Goal: Task Accomplishment & Management: Use online tool/utility

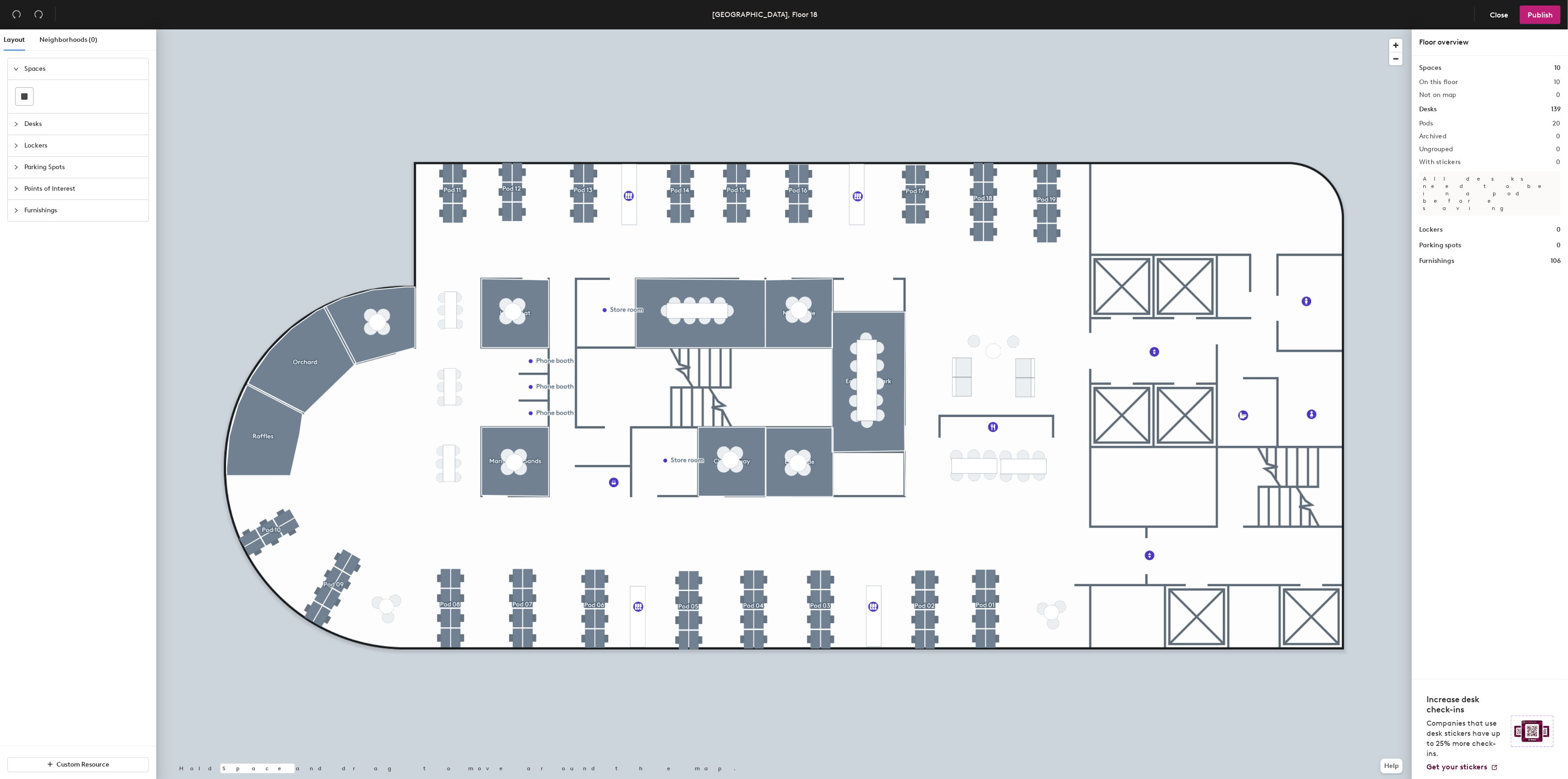
click at [889, 29] on div at bounding box center [784, 29] width 1256 height 0
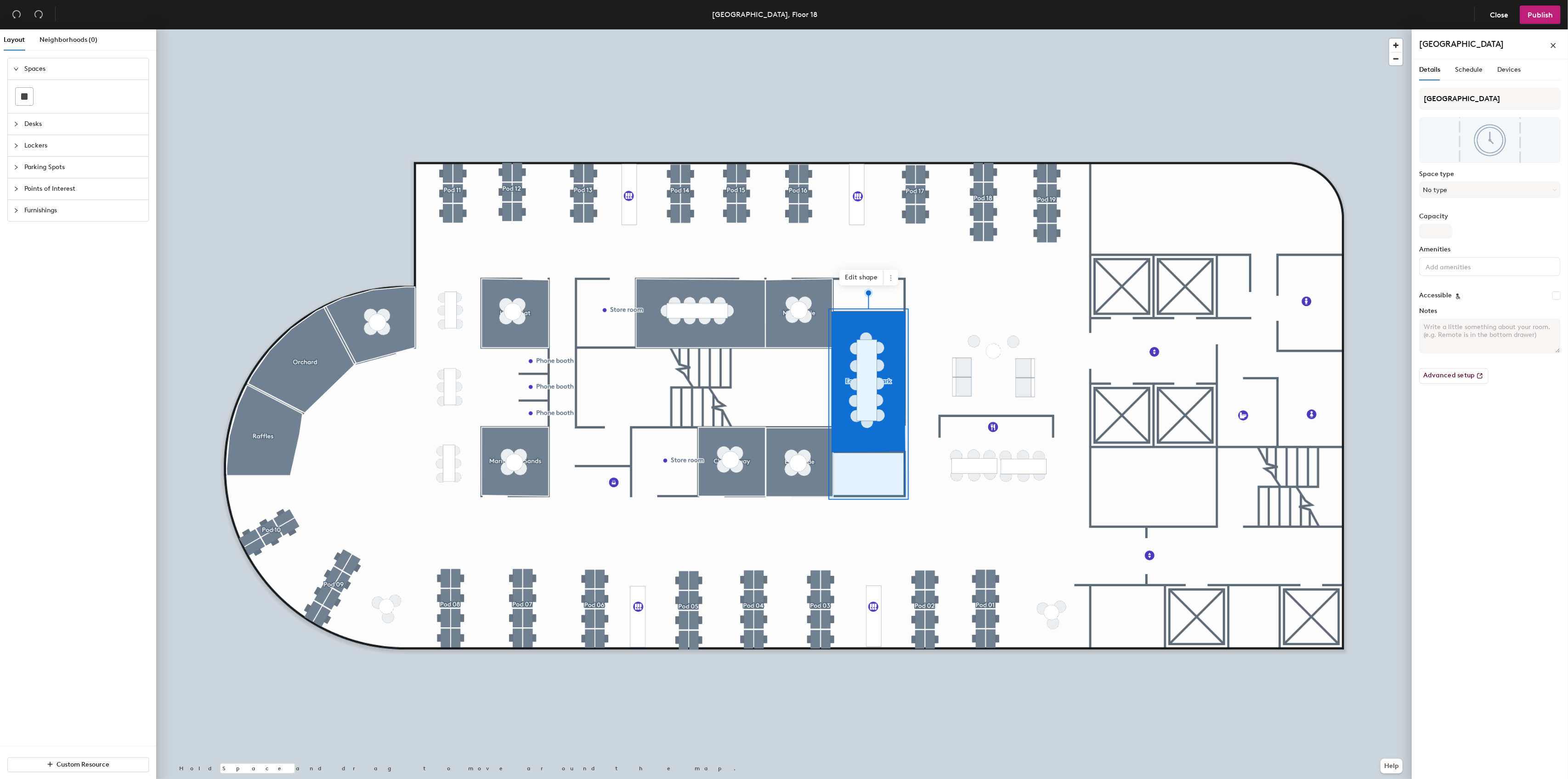
click at [1496, 42] on div "East Coast Park" at bounding box center [1489, 44] width 141 height 15
click at [1488, 44] on div "East Coast Park" at bounding box center [1489, 44] width 141 height 15
click at [1555, 43] on icon "close" at bounding box center [1553, 45] width 7 height 7
click at [1481, 96] on input "East Coast Park" at bounding box center [1489, 99] width 141 height 22
type input "Bukit Timah"
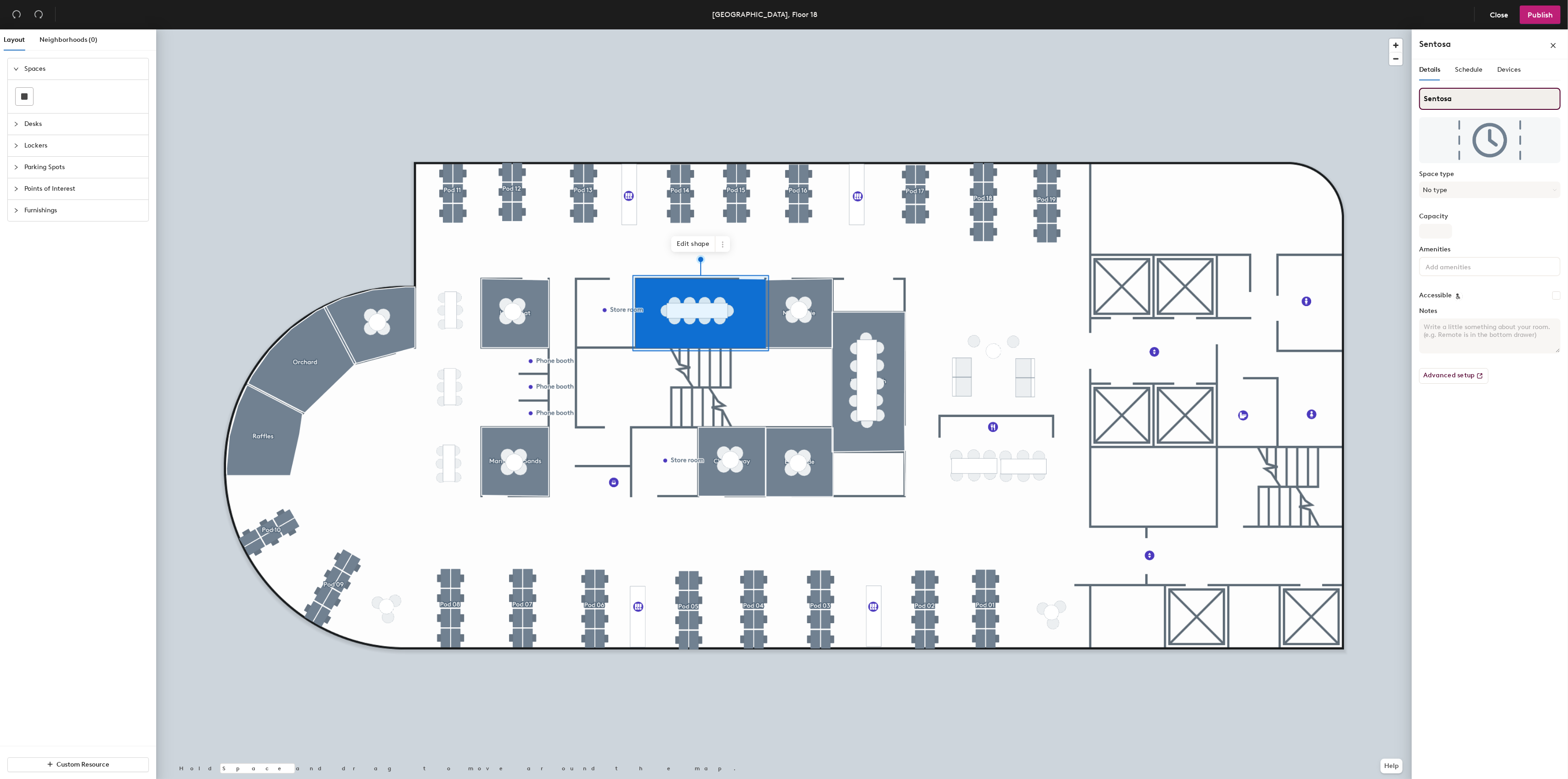
click at [1470, 102] on input "Sentosa" at bounding box center [1489, 99] width 141 height 22
click at [1405, 98] on div "Layout Neighborhoods (0) Spaces Desks Lockers Parking Spots Points of Interest …" at bounding box center [784, 406] width 1568 height 753
paste input "Singapore"
type input "Singapore"
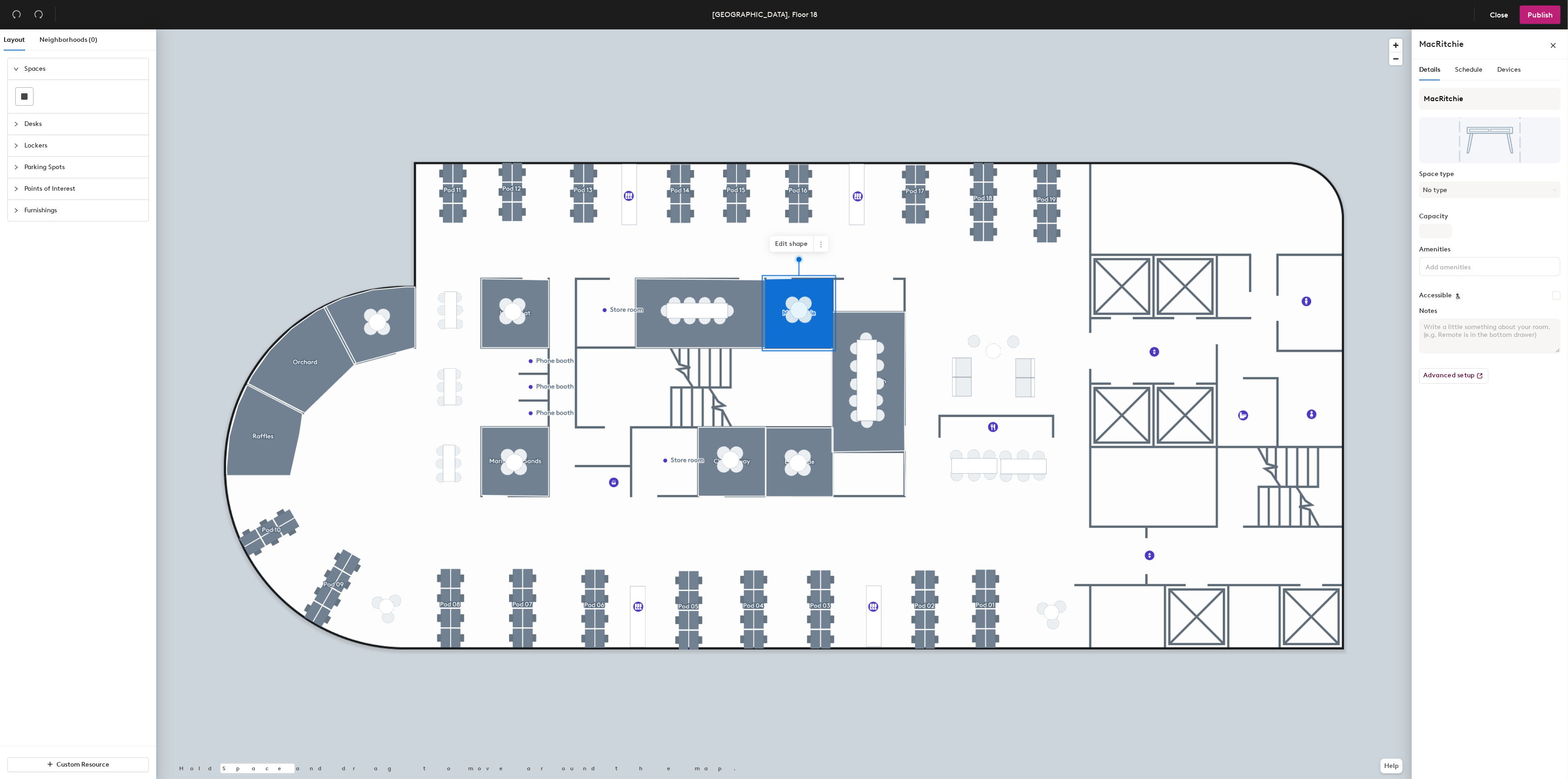
click at [813, 29] on div at bounding box center [784, 29] width 1256 height 0
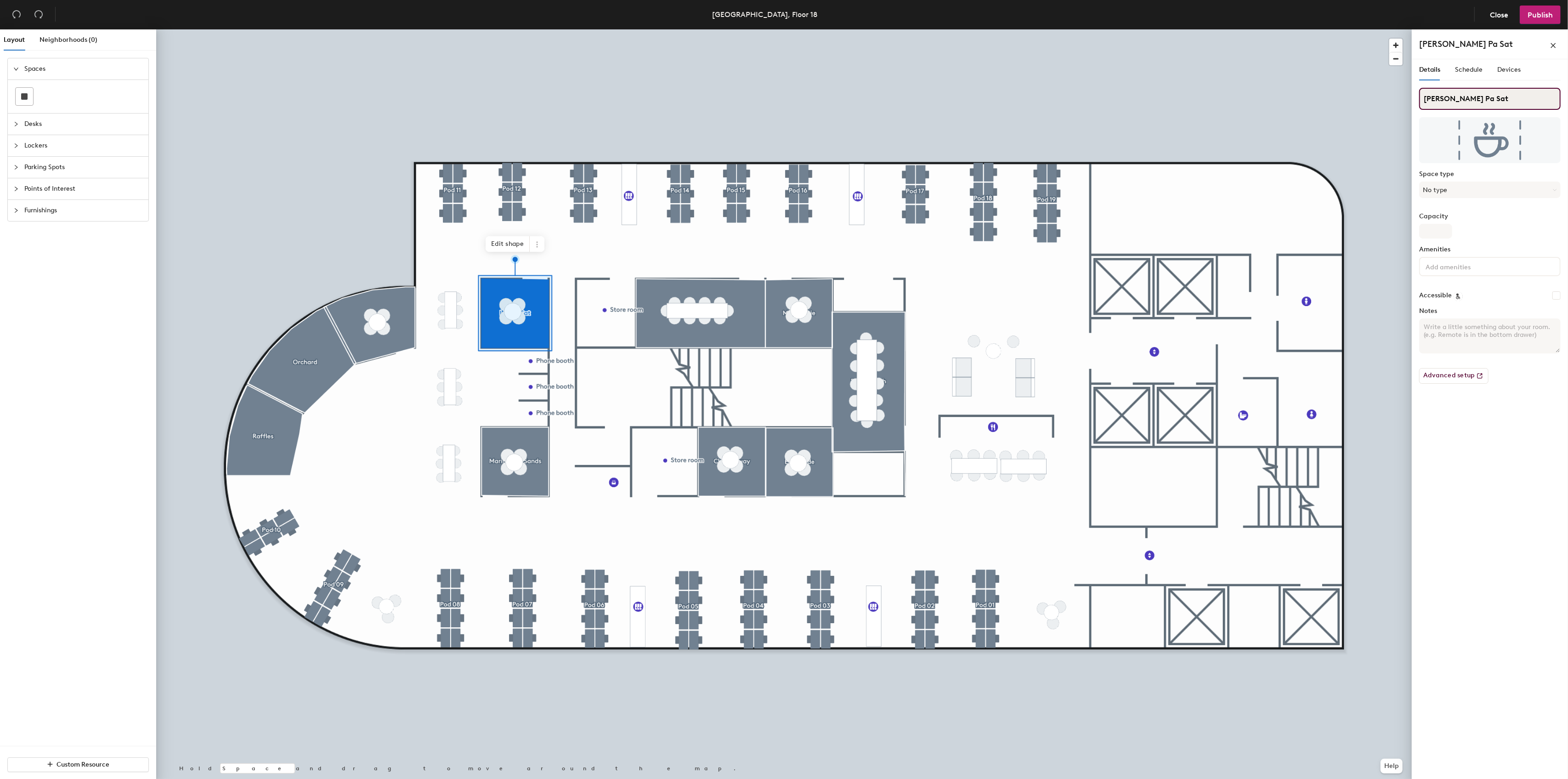
drag, startPoint x: 1470, startPoint y: 100, endPoint x: 1418, endPoint y: 102, distance: 52.0
click at [1418, 102] on div "Details Schedule Devices Lau Pa Sat Space type No type Capacity Amenities Acces…" at bounding box center [1489, 421] width 156 height 724
paste input "Mount Faber"
drag, startPoint x: 1426, startPoint y: 101, endPoint x: 1430, endPoint y: 113, distance: 12.6
click at [1427, 102] on input "LMount Faber" at bounding box center [1489, 99] width 141 height 22
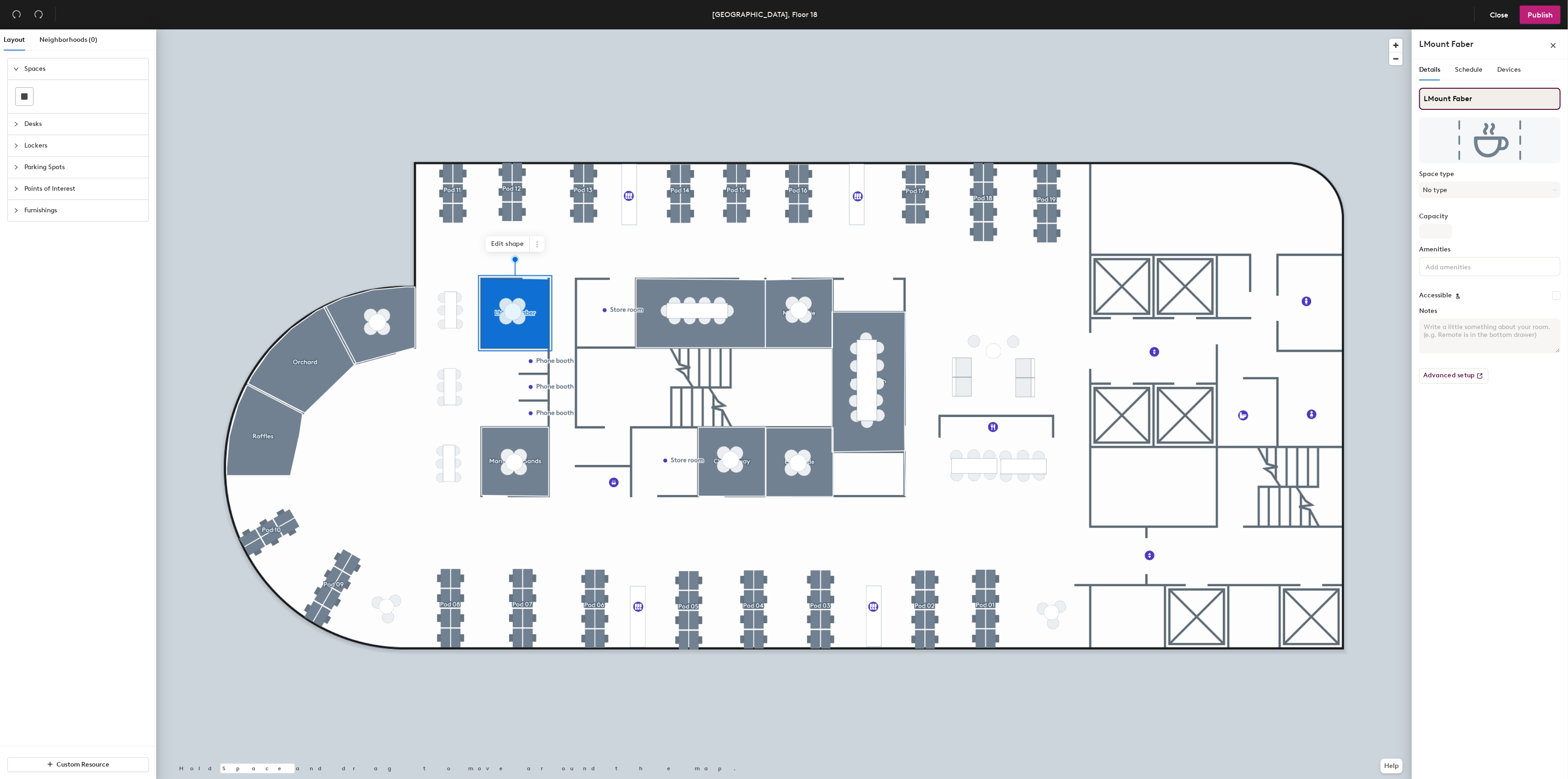
type input "Mount Faber"
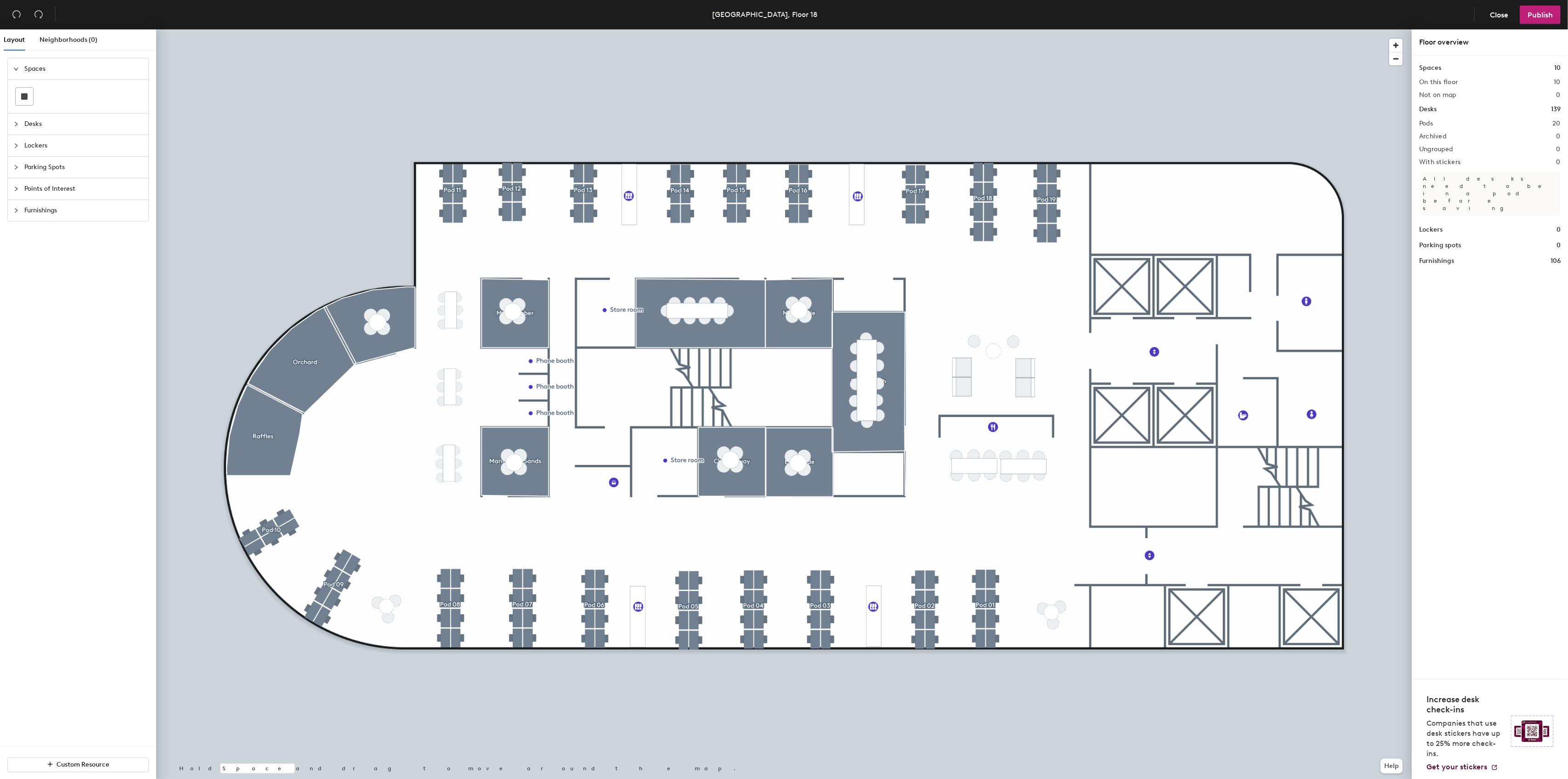
click at [532, 29] on div at bounding box center [784, 29] width 1256 height 0
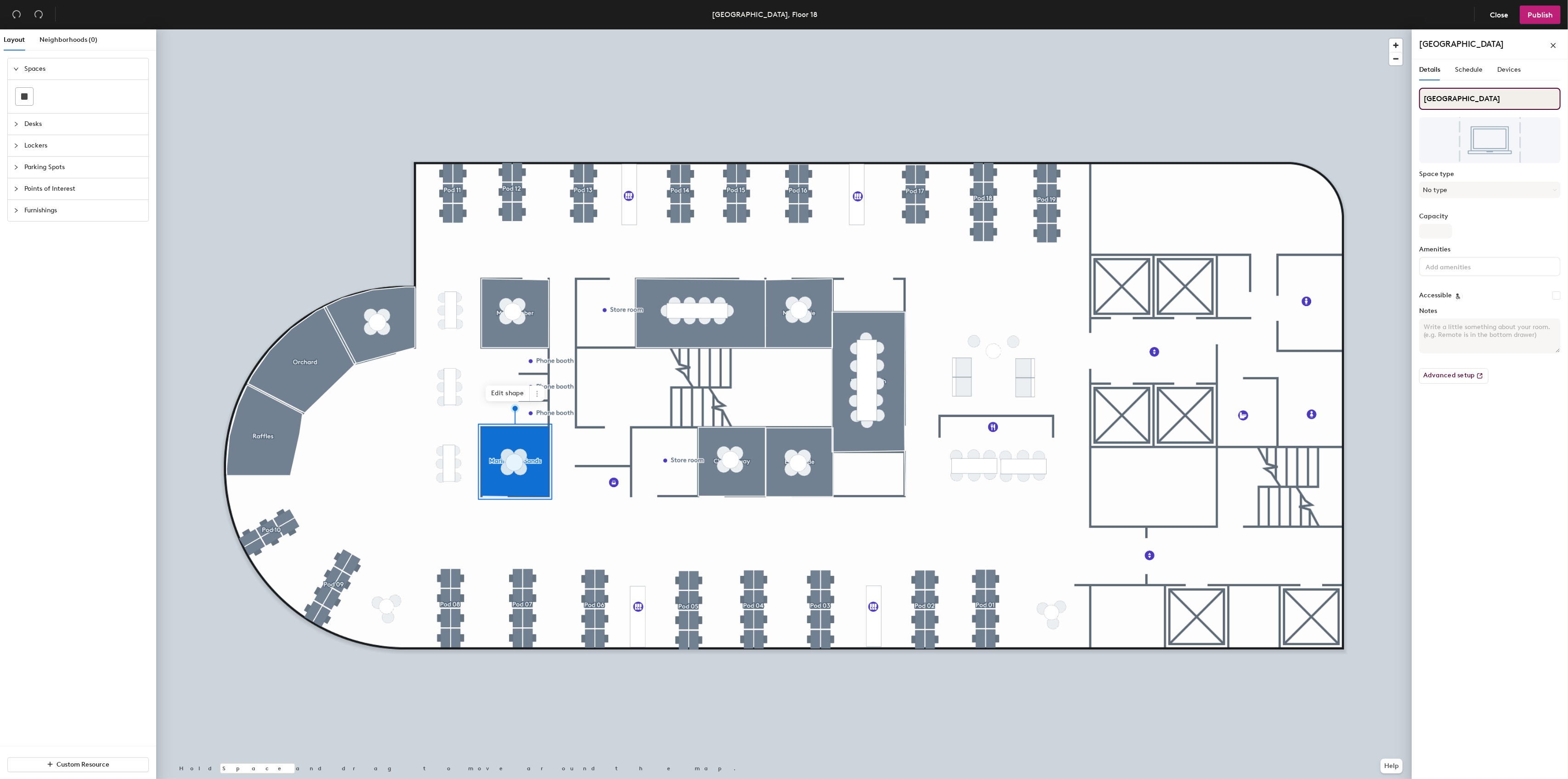
drag, startPoint x: 1494, startPoint y: 102, endPoint x: 1425, endPoint y: 101, distance: 69.0
click at [1426, 101] on input "Marina Bay Sands" at bounding box center [1489, 99] width 141 height 22
paste input "Fort Canning"
drag, startPoint x: 1483, startPoint y: 100, endPoint x: 1423, endPoint y: 98, distance: 60.0
click at [1423, 98] on input "Marina Bay SandsFort Canning" at bounding box center [1489, 99] width 141 height 22
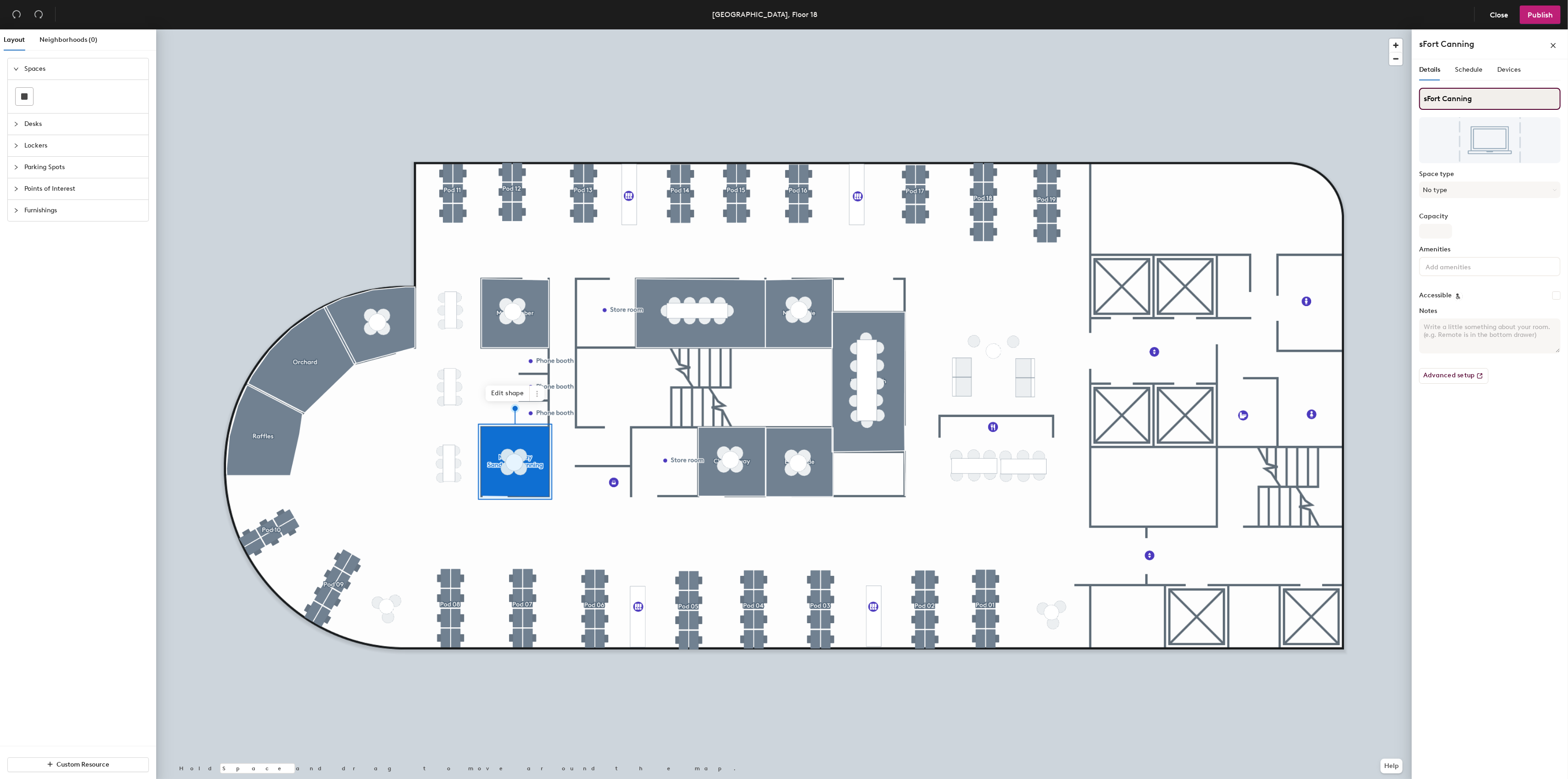
click at [1426, 99] on input "sFort Canning" at bounding box center [1489, 99] width 141 height 22
type input "Fort Canning"
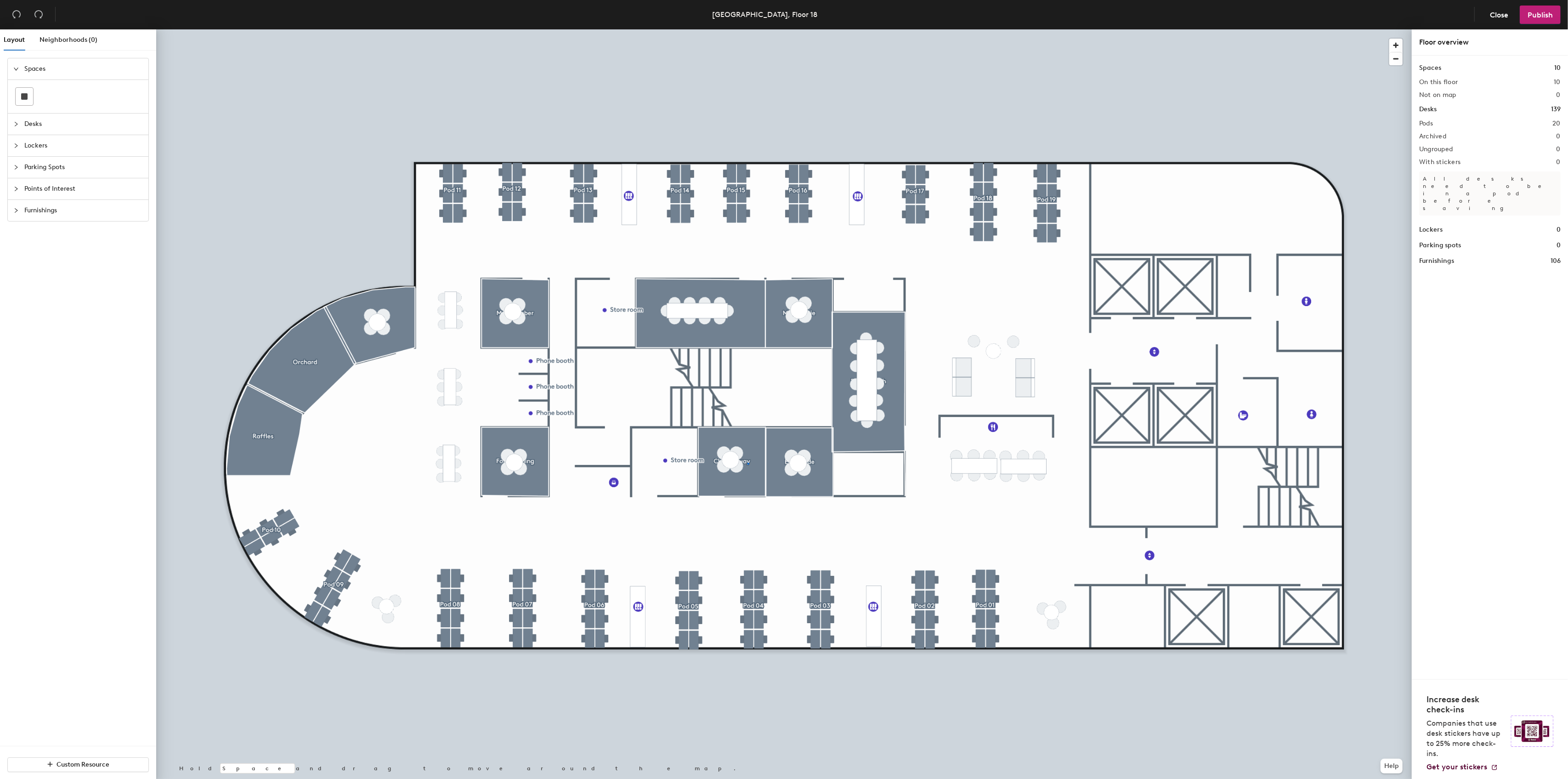
click at [747, 29] on div at bounding box center [784, 29] width 1256 height 0
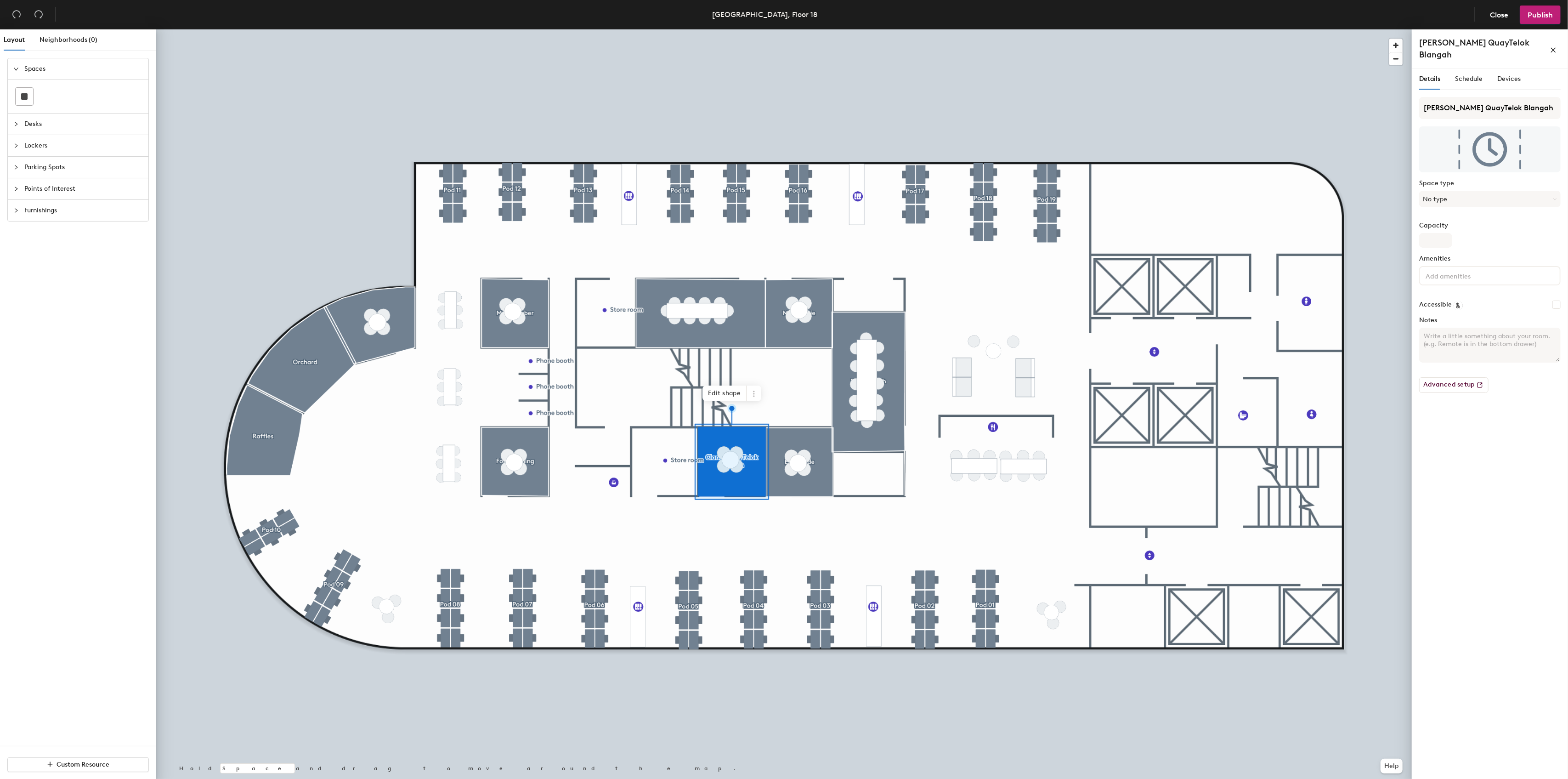
click at [1404, 97] on div "Layout Neighborhoods (0) Spaces Desks Lockers Parking Spots Points of Interest …" at bounding box center [784, 406] width 1568 height 753
type input "Telok Blangah"
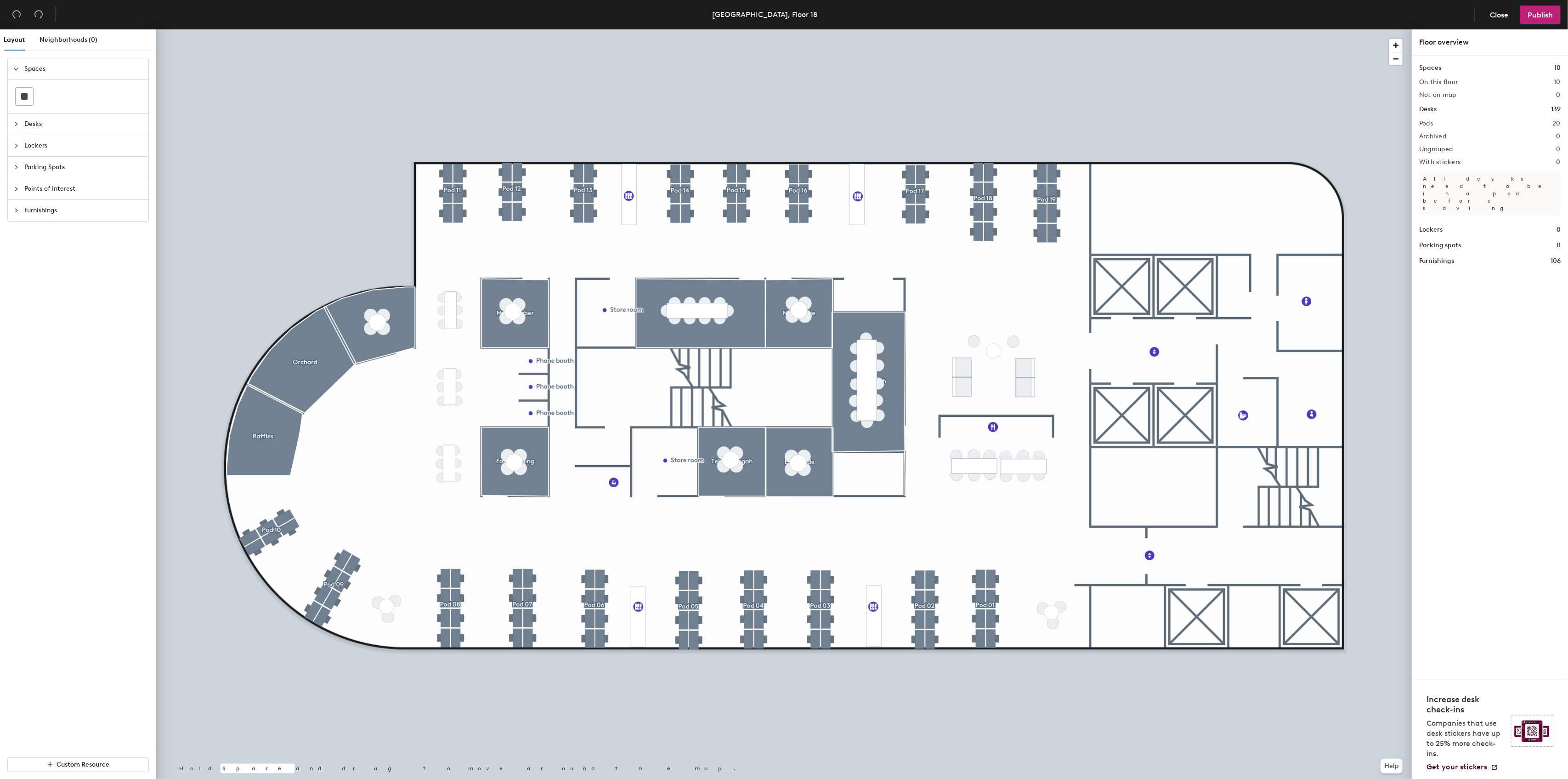
click at [747, 29] on div at bounding box center [784, 29] width 1256 height 0
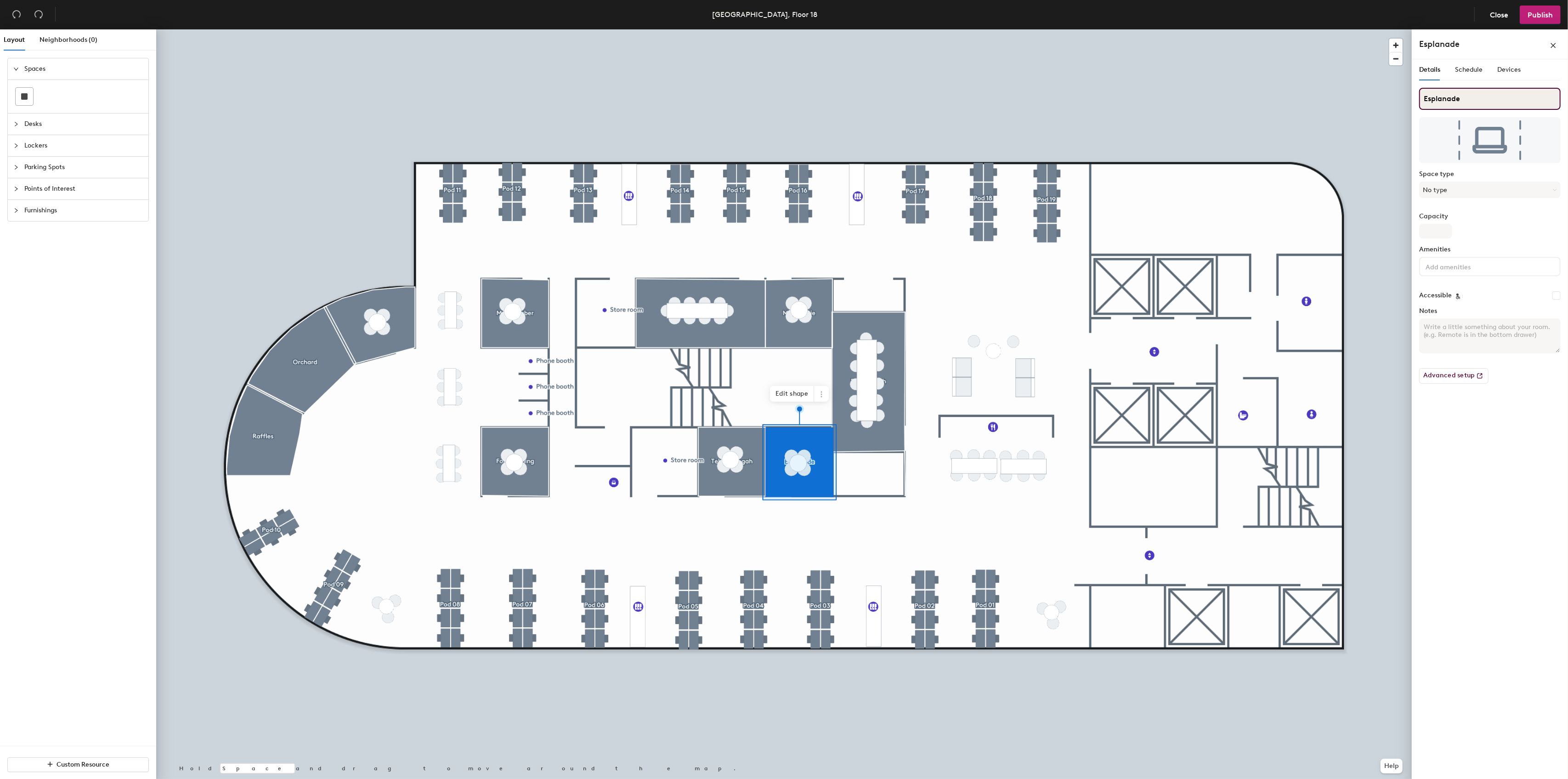
click at [1385, 98] on div "Layout Neighborhoods (0) Spaces Desks Lockers Parking Spots Points of Interest …" at bounding box center [784, 406] width 1568 height 753
paste input "Bukit Batok"
click at [1428, 99] on input "EBukit Batok" at bounding box center [1489, 99] width 141 height 22
type input "Bukit Batok"
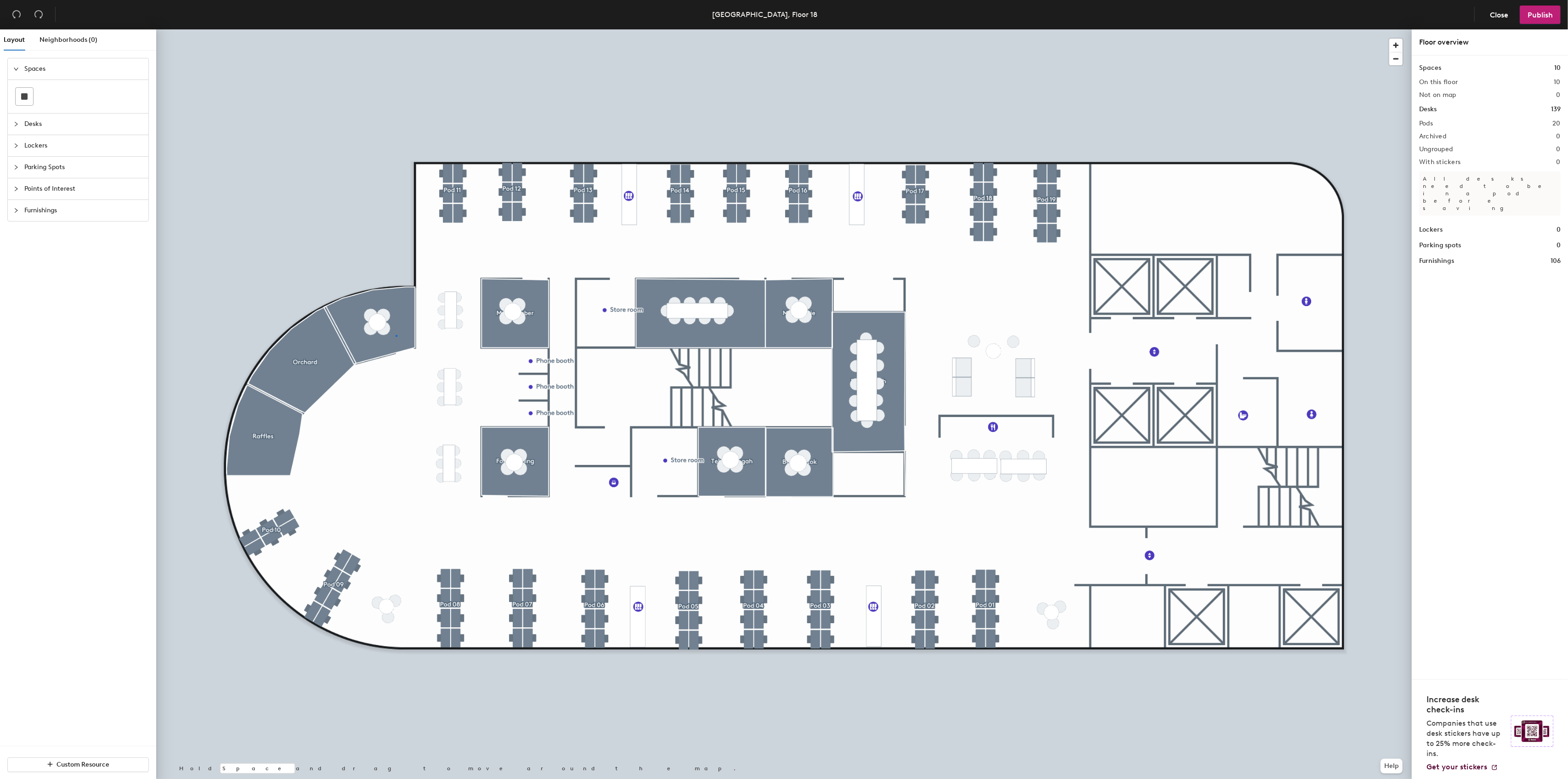
click at [396, 29] on div at bounding box center [784, 29] width 1256 height 0
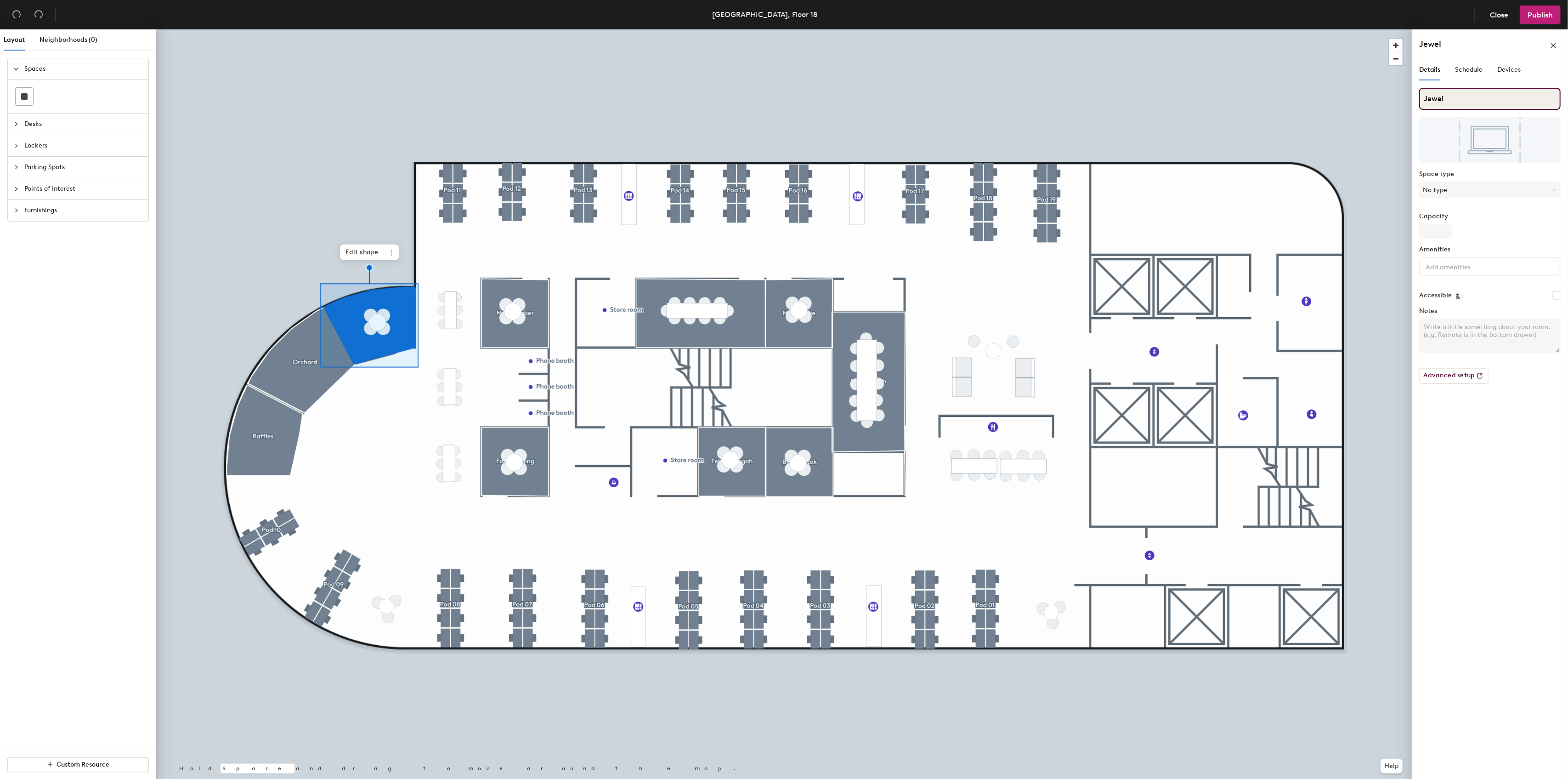
click at [1408, 99] on div "Layout Neighborhoods (0) Spaces Desks Lockers Parking Spots Points of Interest …" at bounding box center [784, 406] width 1568 height 753
paste input "Marina"
click at [1384, 97] on div "Layout Neighborhoods (0) Spaces Desks Lockers Parking Spots Points of Interest …" at bounding box center [784, 406] width 1568 height 753
type input "Marina"
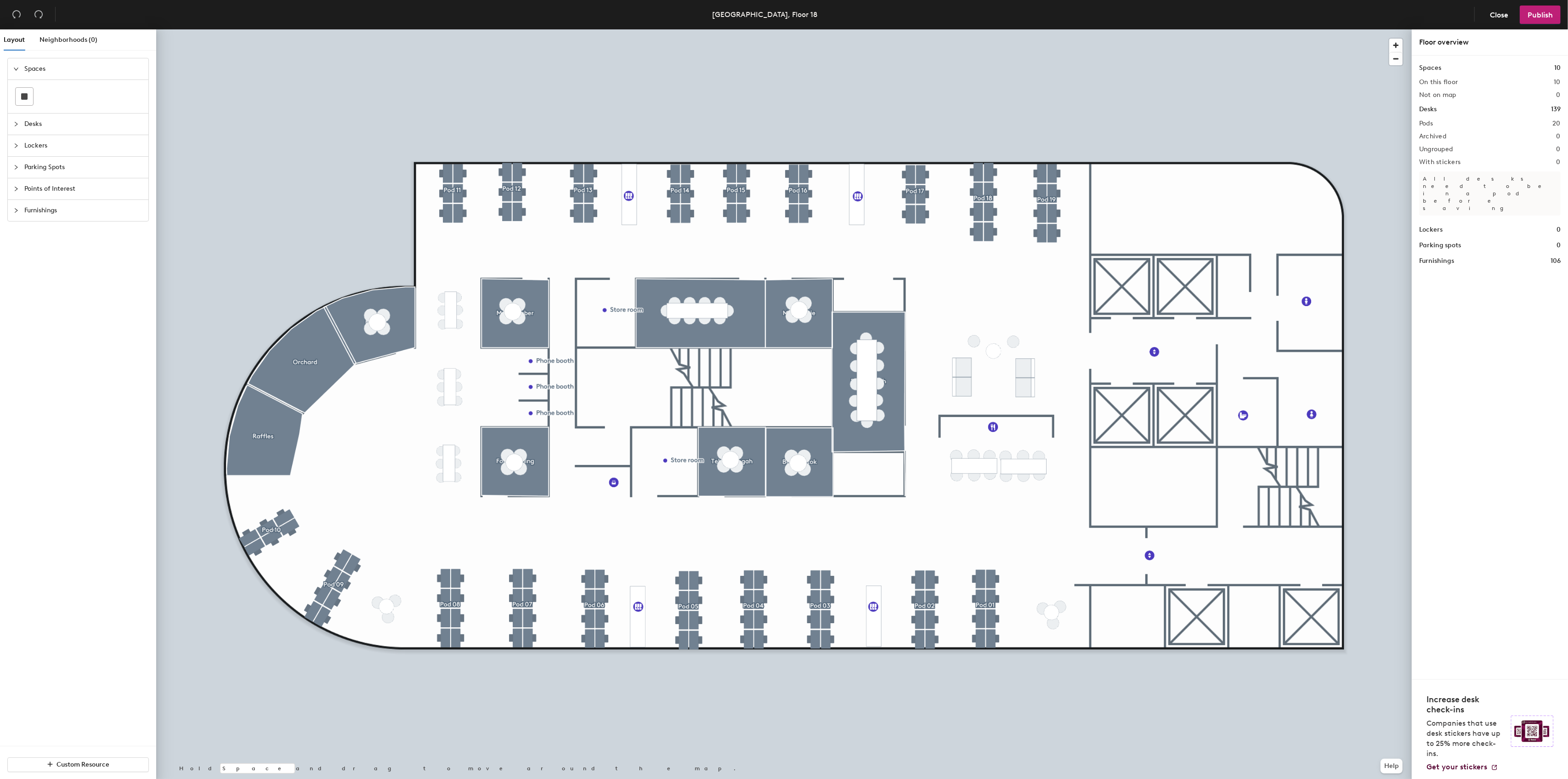
click at [306, 29] on div at bounding box center [784, 29] width 1256 height 0
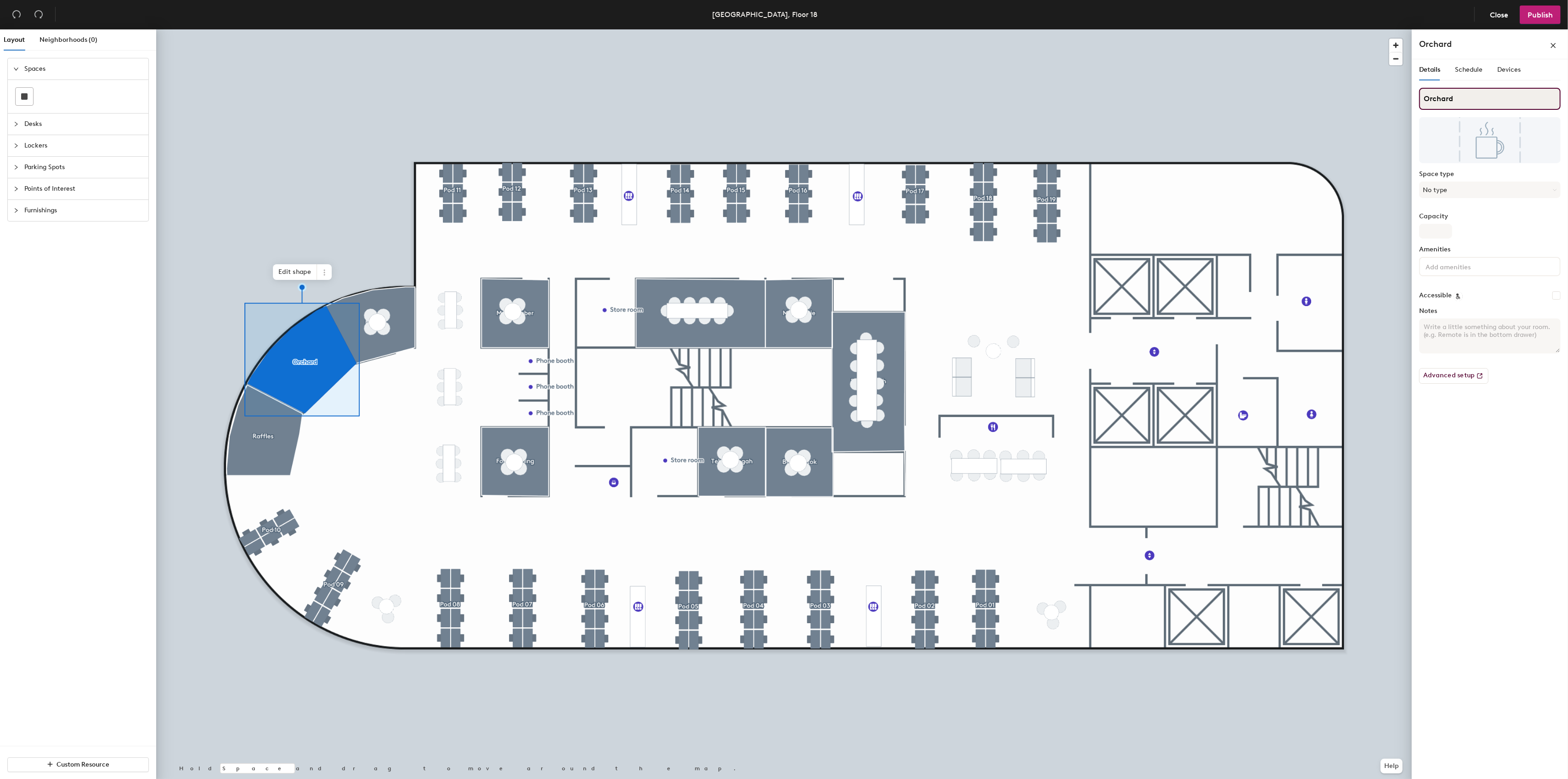
drag, startPoint x: 1455, startPoint y: 95, endPoint x: 1423, endPoint y: 95, distance: 32.0
click at [1423, 95] on input "Orchard" at bounding box center [1489, 99] width 141 height 22
paste input "Kallang"
click at [1453, 100] on input "OrchardKallang" at bounding box center [1489, 99] width 141 height 22
type input "Kallang"
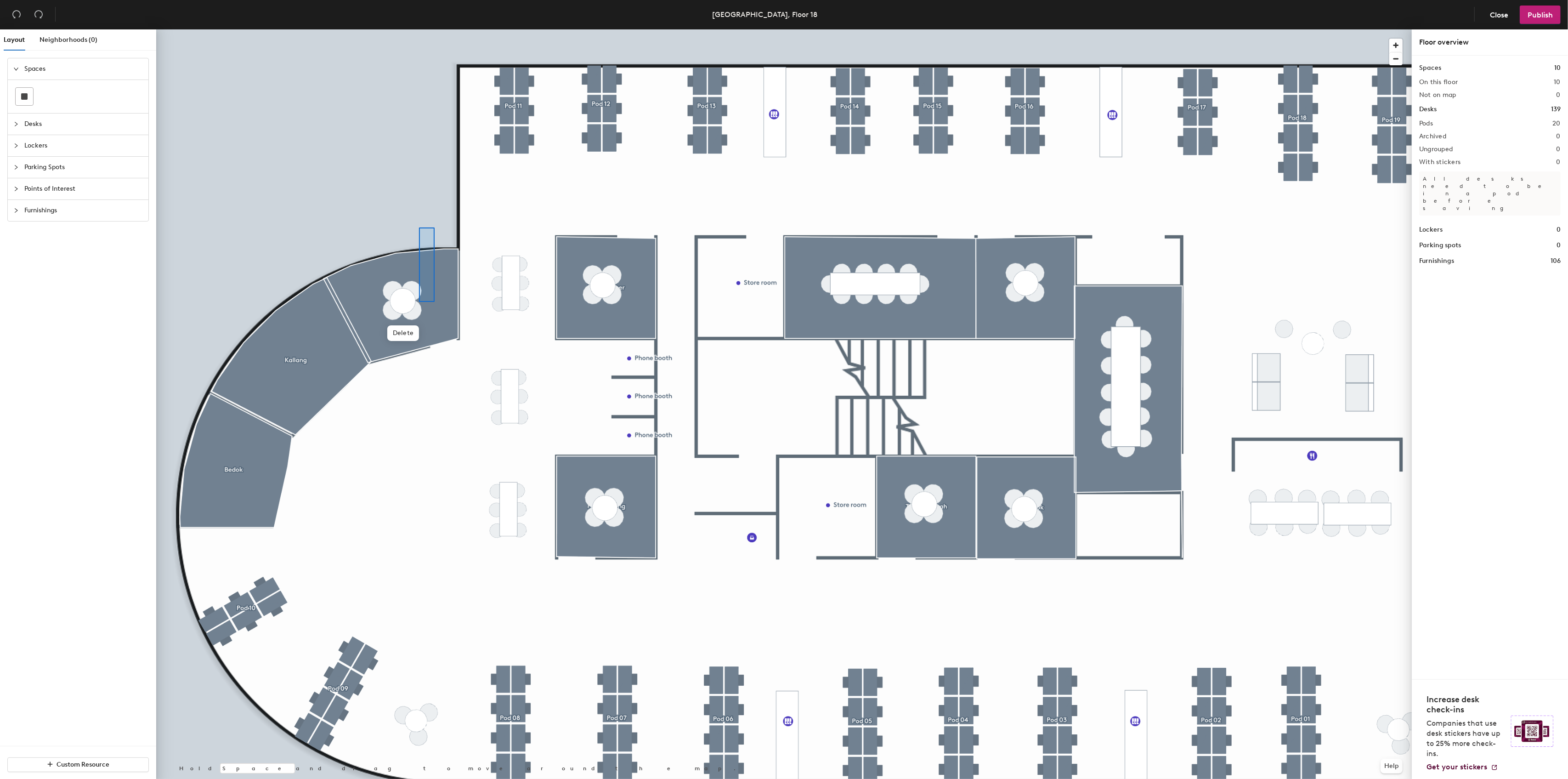
click at [419, 29] on div at bounding box center [784, 29] width 1256 height 0
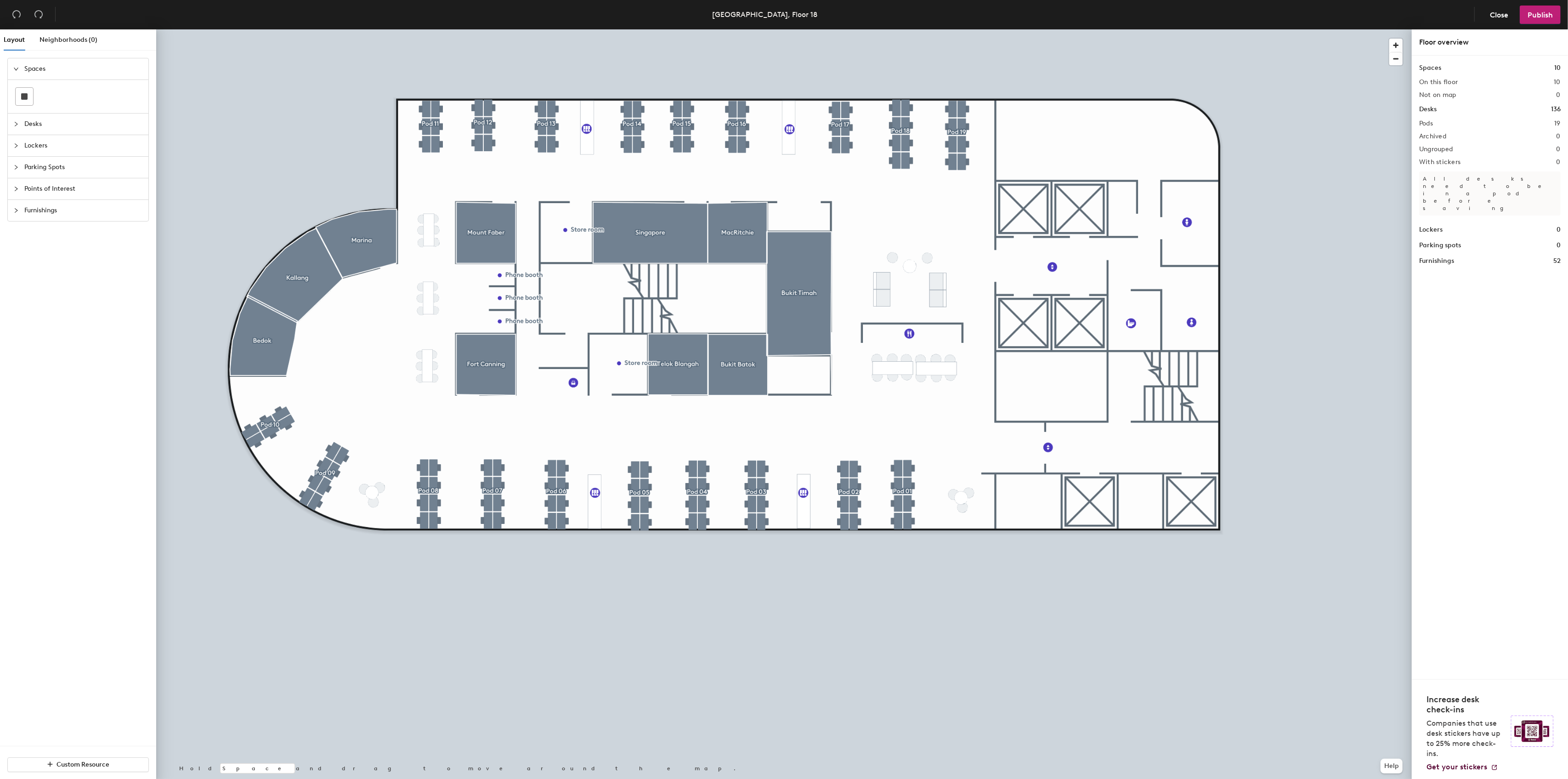
click at [906, 29] on div at bounding box center [784, 29] width 1256 height 0
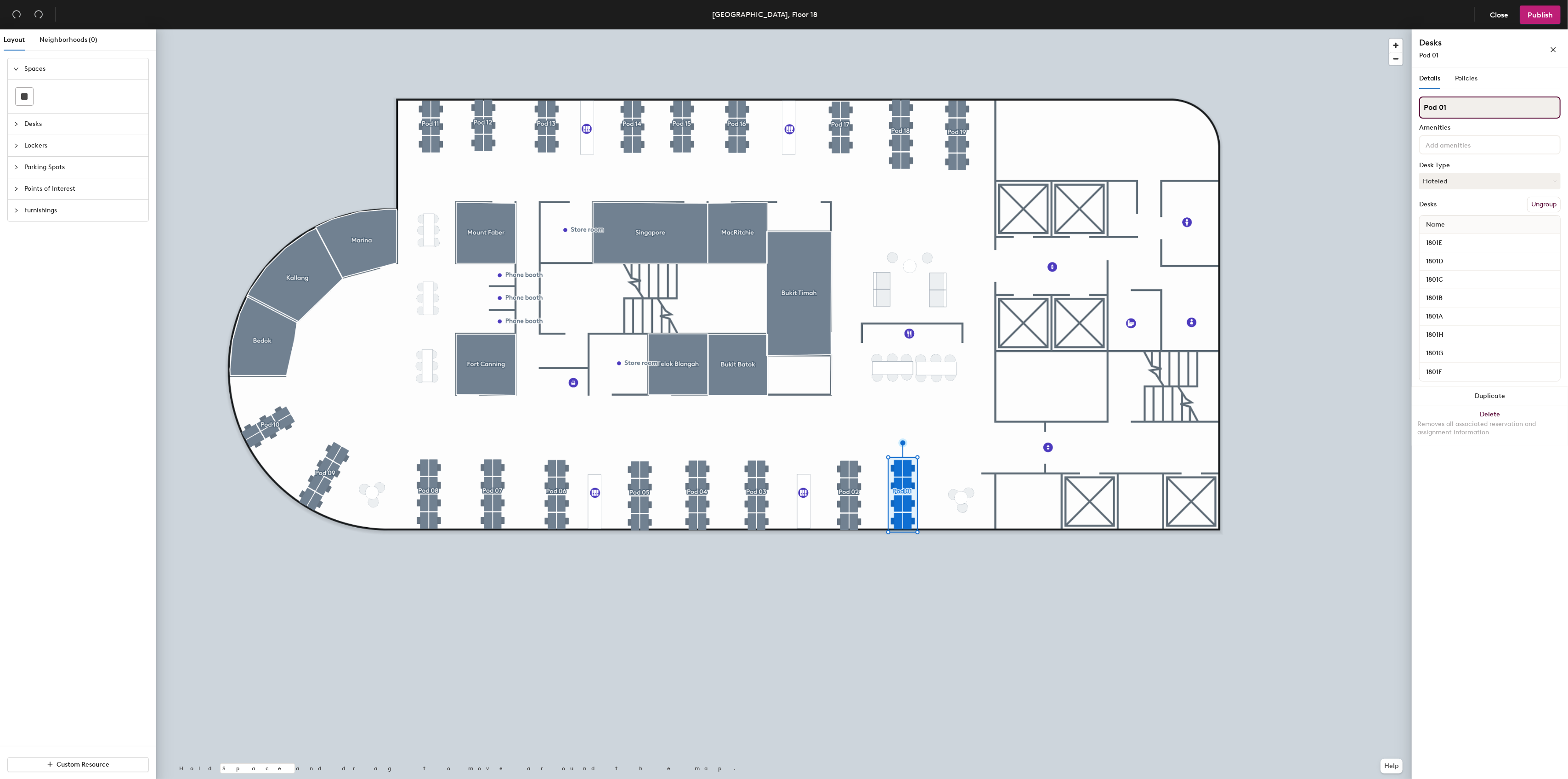
drag, startPoint x: 1459, startPoint y: 110, endPoint x: 1419, endPoint y: 110, distance: 40.0
click at [1419, 110] on input "Pod 01" at bounding box center [1489, 107] width 141 height 22
type input "Bookable"
drag, startPoint x: 1458, startPoint y: 108, endPoint x: 1418, endPoint y: 105, distance: 40.1
click at [1418, 105] on div "Details Policies Pod 02 Amenities Desk Type Hoteled Desks Ungroup Name 1802E 18…" at bounding box center [1489, 426] width 156 height 715
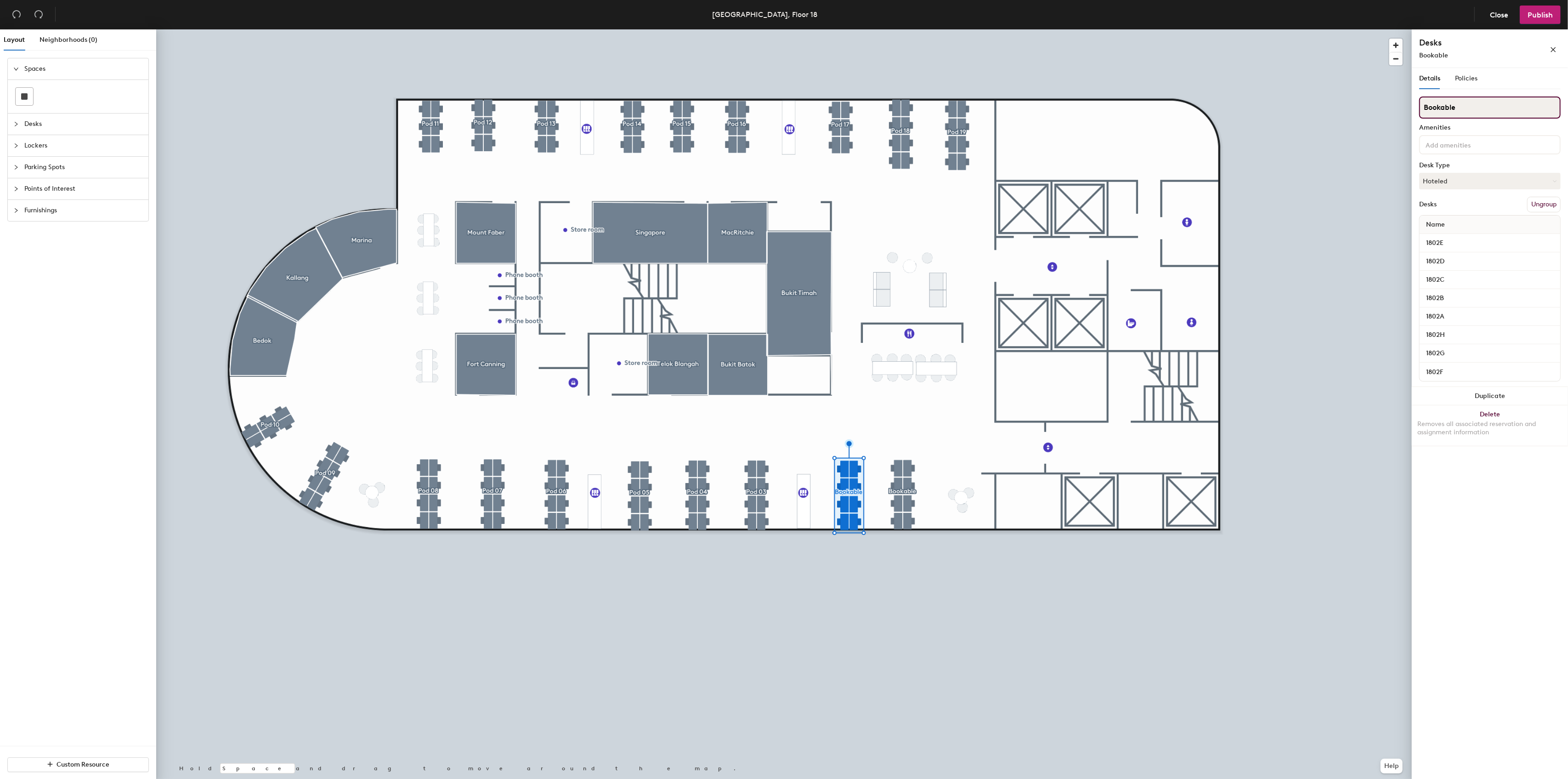
type input "Bookable"
click at [1469, 143] on input at bounding box center [1465, 144] width 83 height 11
drag, startPoint x: 1459, startPoint y: 110, endPoint x: 1423, endPoint y: 113, distance: 36.1
click at [1423, 113] on input "Pod 03" at bounding box center [1489, 107] width 141 height 22
click at [1468, 108] on input "Customer sucess" at bounding box center [1489, 107] width 141 height 22
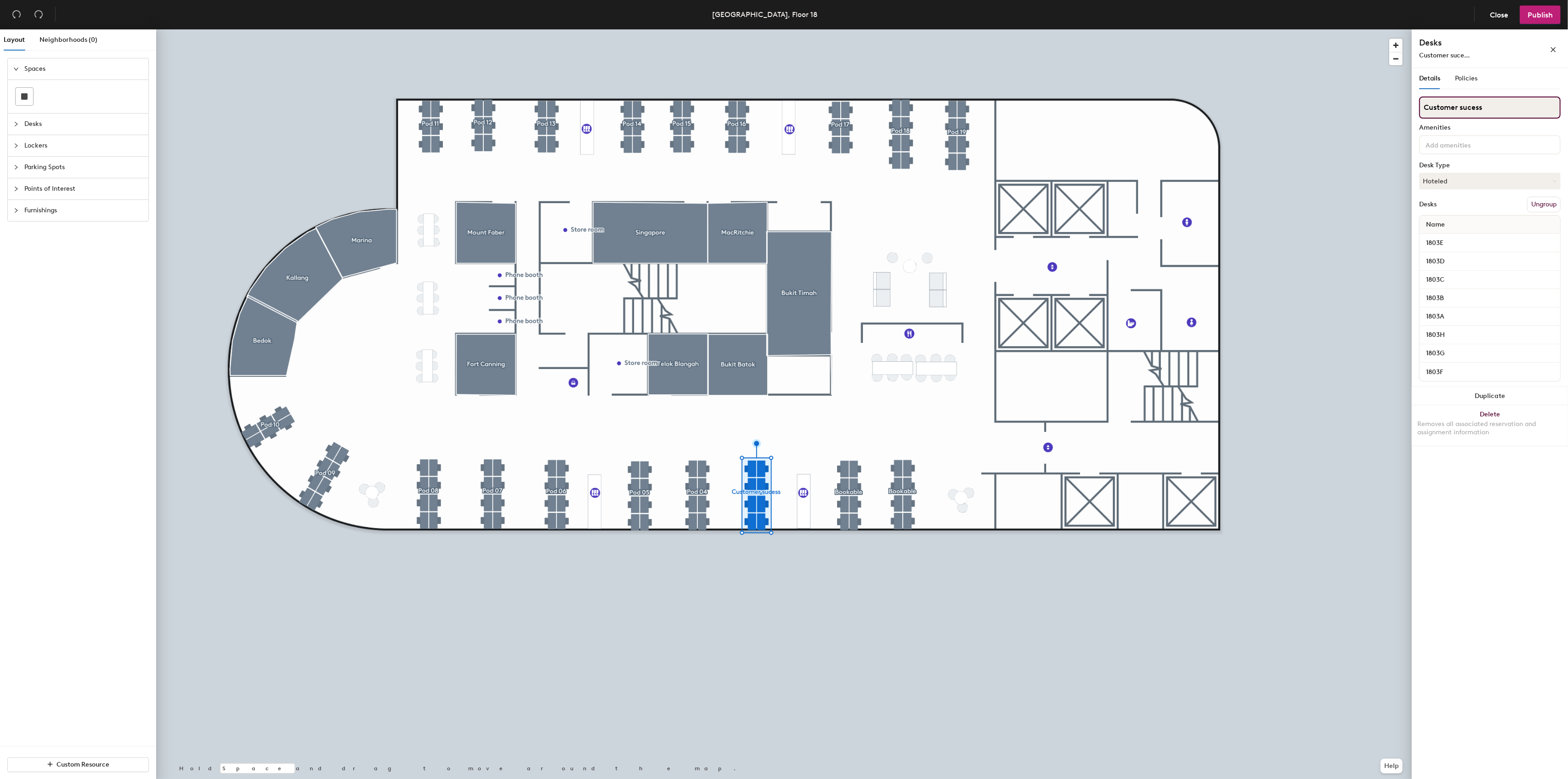
type input "Customer success"
drag, startPoint x: 1462, startPoint y: 109, endPoint x: 1425, endPoint y: 109, distance: 37.0
click at [1424, 109] on input "Pod 04" at bounding box center [1489, 107] width 141 height 22
click at [1426, 109] on input "Pod 04" at bounding box center [1489, 107] width 141 height 22
type input "Bookable"
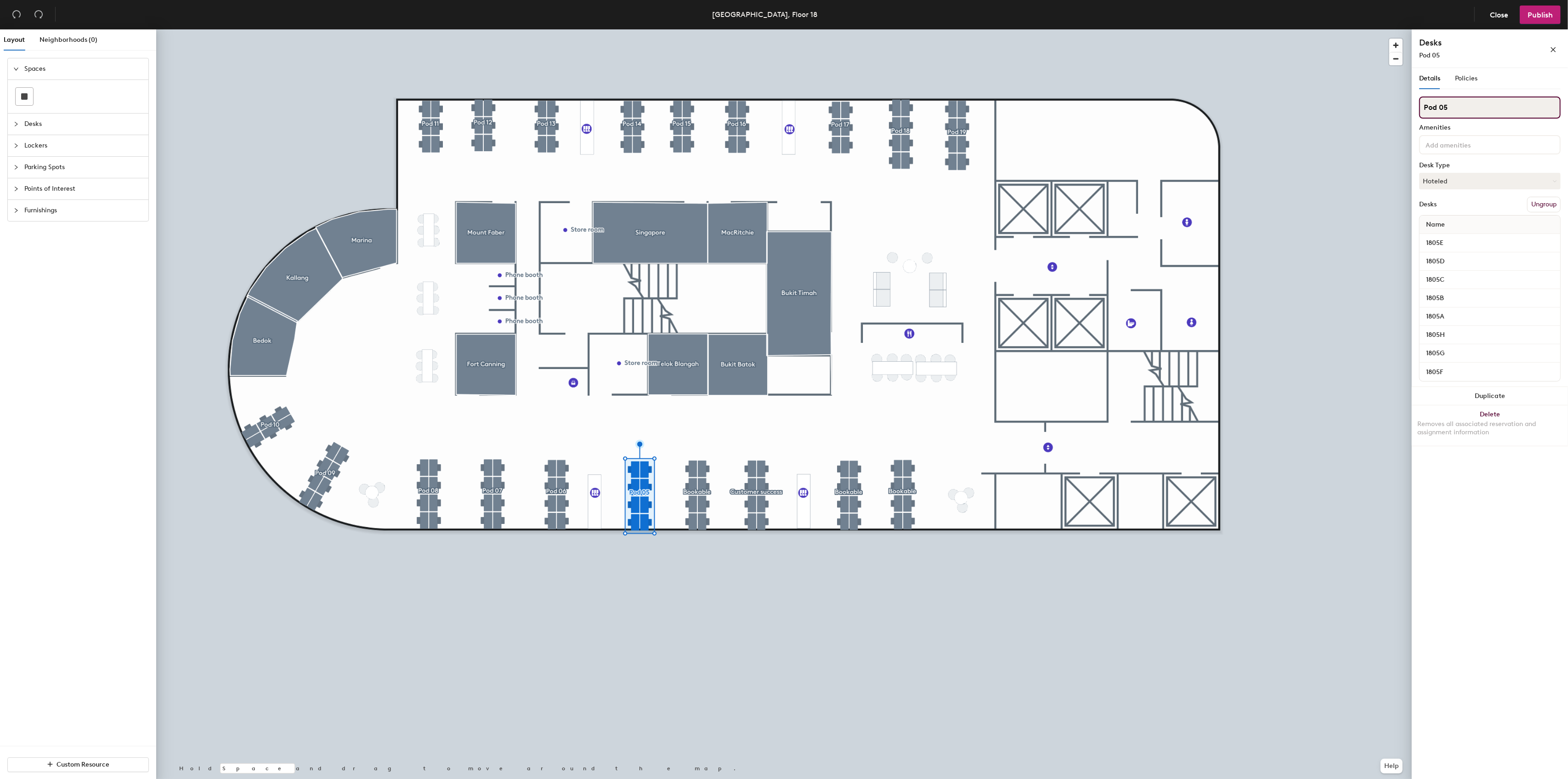
drag, startPoint x: 1457, startPoint y: 103, endPoint x: 1426, endPoint y: 104, distance: 31.0
click at [1426, 104] on input "Pod 05" at bounding box center [1489, 107] width 141 height 22
click at [1428, 110] on input "PBookable" at bounding box center [1489, 107] width 141 height 22
type input "Bookable"
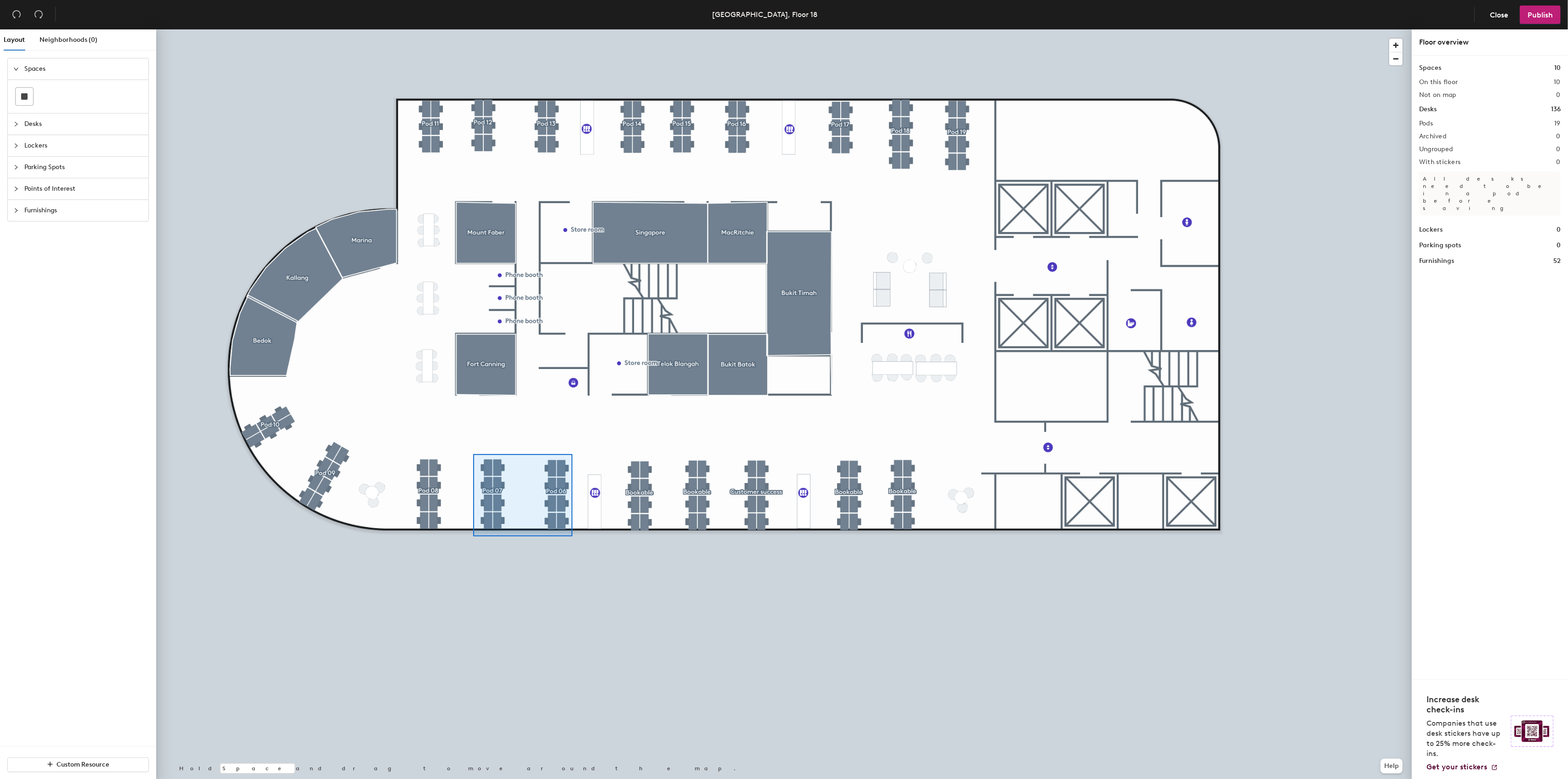
click at [473, 29] on div at bounding box center [784, 29] width 1256 height 0
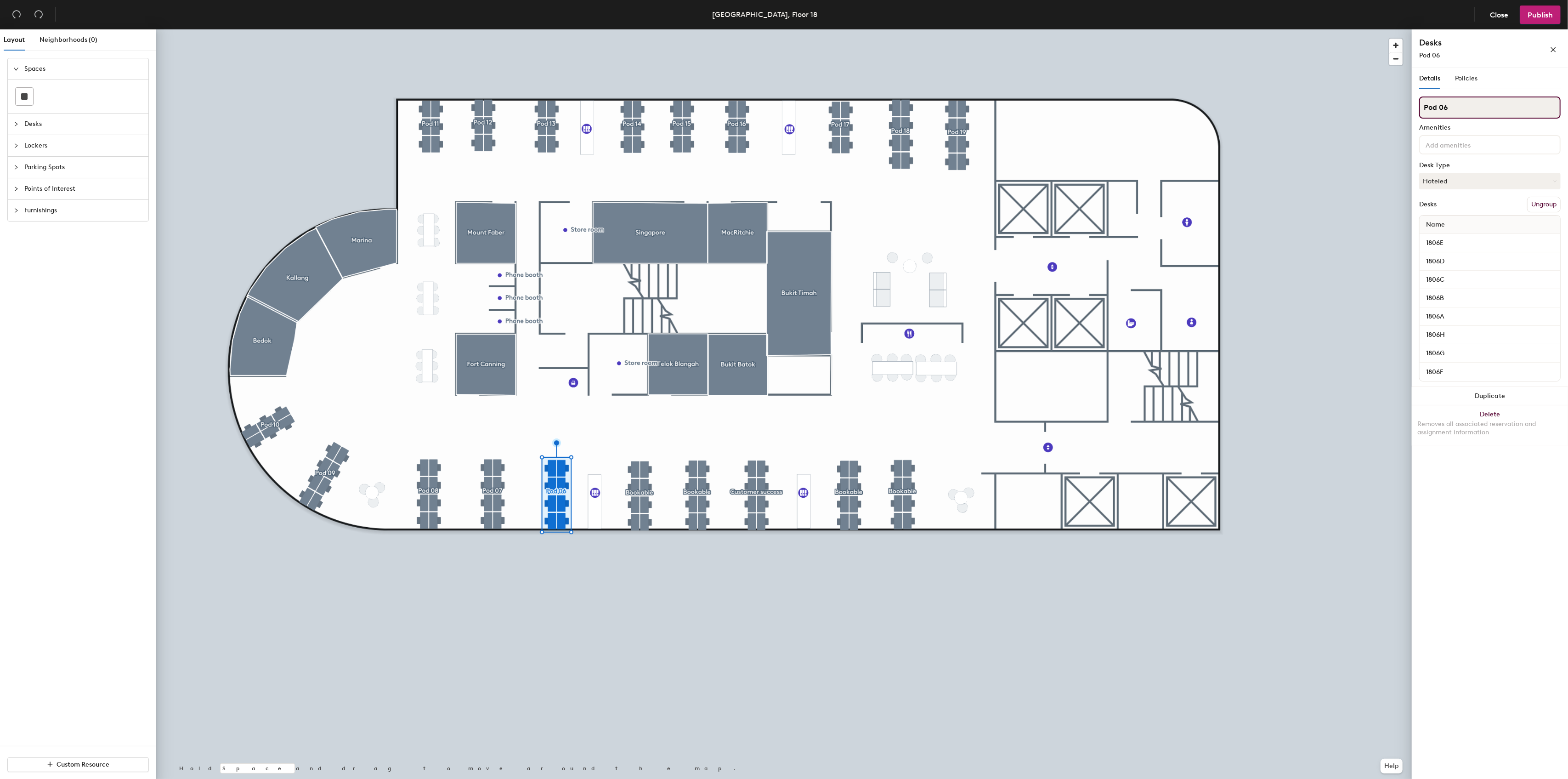
drag, startPoint x: 1454, startPoint y: 109, endPoint x: 1421, endPoint y: 111, distance: 33.1
click at [1421, 111] on input "Pod 06" at bounding box center [1489, 107] width 141 height 22
click at [1540, 206] on button "Ungroup" at bounding box center [1544, 205] width 33 height 16
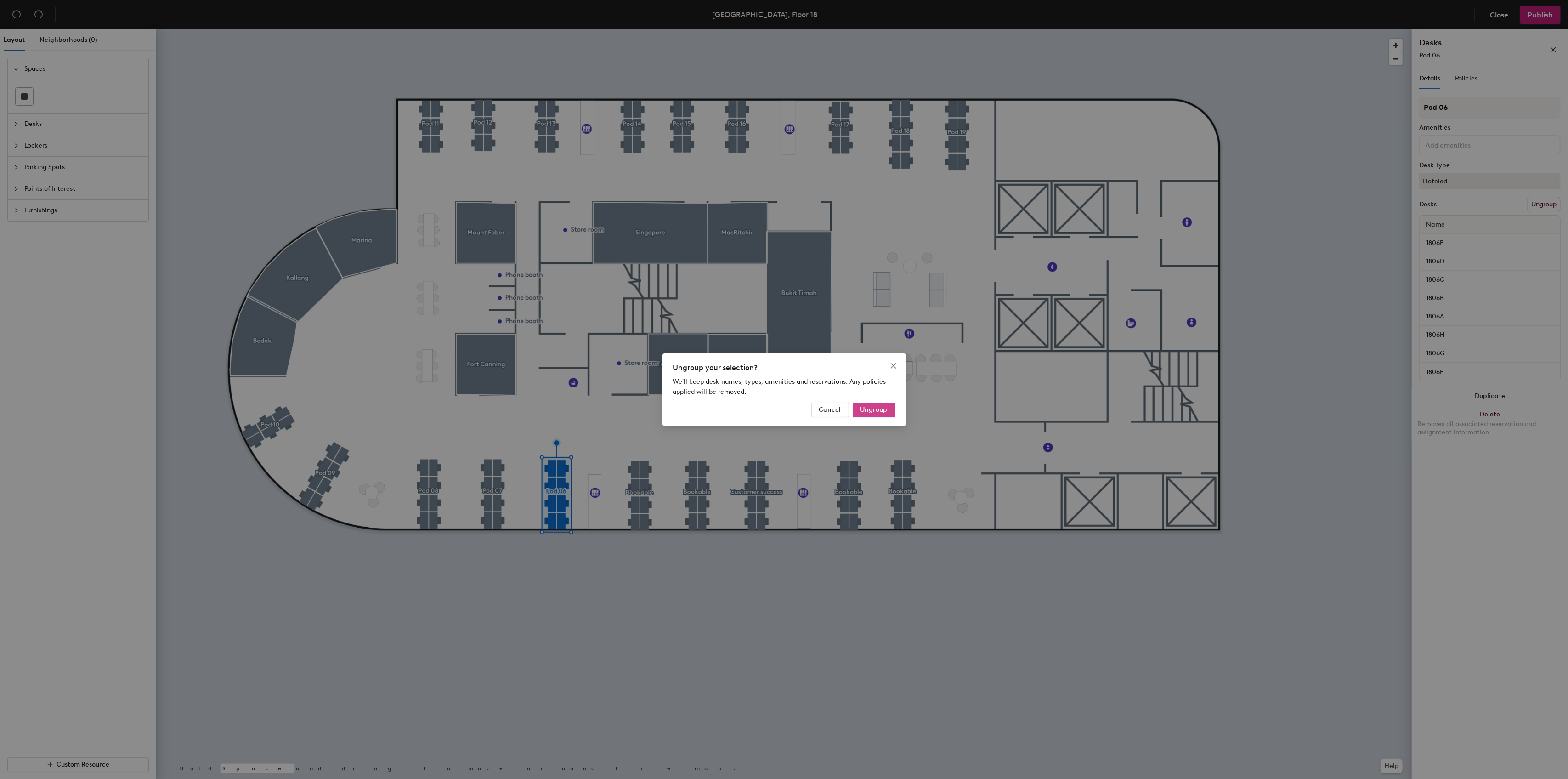
click at [875, 412] on span "Ungroup" at bounding box center [874, 409] width 27 height 8
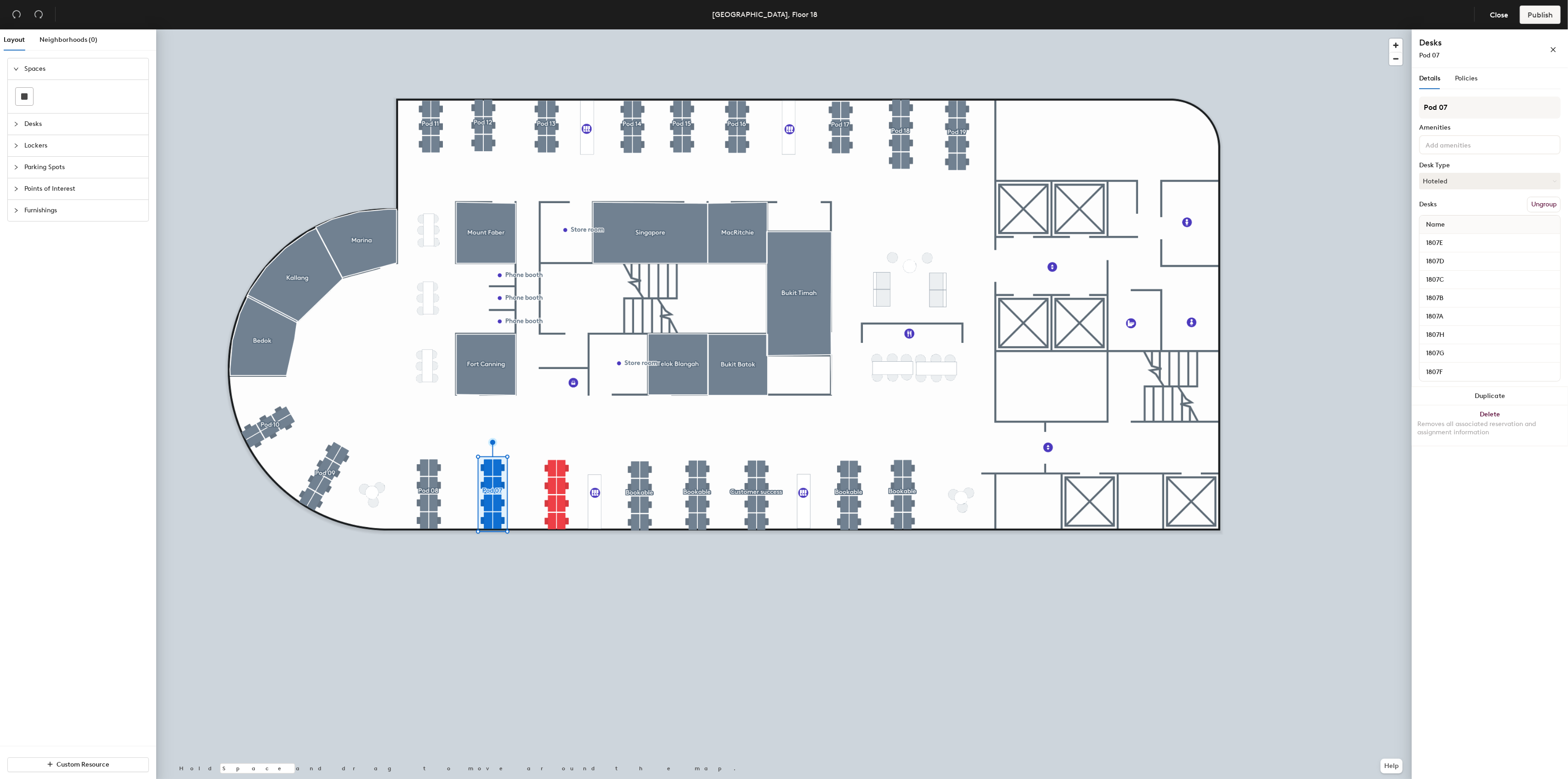
click at [1550, 205] on button "Ungroup" at bounding box center [1544, 205] width 33 height 16
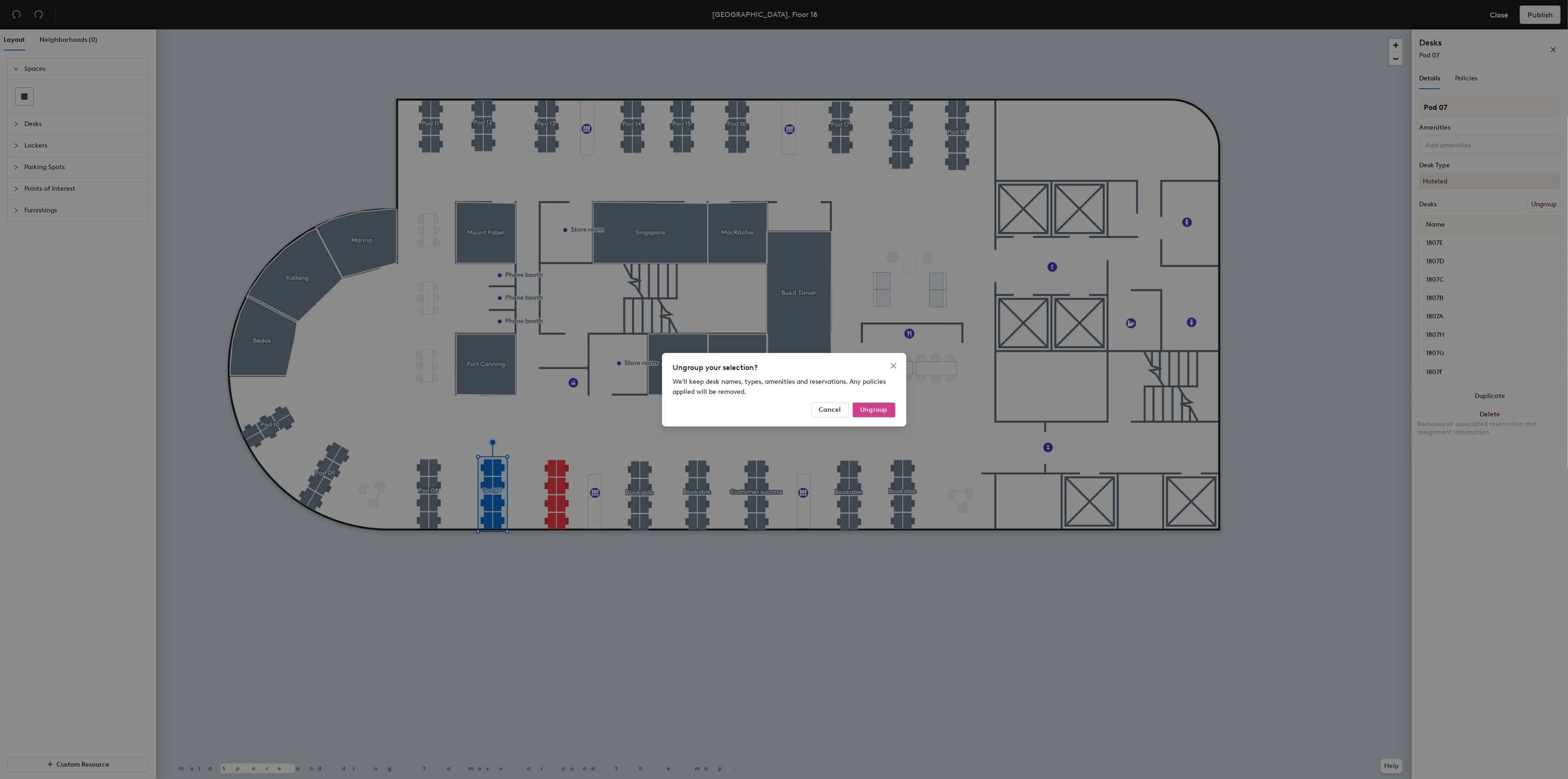
click at [866, 409] on span "Ungroup" at bounding box center [874, 409] width 27 height 8
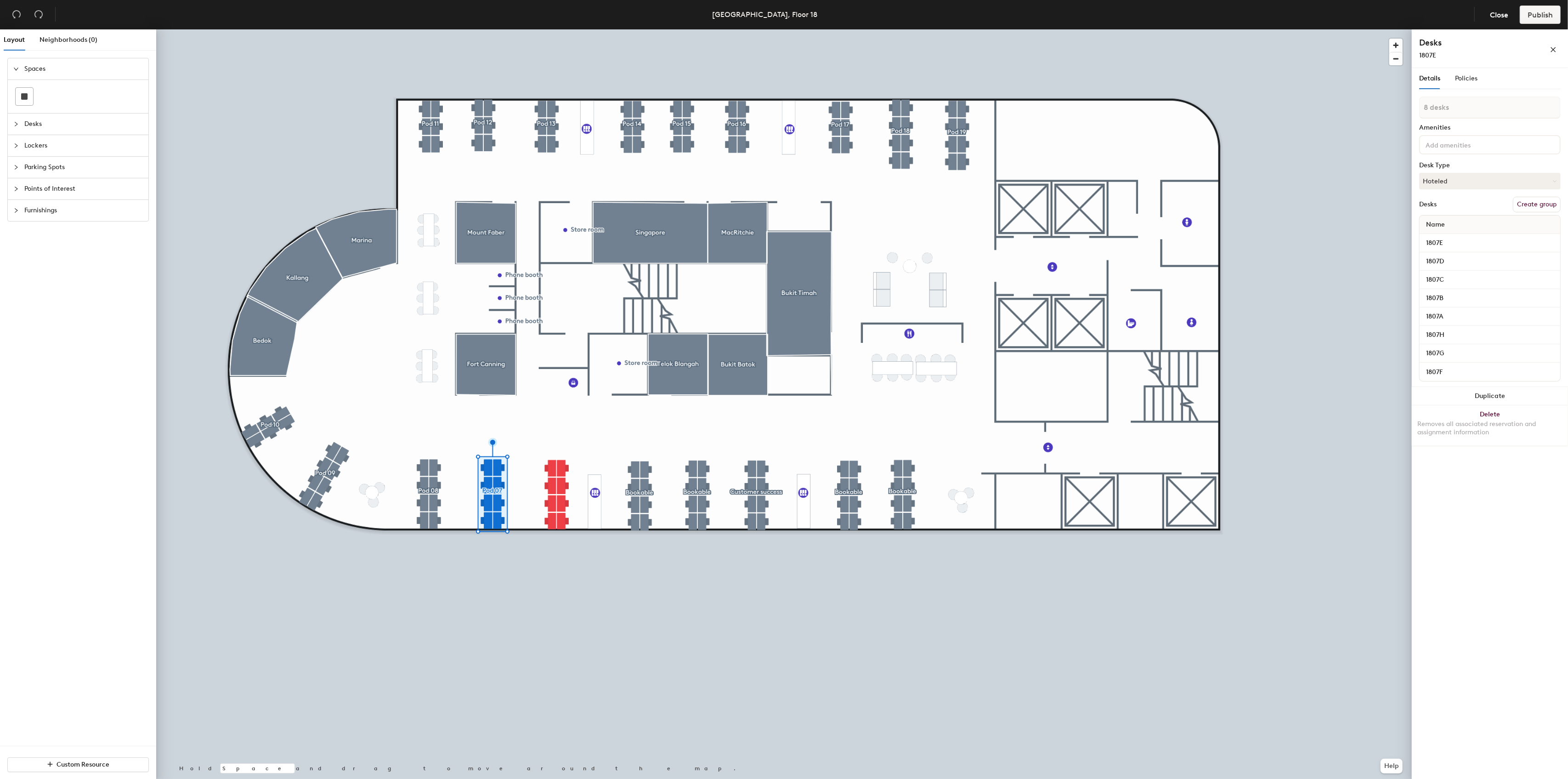
click at [555, 29] on div at bounding box center [784, 29] width 1256 height 0
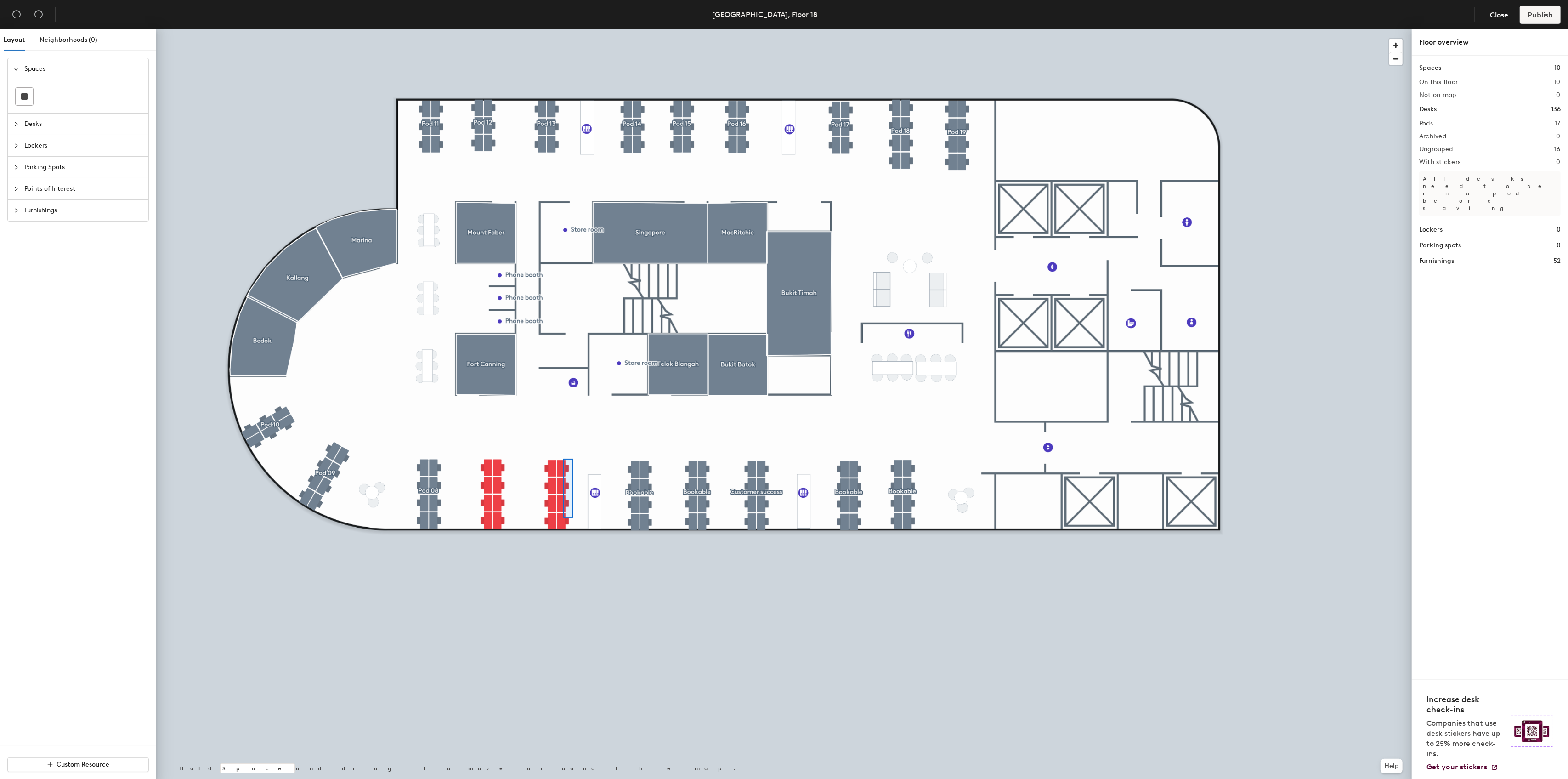
click at [564, 29] on div at bounding box center [784, 29] width 1256 height 0
click at [528, 29] on div at bounding box center [784, 29] width 1256 height 0
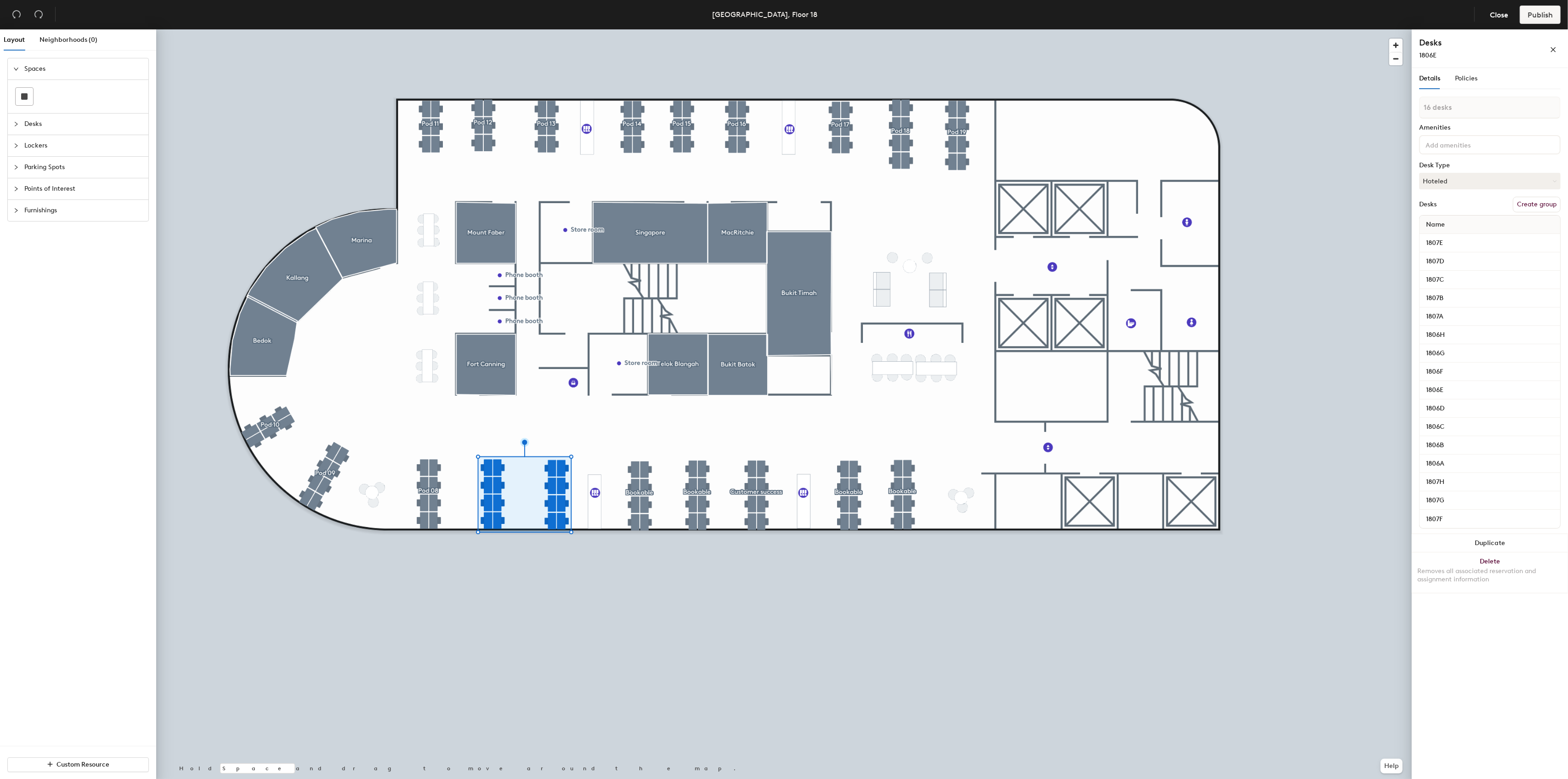
click at [1528, 205] on button "Create group" at bounding box center [1536, 205] width 47 height 16
drag, startPoint x: 1455, startPoint y: 110, endPoint x: 1423, endPoint y: 111, distance: 32.0
click at [1423, 111] on input "Pod 18" at bounding box center [1489, 107] width 141 height 22
type input "AE/AM"
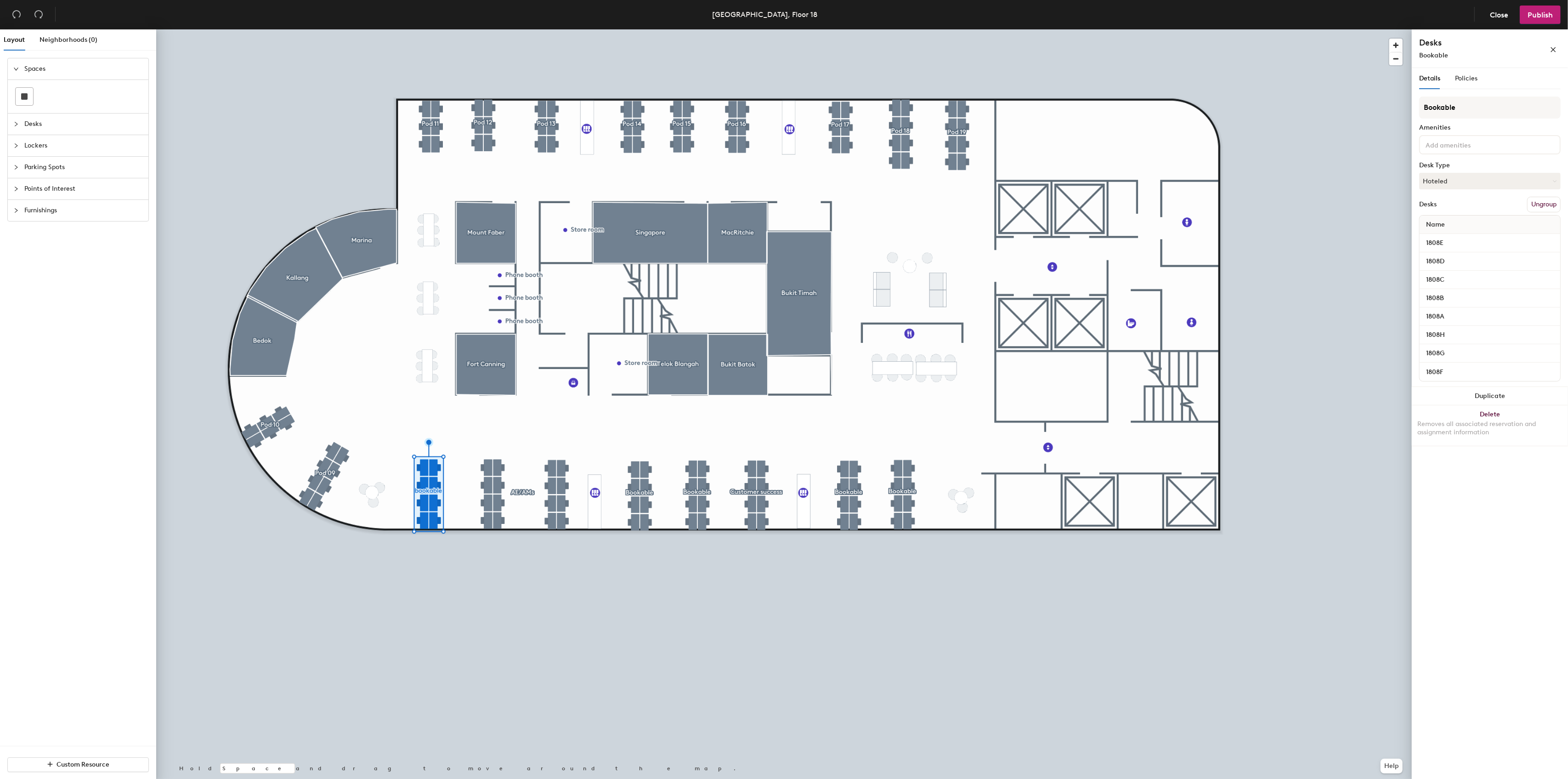
type input "Bookable"
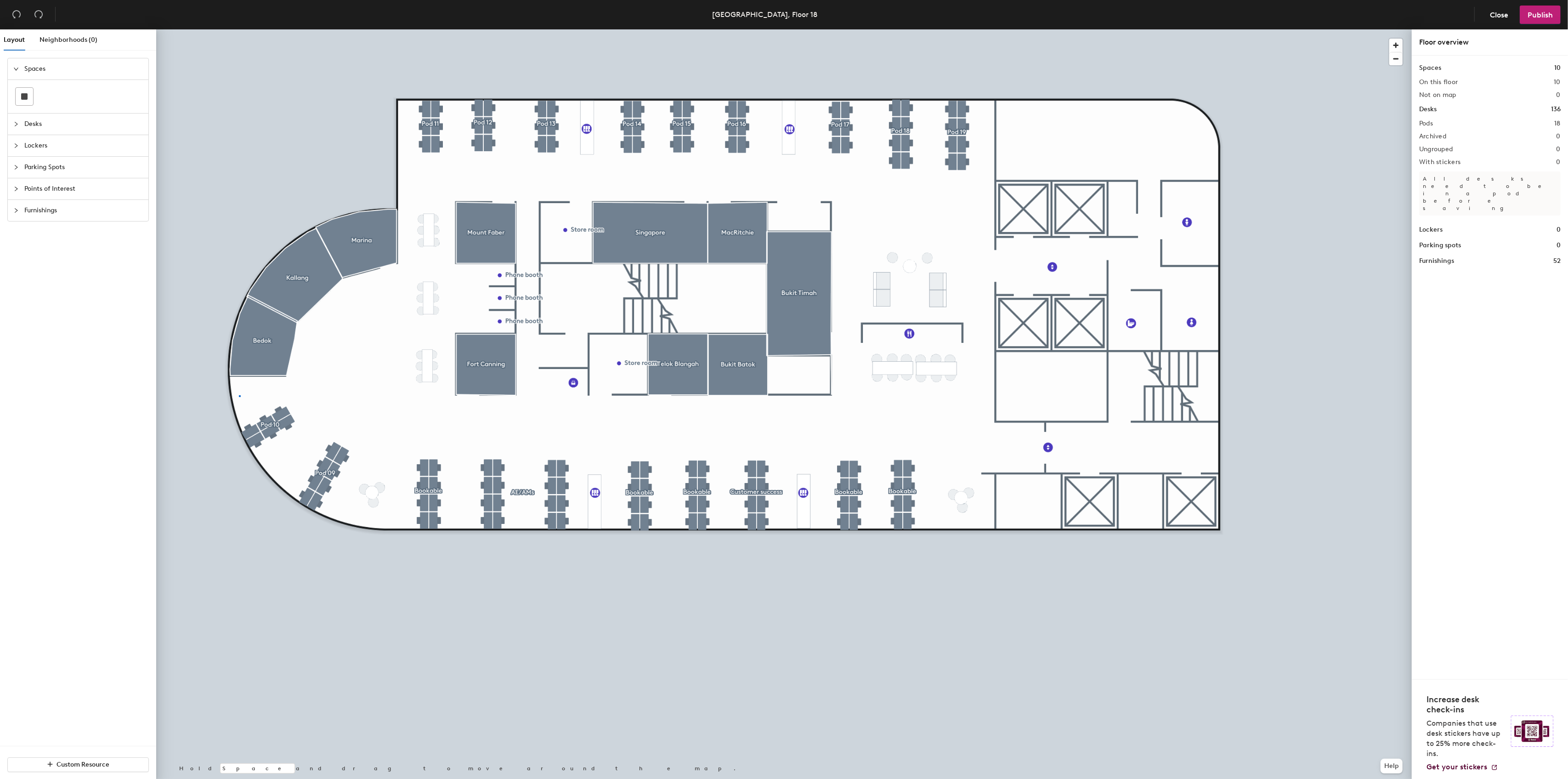
click at [240, 29] on div at bounding box center [784, 29] width 1256 height 0
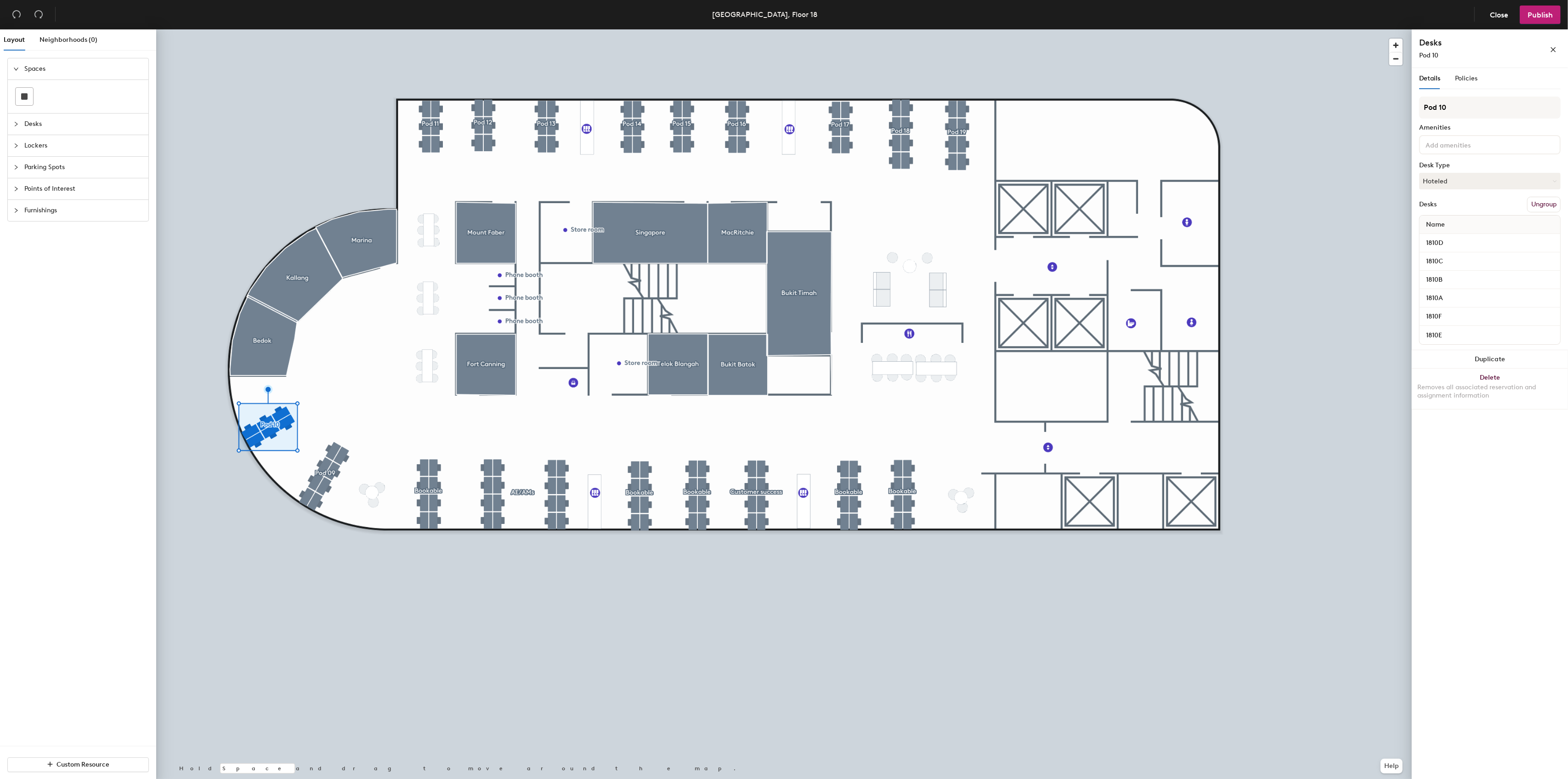
click at [1536, 202] on button "Ungroup" at bounding box center [1544, 205] width 33 height 16
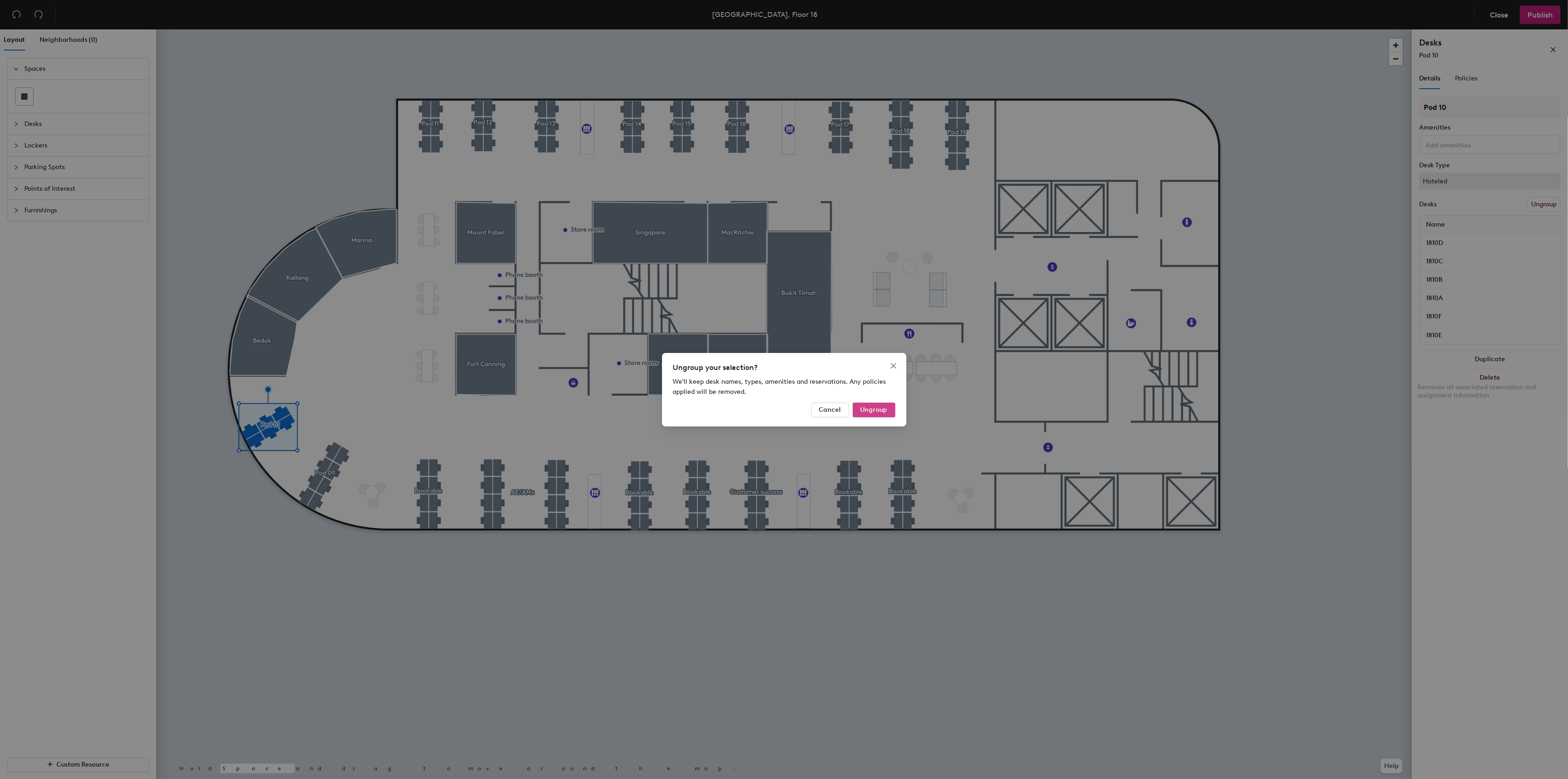
click at [872, 412] on span "Ungroup" at bounding box center [874, 409] width 27 height 8
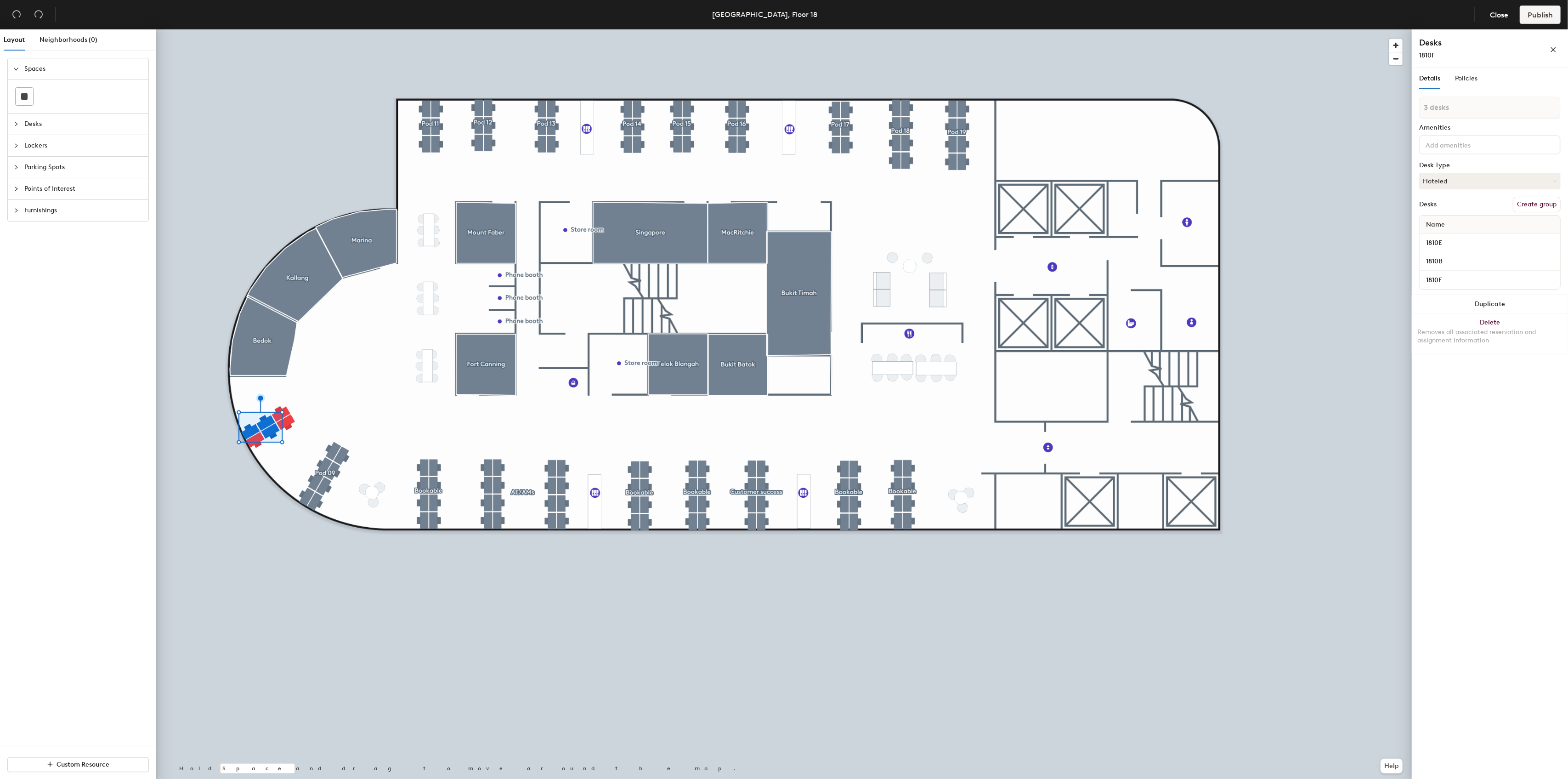
type input "4 desks"
click at [1523, 202] on button "Create group" at bounding box center [1536, 205] width 47 height 16
drag, startPoint x: 1452, startPoint y: 109, endPoint x: 1425, endPoint y: 108, distance: 27.0
click at [1425, 108] on input "Pod 18" at bounding box center [1489, 107] width 141 height 22
click at [1531, 202] on button "Create group" at bounding box center [1536, 205] width 47 height 16
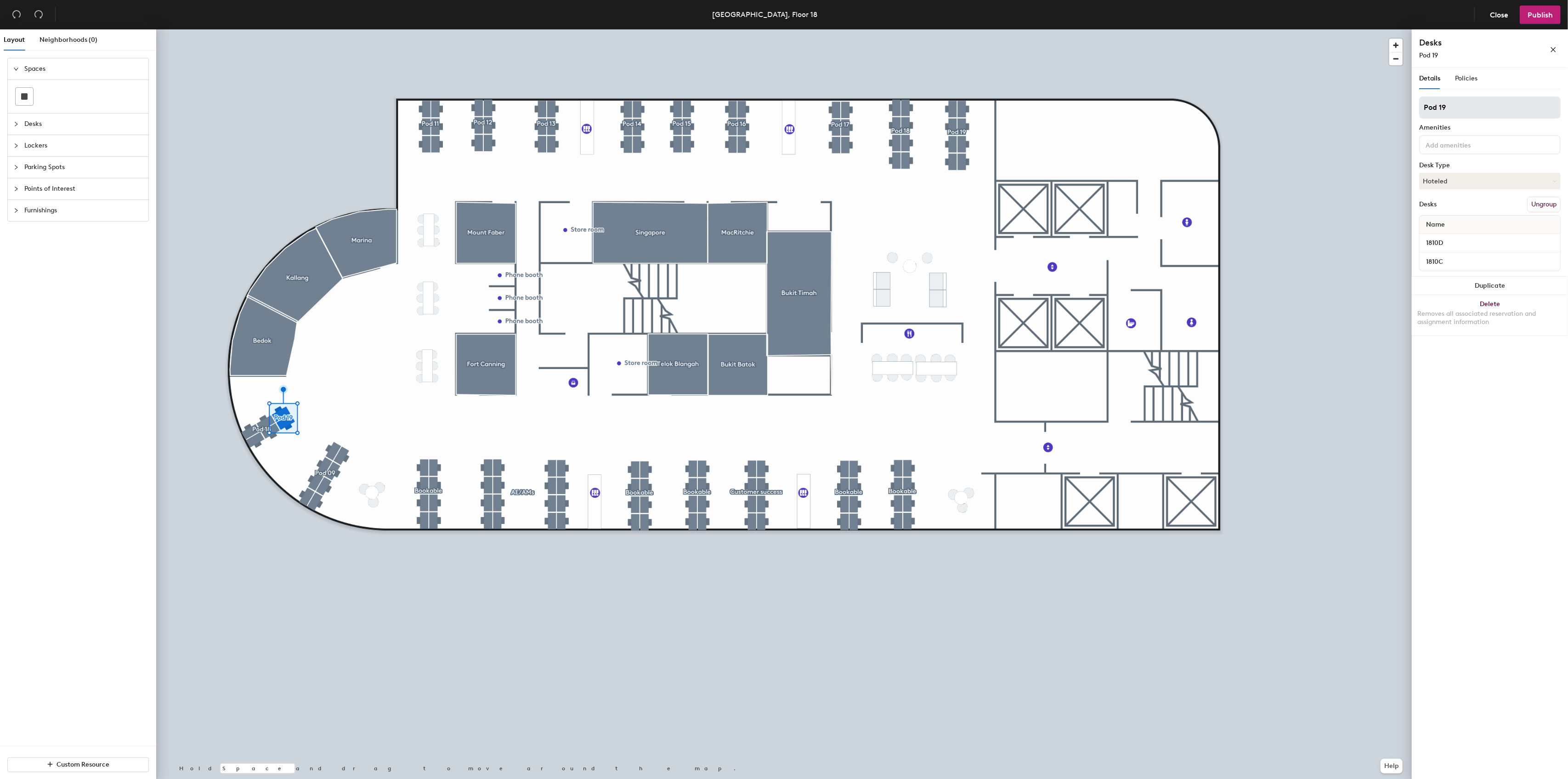
drag, startPoint x: 1458, startPoint y: 104, endPoint x: 1421, endPoint y: 104, distance: 37.0
click at [1421, 104] on input "Pod 19" at bounding box center [1489, 107] width 141 height 22
type input "Reserved"
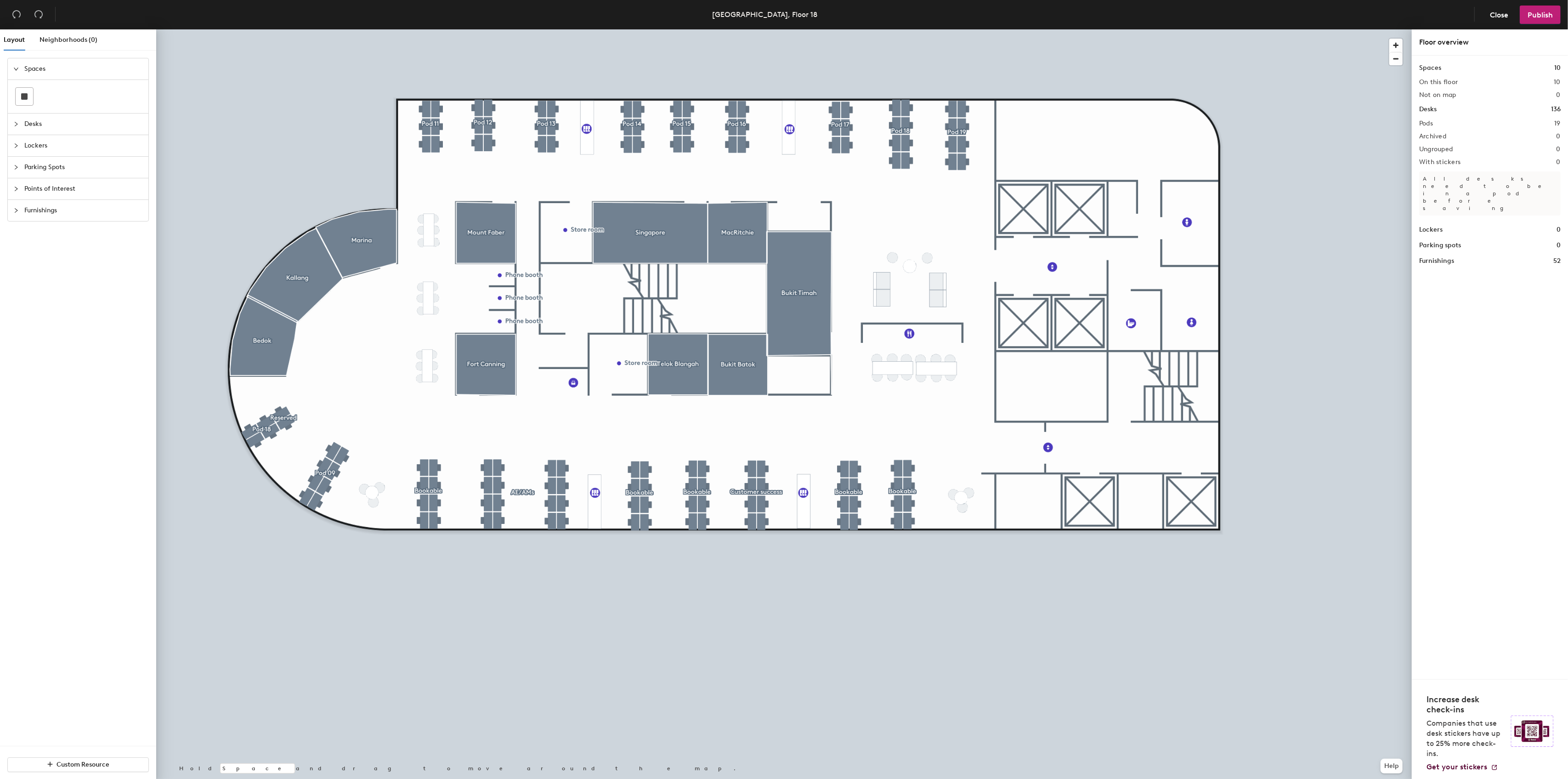
click at [262, 29] on div at bounding box center [784, 29] width 1256 height 0
click at [257, 29] on div at bounding box center [784, 29] width 1256 height 0
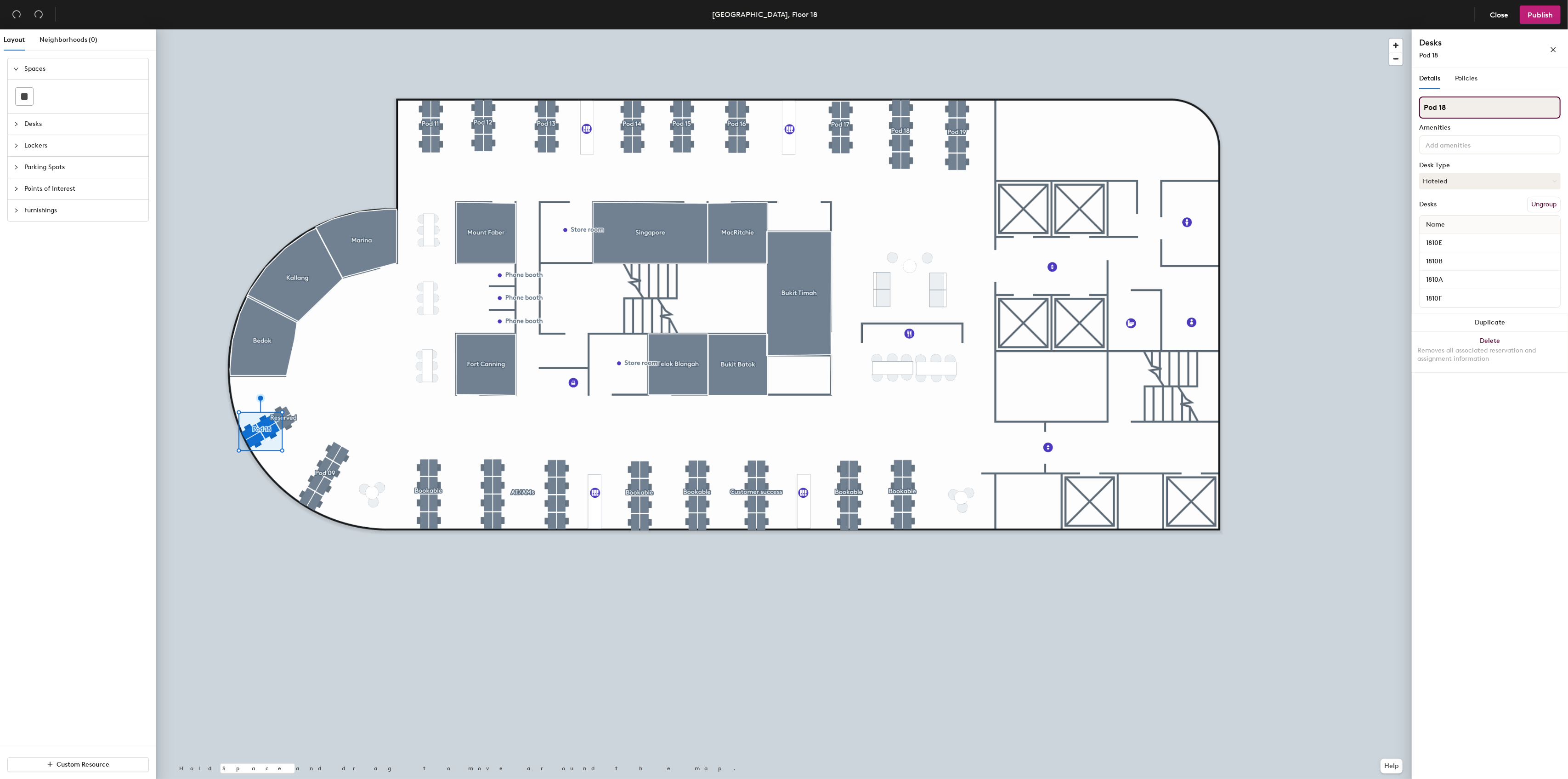
drag, startPoint x: 1455, startPoint y: 105, endPoint x: 1421, endPoint y: 108, distance: 34.1
click at [1421, 108] on input "Pod 18" at bounding box center [1489, 107] width 141 height 22
type input "H"
type input "People, finance"
type input "People, finance, marketing, IT"
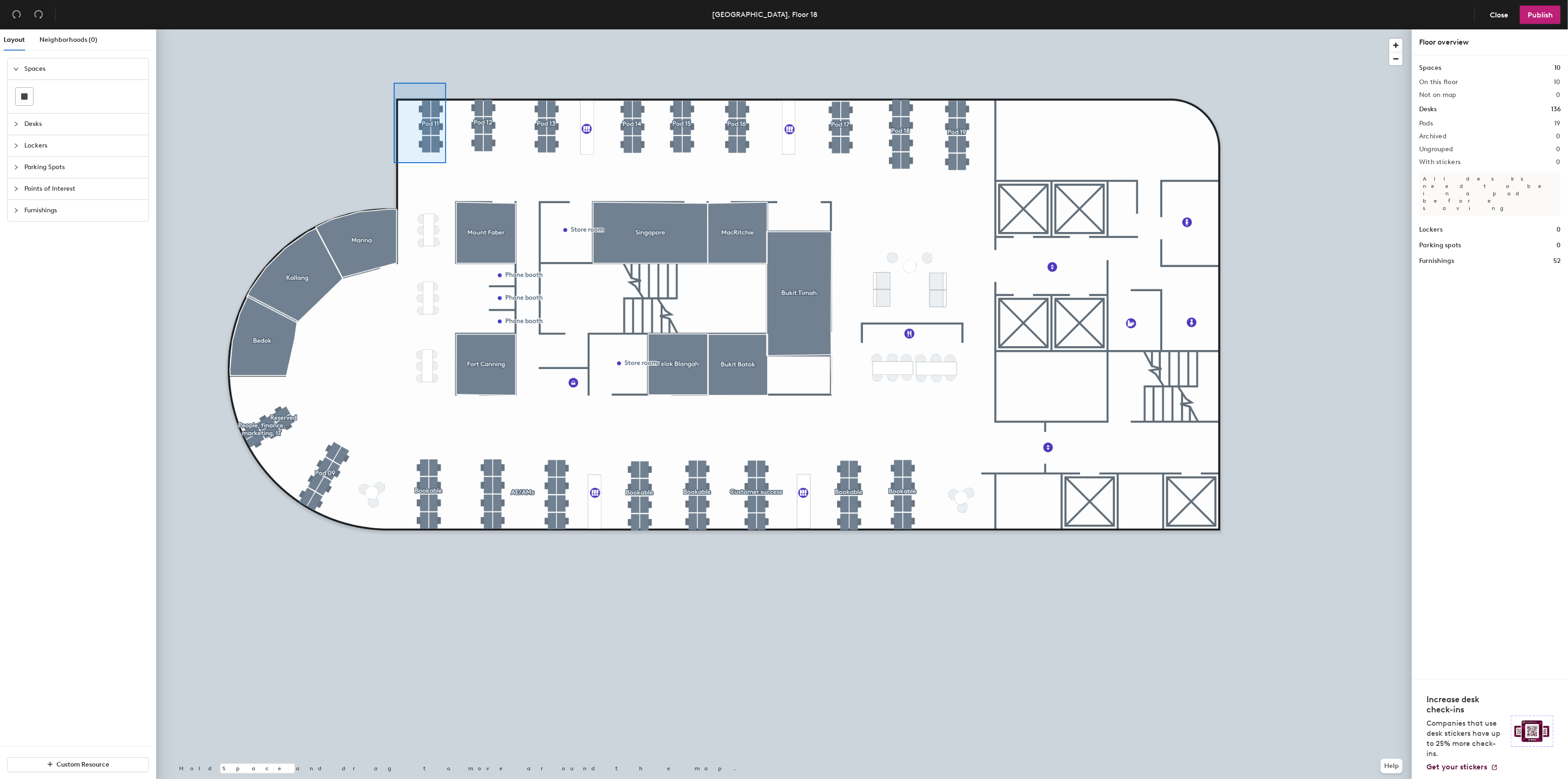
click at [394, 29] on div at bounding box center [784, 29] width 1256 height 0
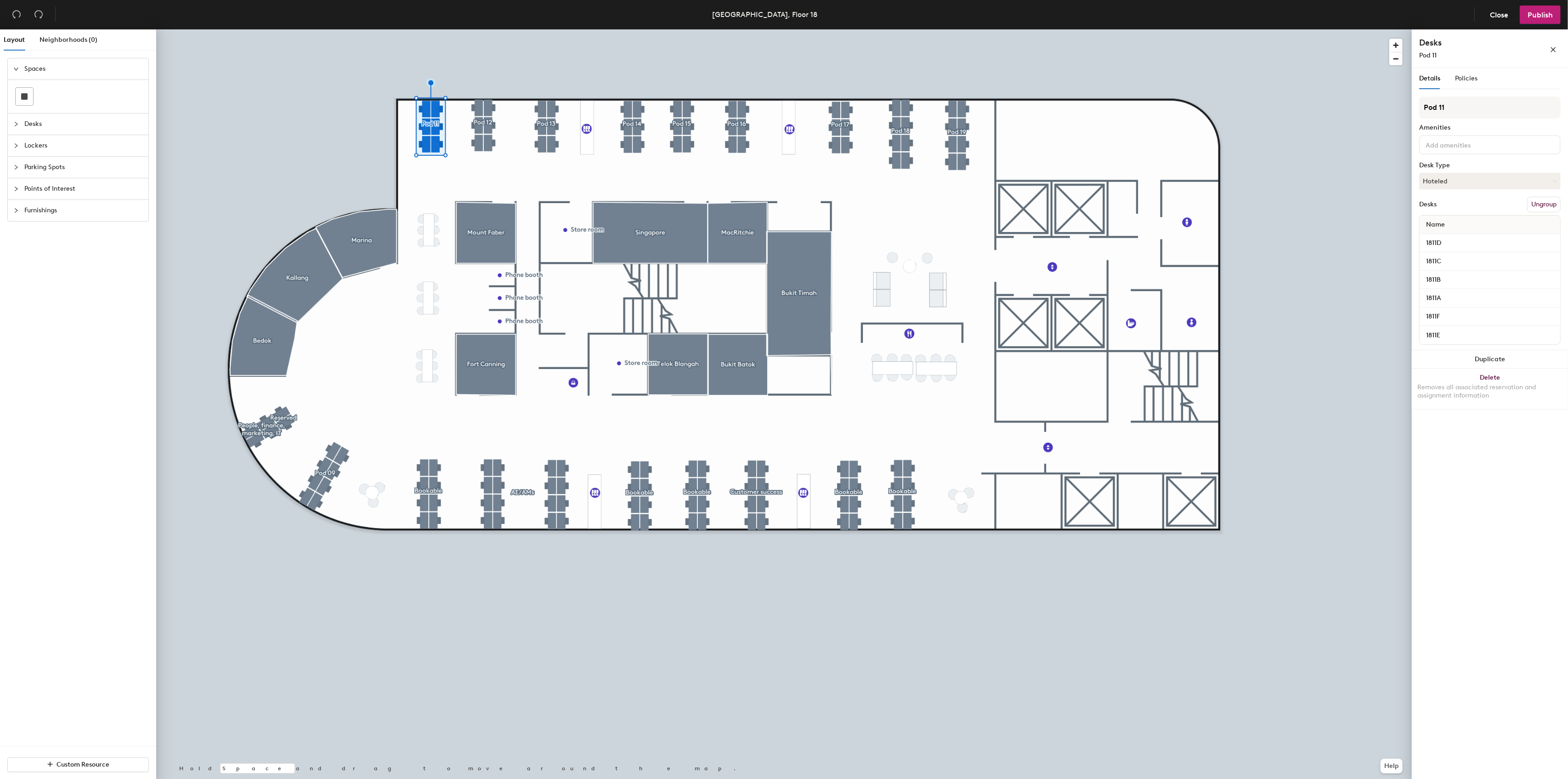
click at [1539, 204] on button "Ungroup" at bounding box center [1544, 205] width 33 height 16
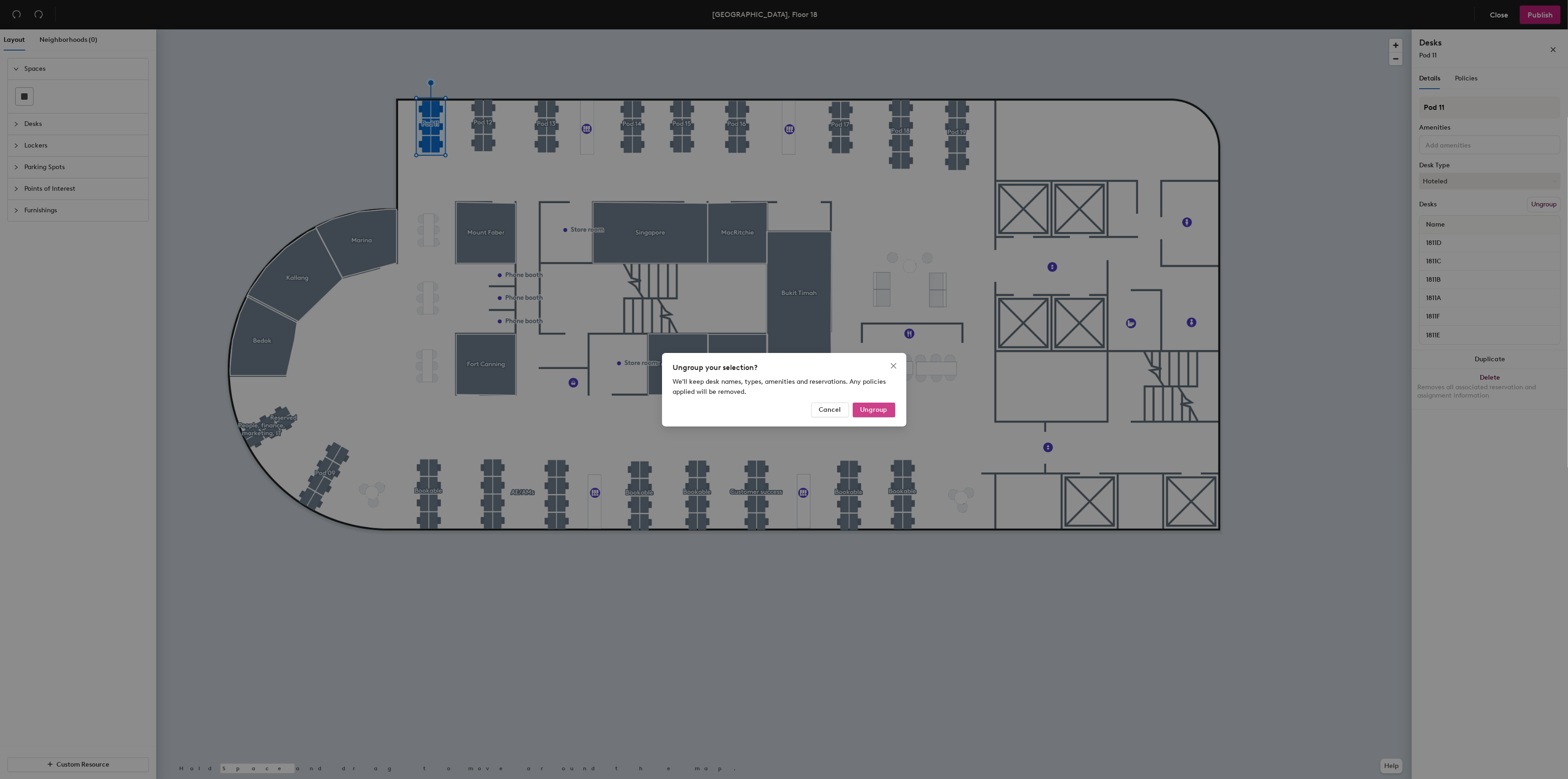
click at [884, 409] on span "Ungroup" at bounding box center [874, 409] width 27 height 8
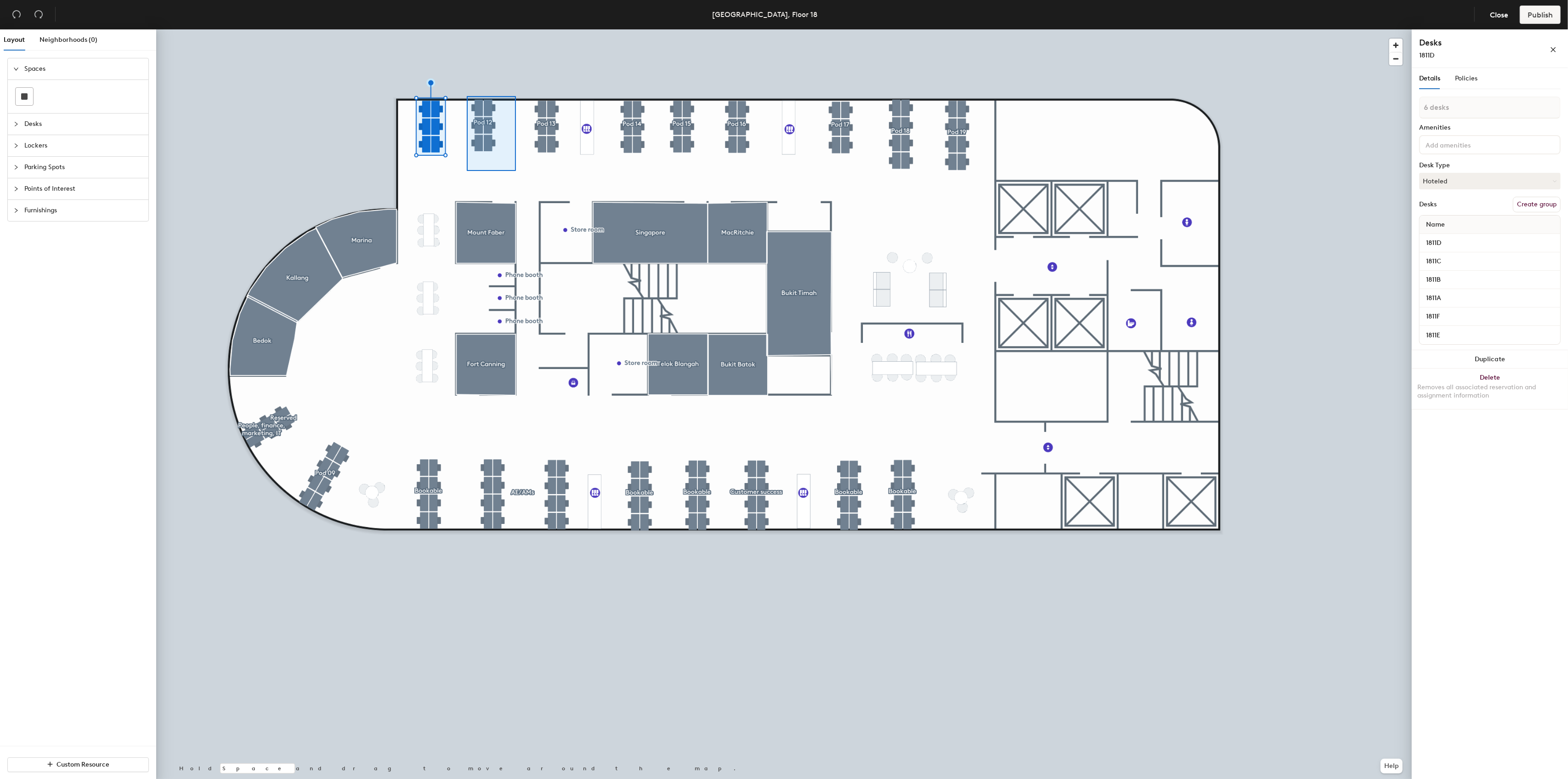
click at [463, 29] on div at bounding box center [784, 29] width 1256 height 0
click at [1547, 207] on button "Ungroup" at bounding box center [1544, 205] width 33 height 16
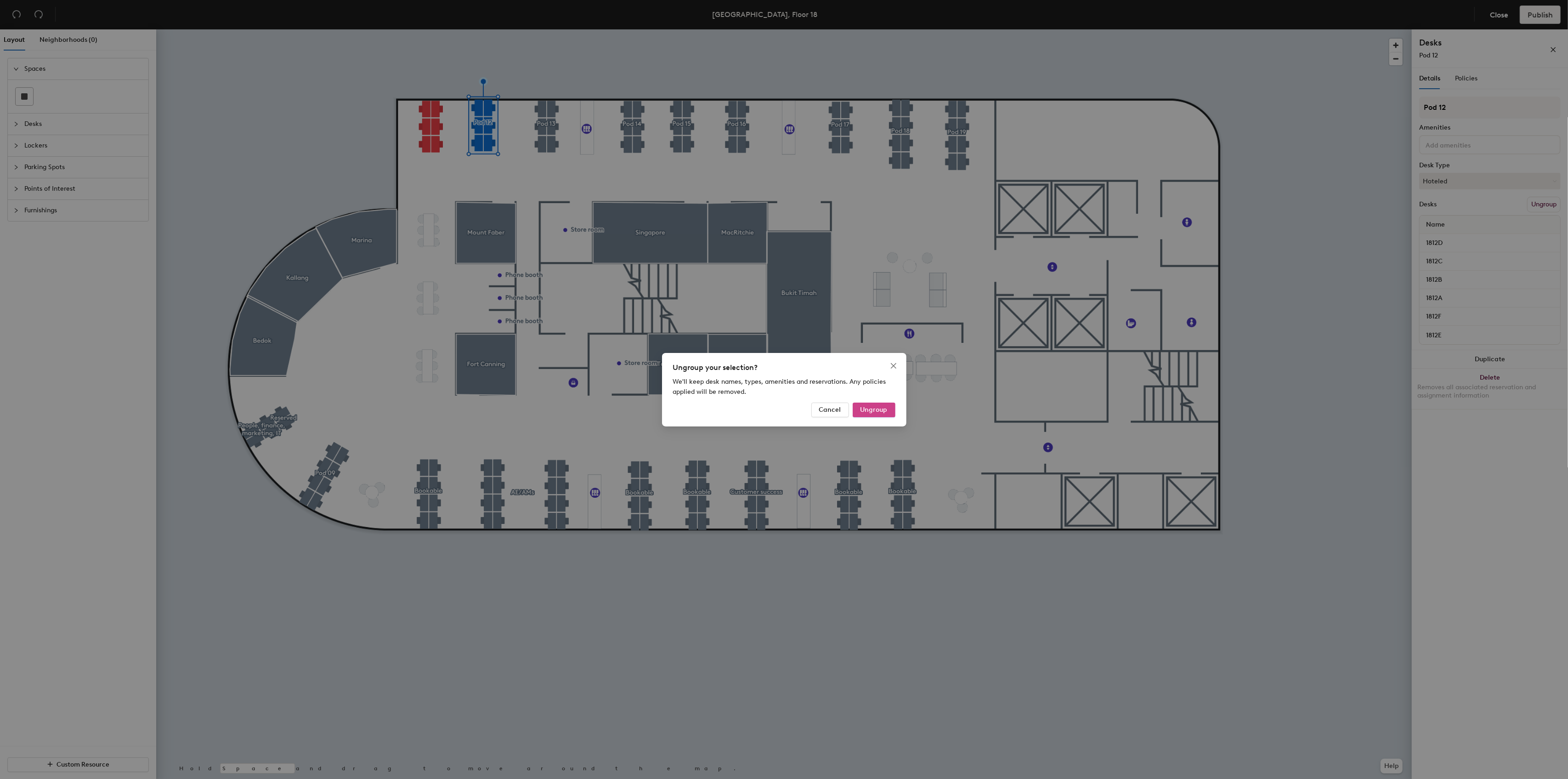
click at [868, 410] on span "Ungroup" at bounding box center [874, 409] width 27 height 8
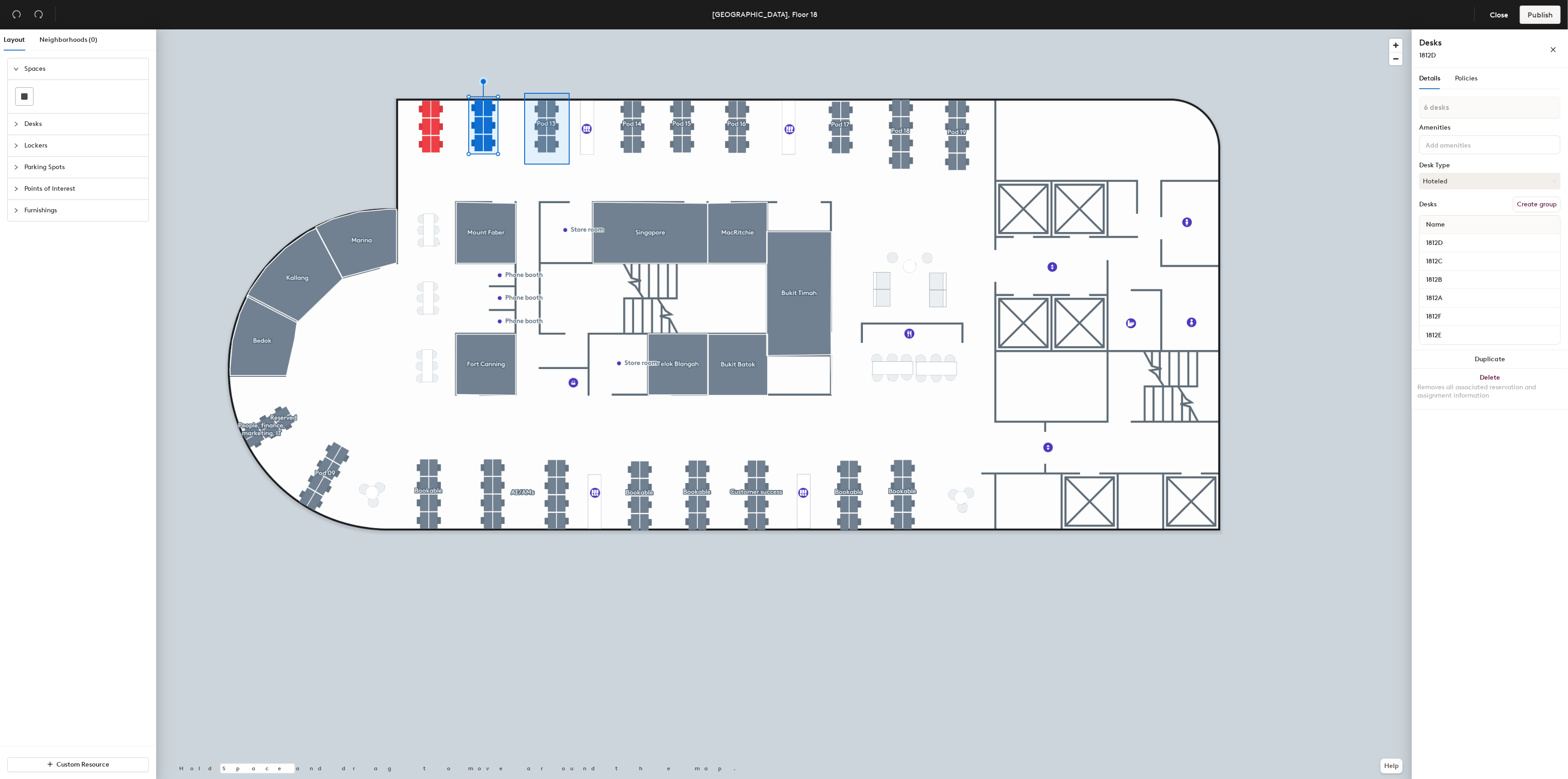
click at [525, 29] on div at bounding box center [784, 29] width 1256 height 0
click at [1549, 204] on button "Ungroup" at bounding box center [1544, 205] width 33 height 16
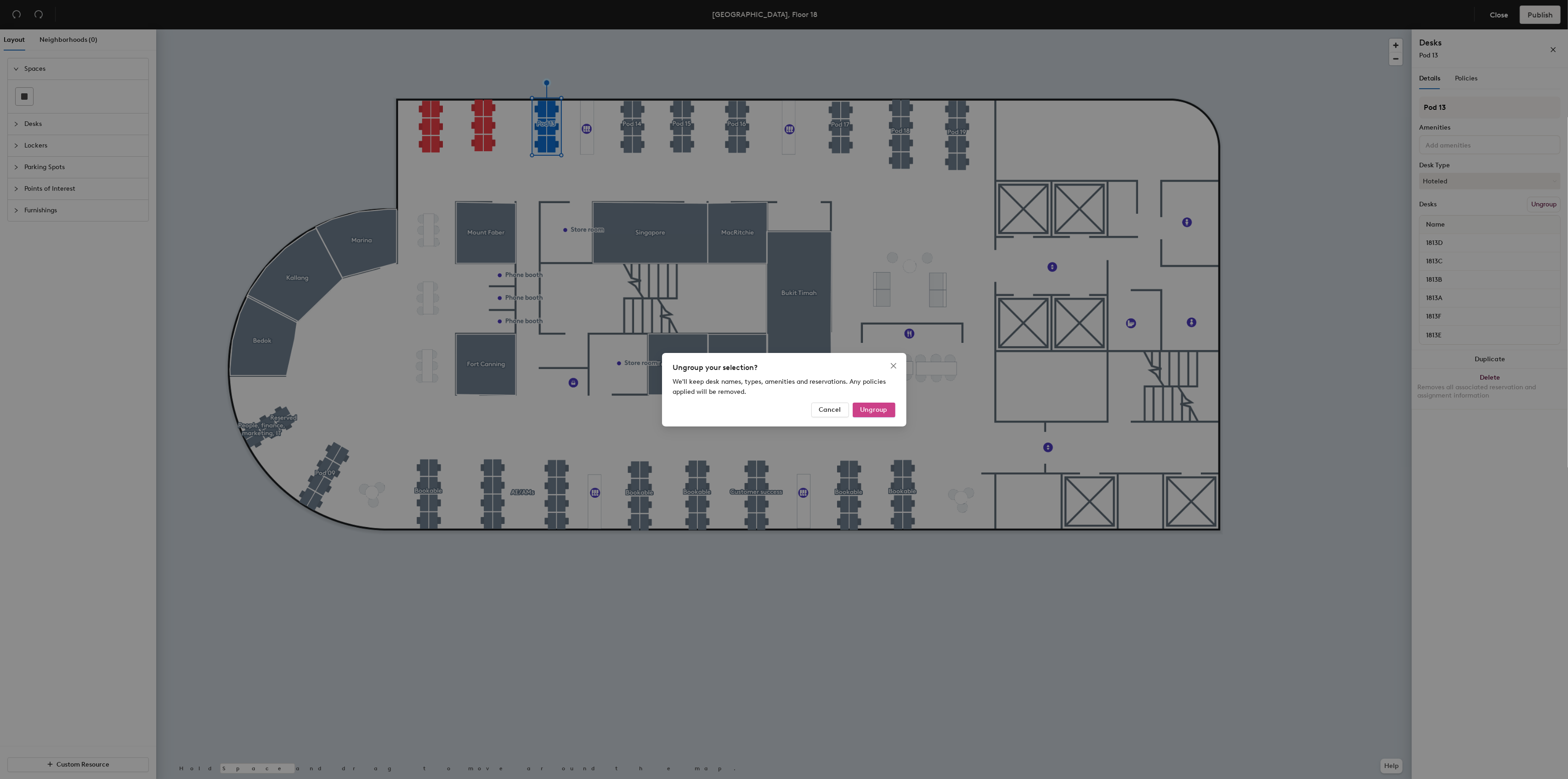
click at [882, 408] on span "Ungroup" at bounding box center [874, 409] width 27 height 8
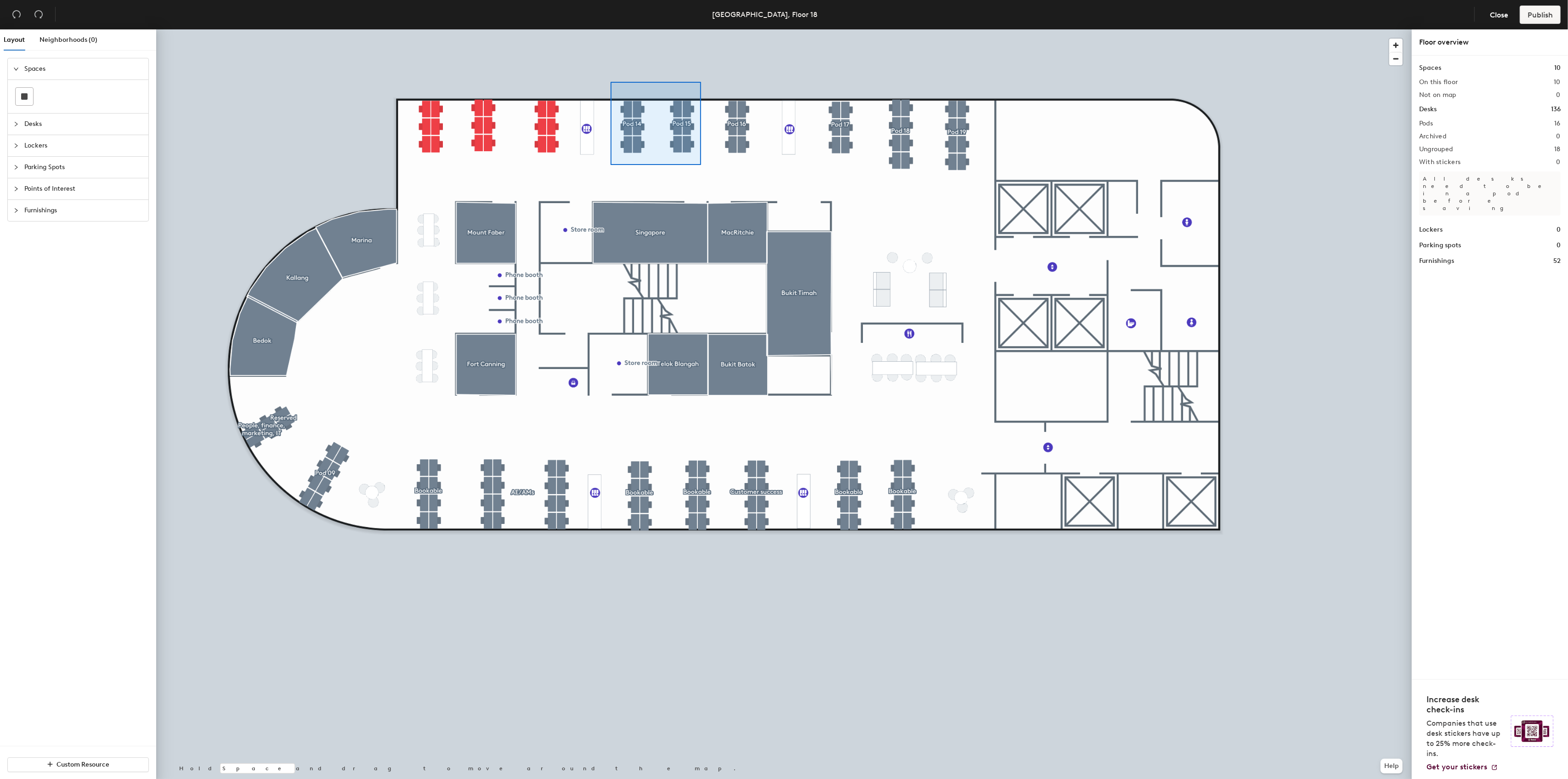
click at [611, 29] on div at bounding box center [784, 29] width 1256 height 0
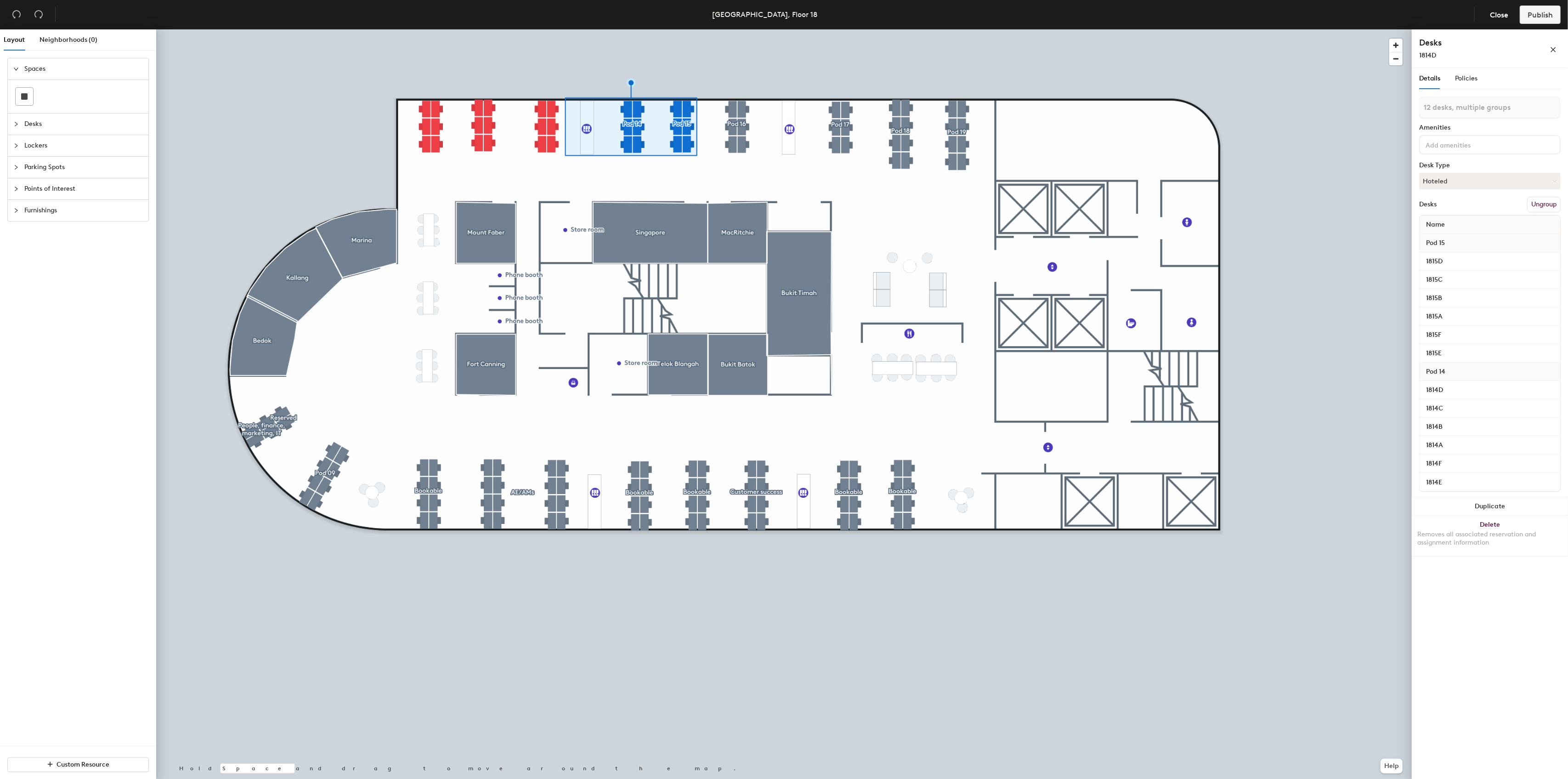
click at [1547, 205] on button "Ungroup" at bounding box center [1544, 205] width 33 height 16
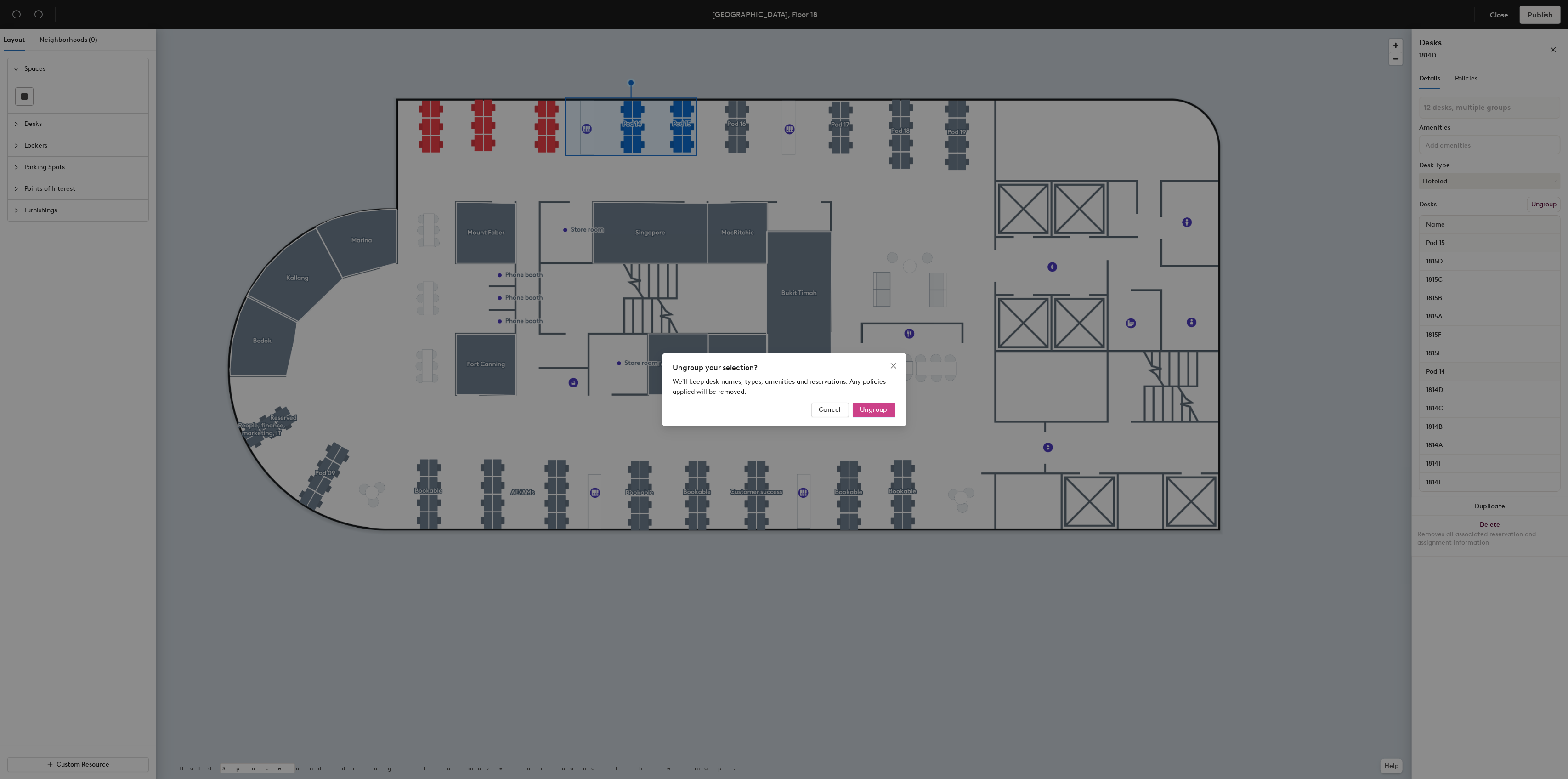
click at [878, 411] on span "Ungroup" at bounding box center [874, 409] width 27 height 8
type input "12 desks"
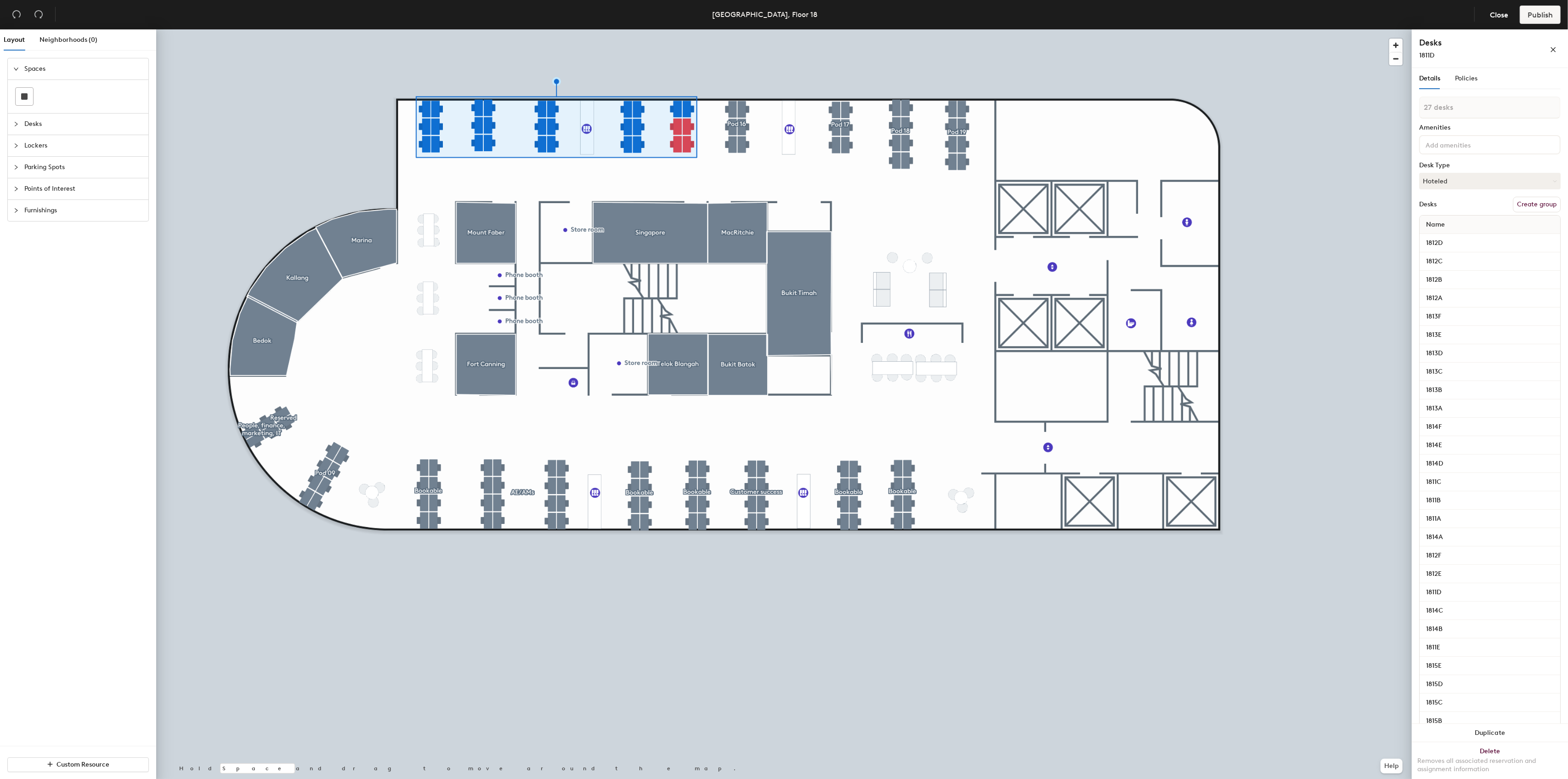
type input "28 desks"
click at [1536, 205] on button "Create group" at bounding box center [1536, 205] width 47 height 16
click at [1406, 107] on div "Layout Neighborhoods (0) Spaces Desks Lockers Parking Spots Points of Interest …" at bounding box center [784, 406] width 1568 height 753
type input "SDRs"
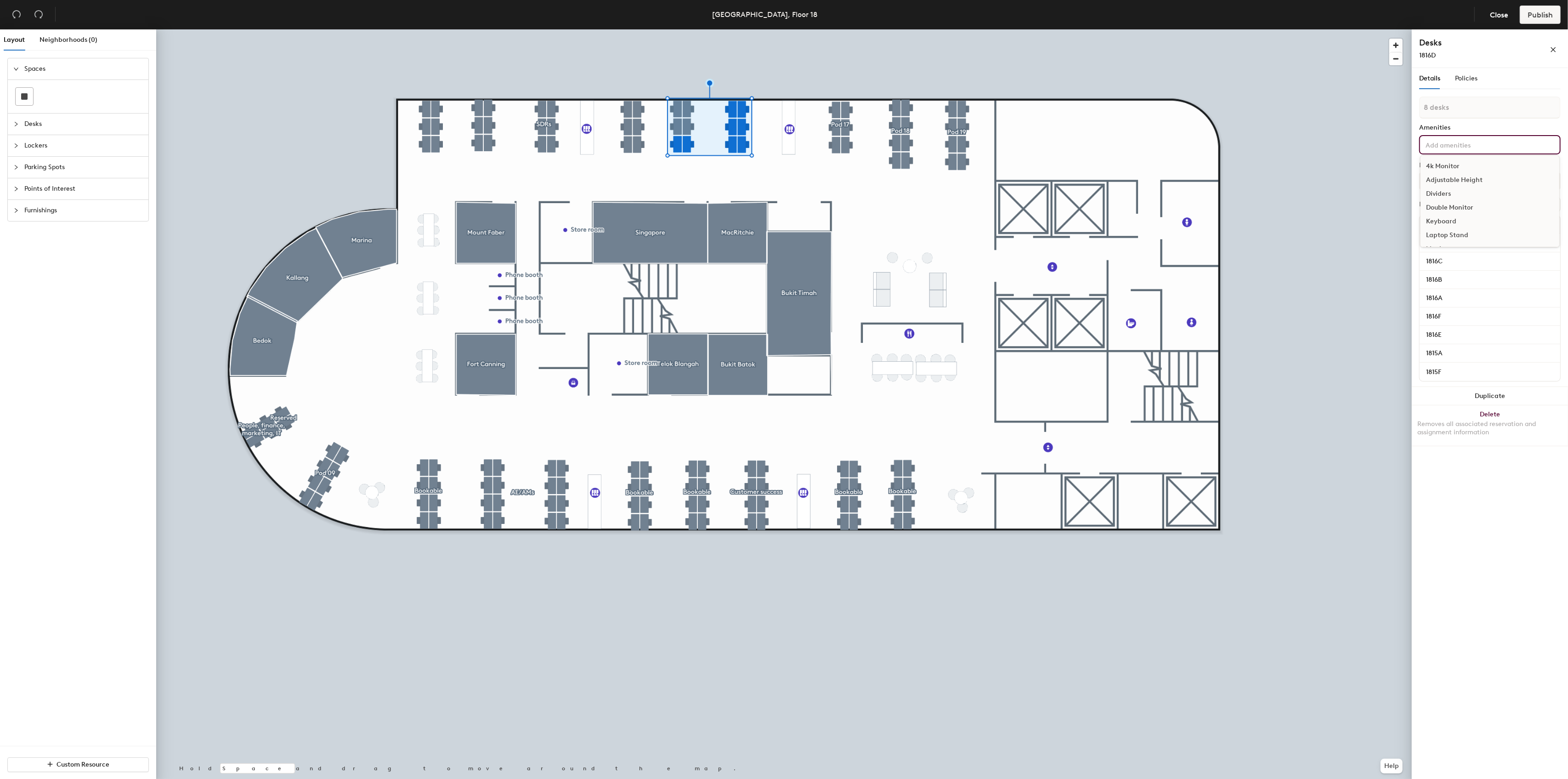
click at [1518, 122] on div "8 desks Amenities 4k Monitor Adjustable Height Dividers Double Monitor Keyboard…" at bounding box center [1489, 241] width 141 height 291
click at [1539, 203] on button "Create group" at bounding box center [1536, 205] width 47 height 16
drag, startPoint x: 1447, startPoint y: 107, endPoint x: 1412, endPoint y: 106, distance: 35.0
click at [1412, 106] on div "Details Policies Pod 15 Amenities Desk Type Hoteled Desks Ungroup Name 1816D 18…" at bounding box center [1489, 426] width 156 height 715
type input "Bookable"
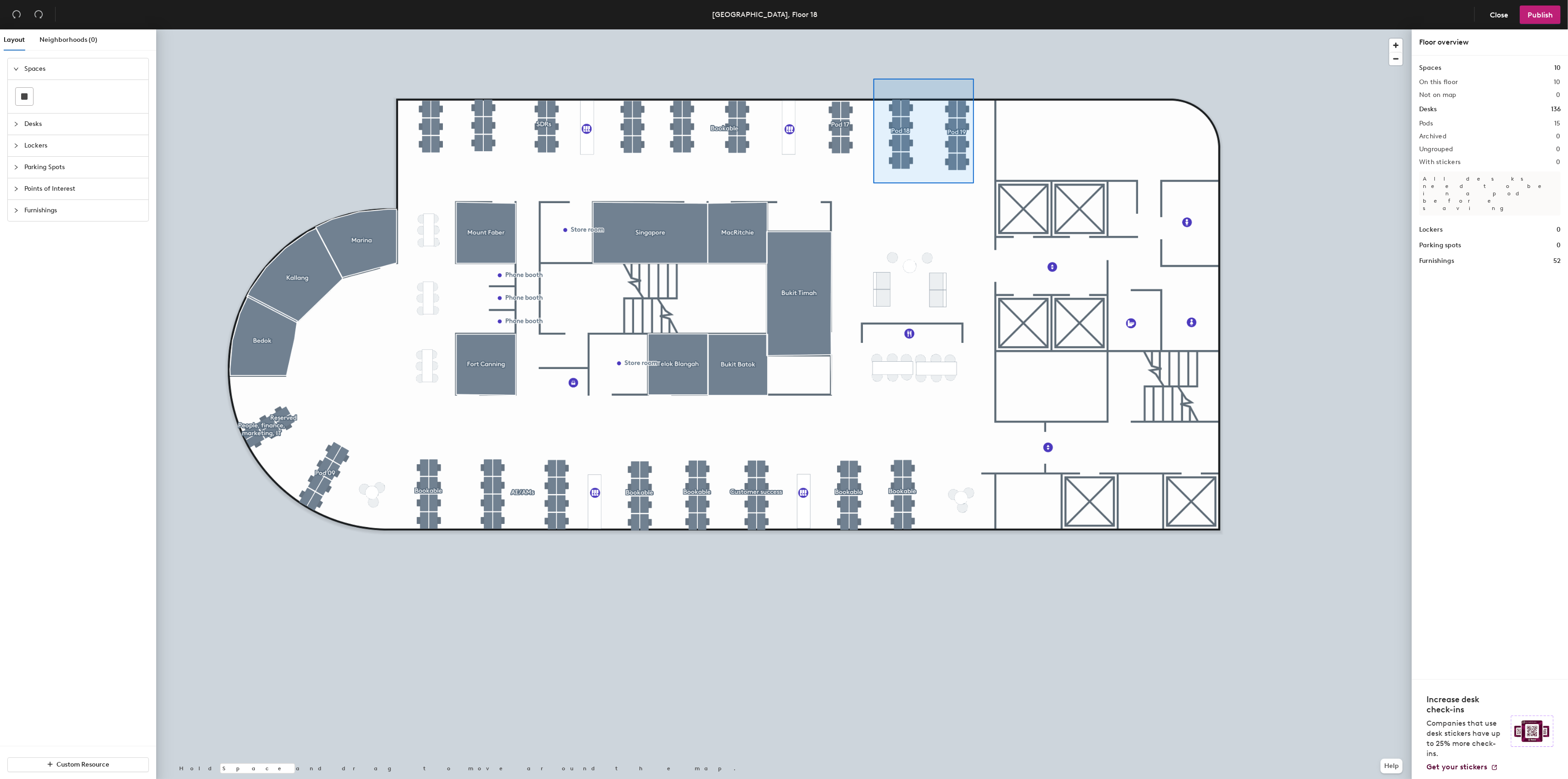
click at [874, 29] on div at bounding box center [784, 29] width 1256 height 0
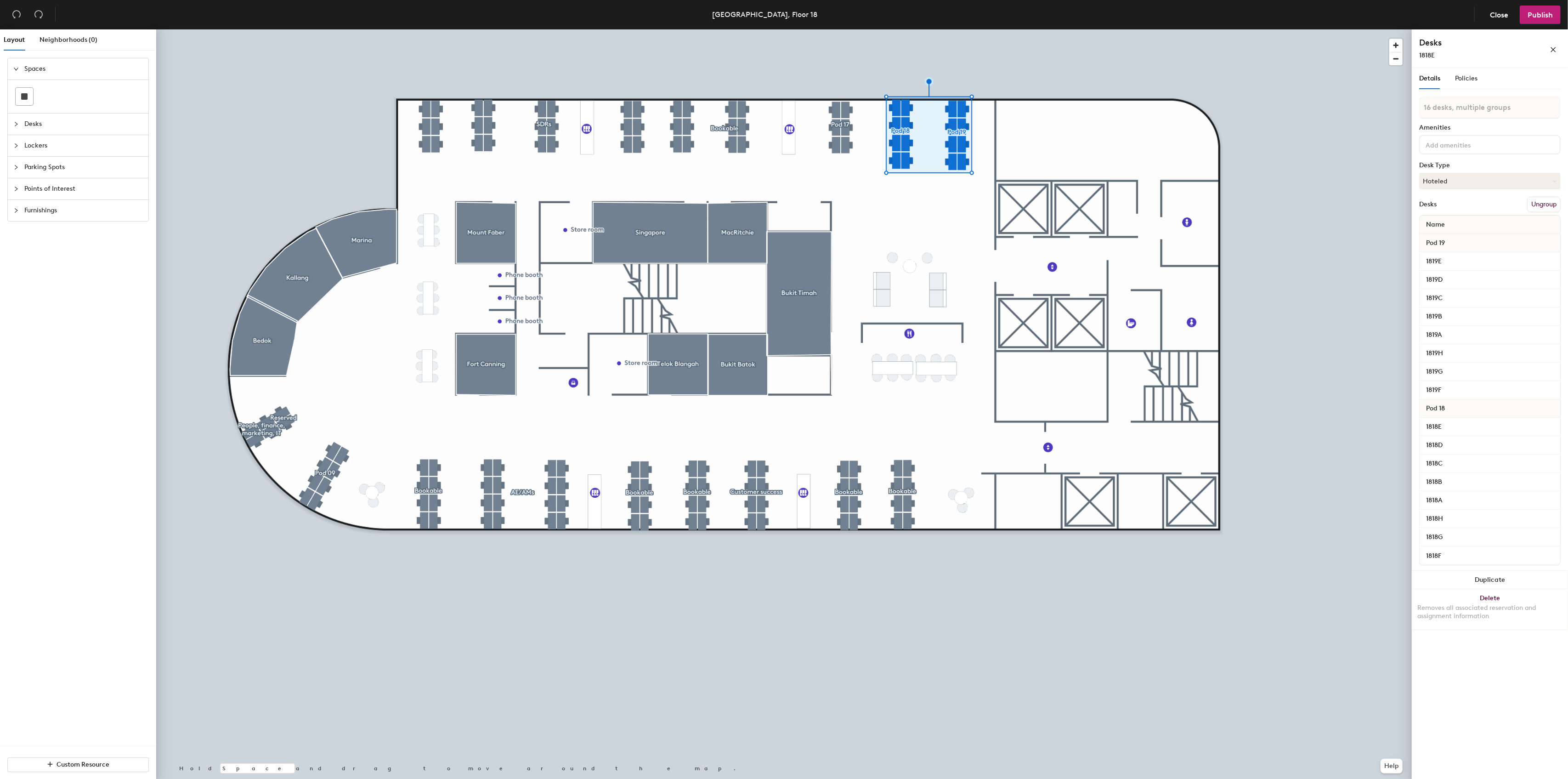
click at [1541, 200] on button "Ungroup" at bounding box center [1544, 205] width 33 height 16
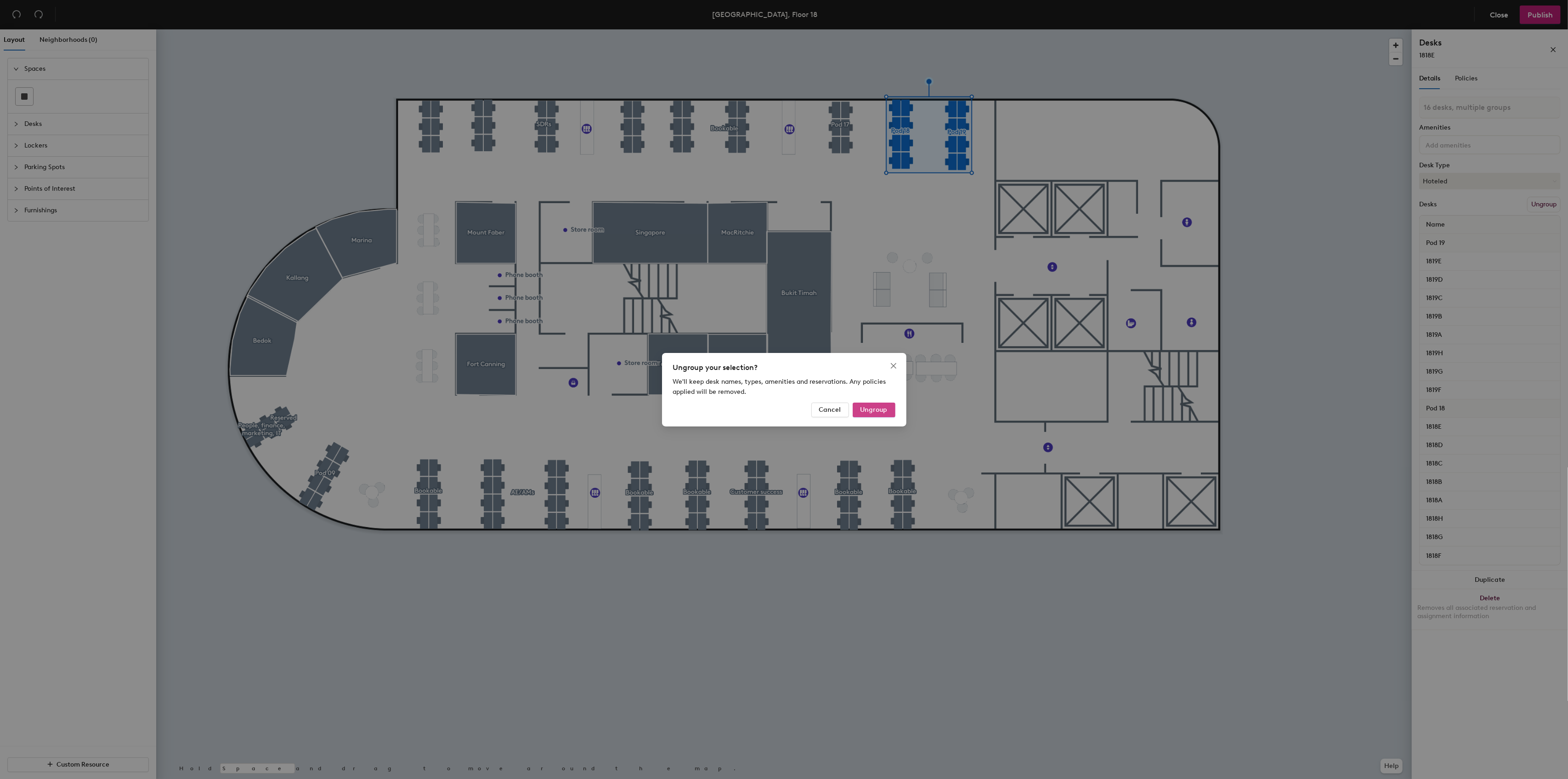
click at [876, 411] on span "Ungroup" at bounding box center [874, 409] width 27 height 8
type input "16 desks"
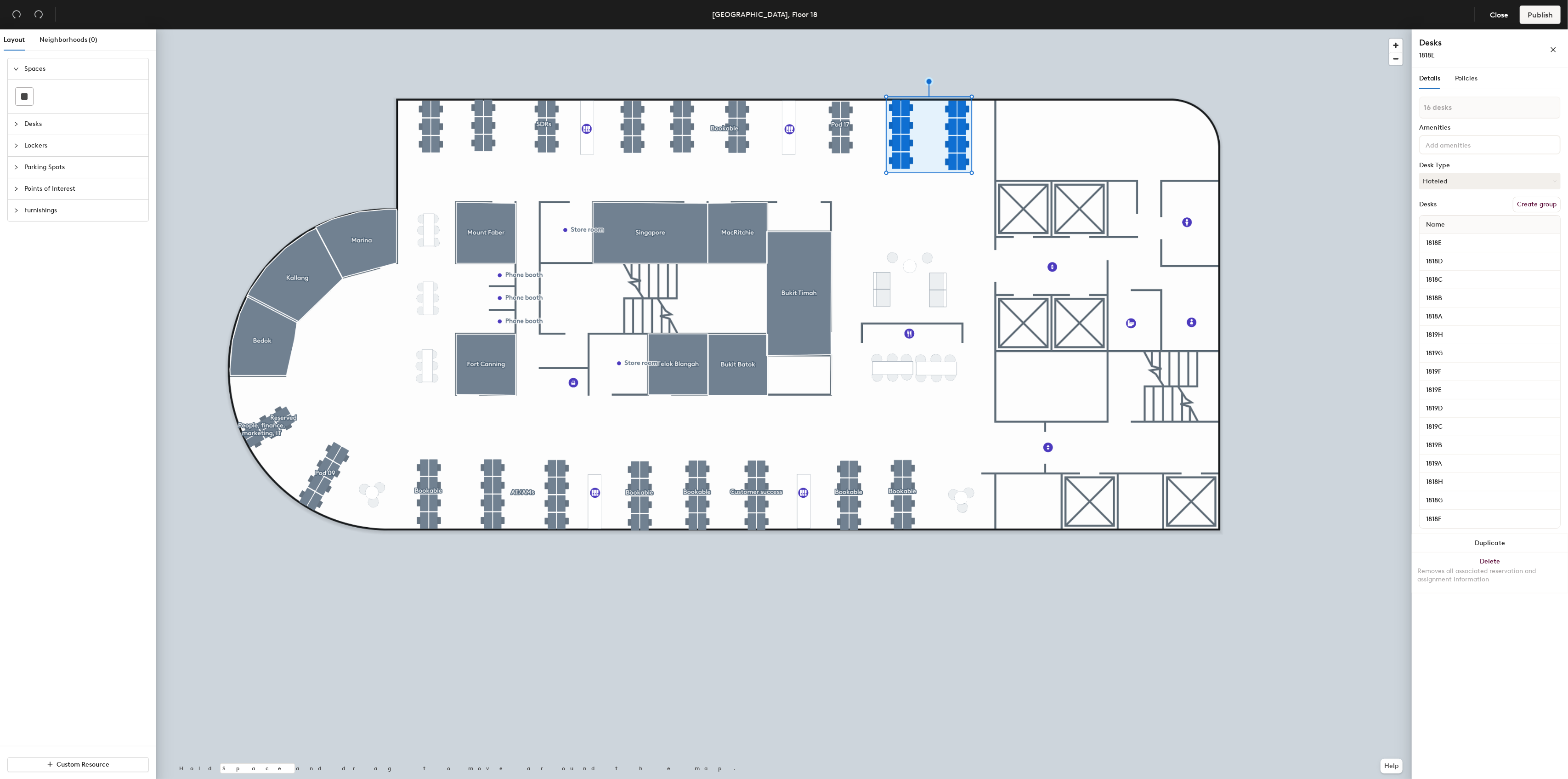
click at [1532, 200] on button "Create group" at bounding box center [1536, 205] width 47 height 16
drag, startPoint x: 1452, startPoint y: 108, endPoint x: 1421, endPoint y: 105, distance: 31.1
click at [1421, 105] on input "Pod 14" at bounding box center [1489, 107] width 141 height 22
type input "Expert insights"
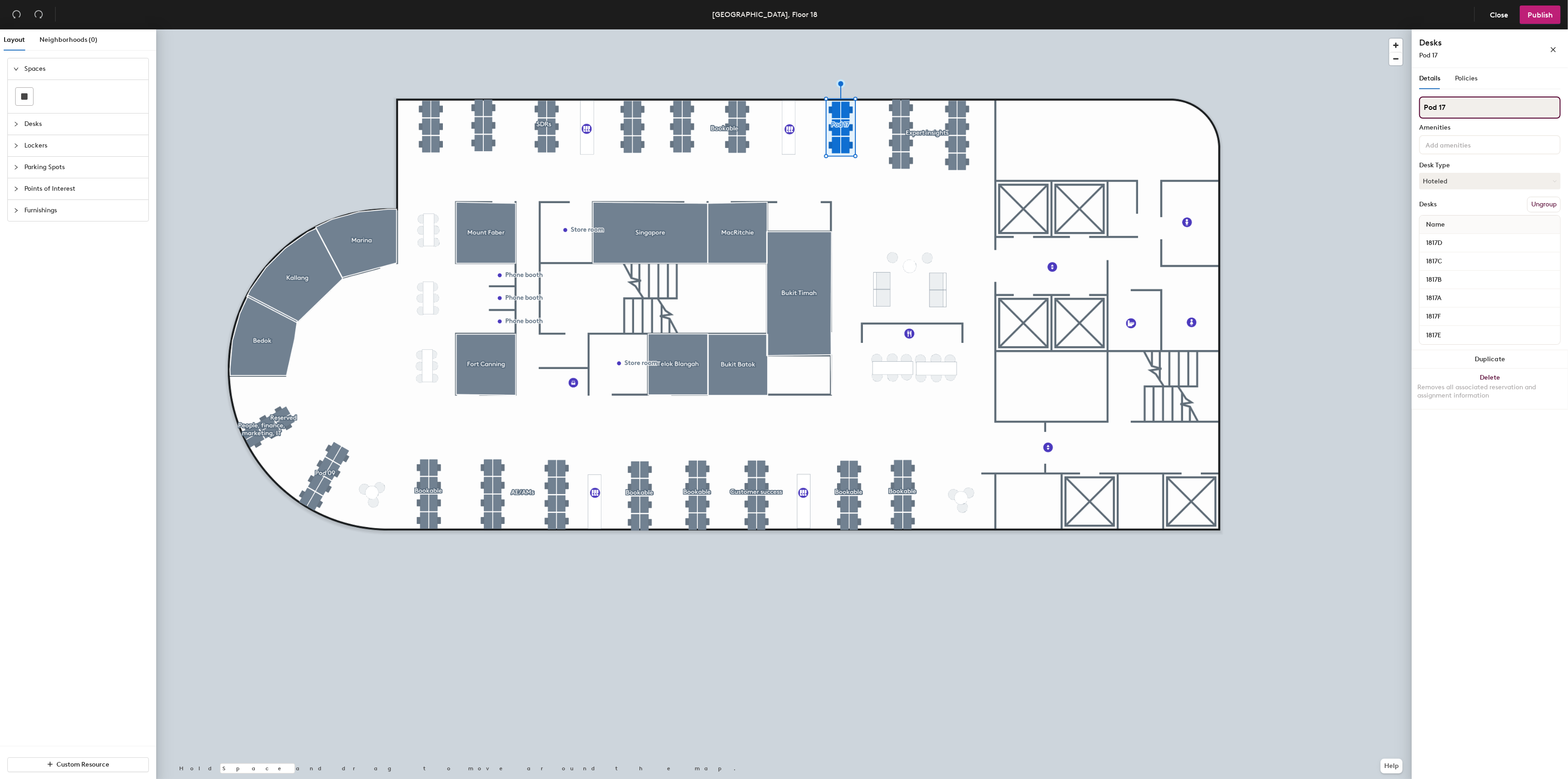
click at [1391, 109] on div "Layout Neighborhoods (0) Spaces Desks Lockers Parking Spots Points of Interest …" at bounding box center [784, 406] width 1568 height 753
type input "Bookable"
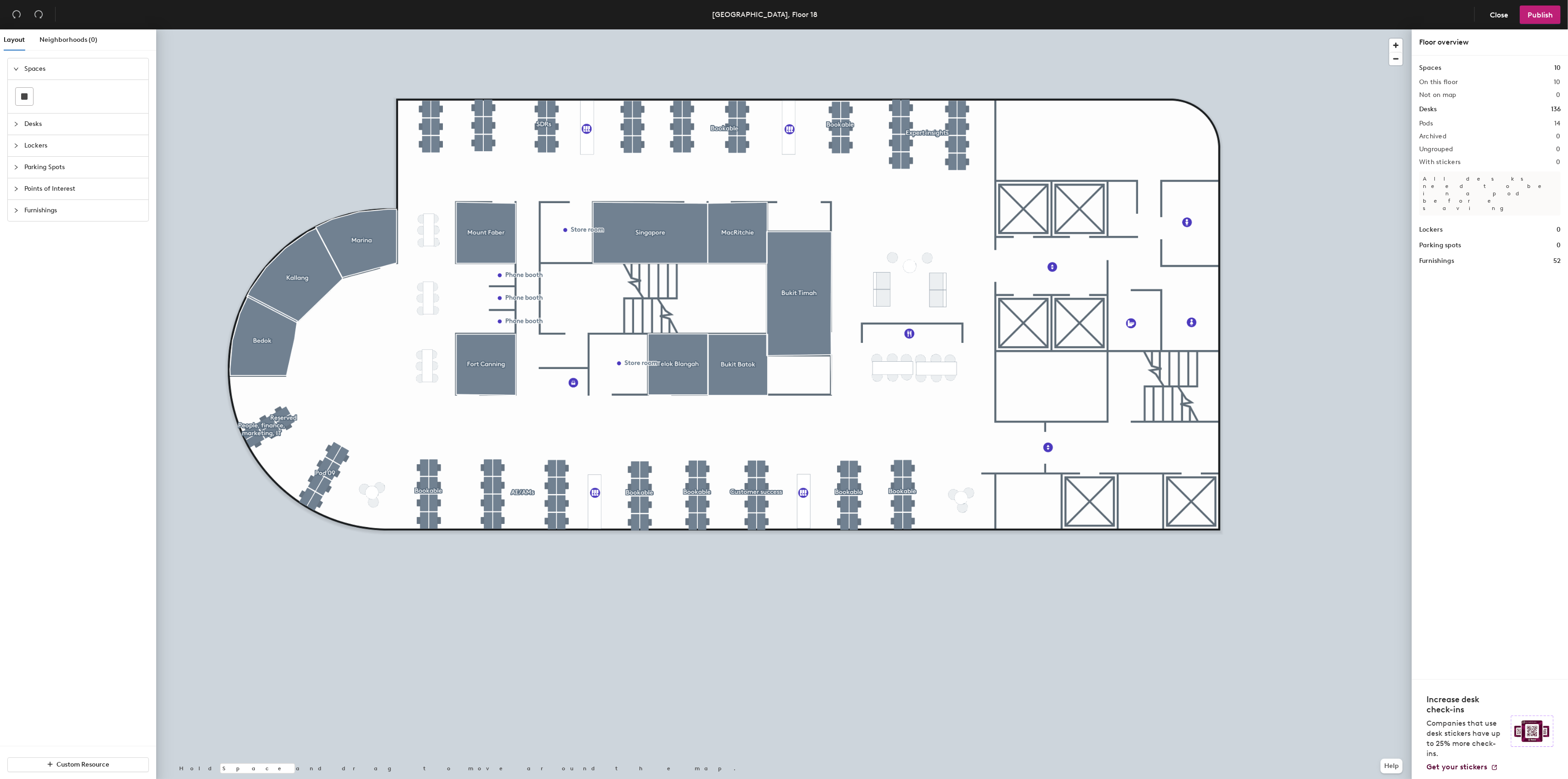
click at [66, 186] on span "Points of Interest" at bounding box center [83, 189] width 119 height 21
click at [85, 226] on icon at bounding box center [85, 224] width 11 height 11
click at [36, 247] on span "Furnishings" at bounding box center [83, 251] width 119 height 21
click at [42, 244] on img at bounding box center [44, 245] width 9 height 9
click at [70, 157] on span "Points of Interest" at bounding box center [83, 155] width 119 height 21
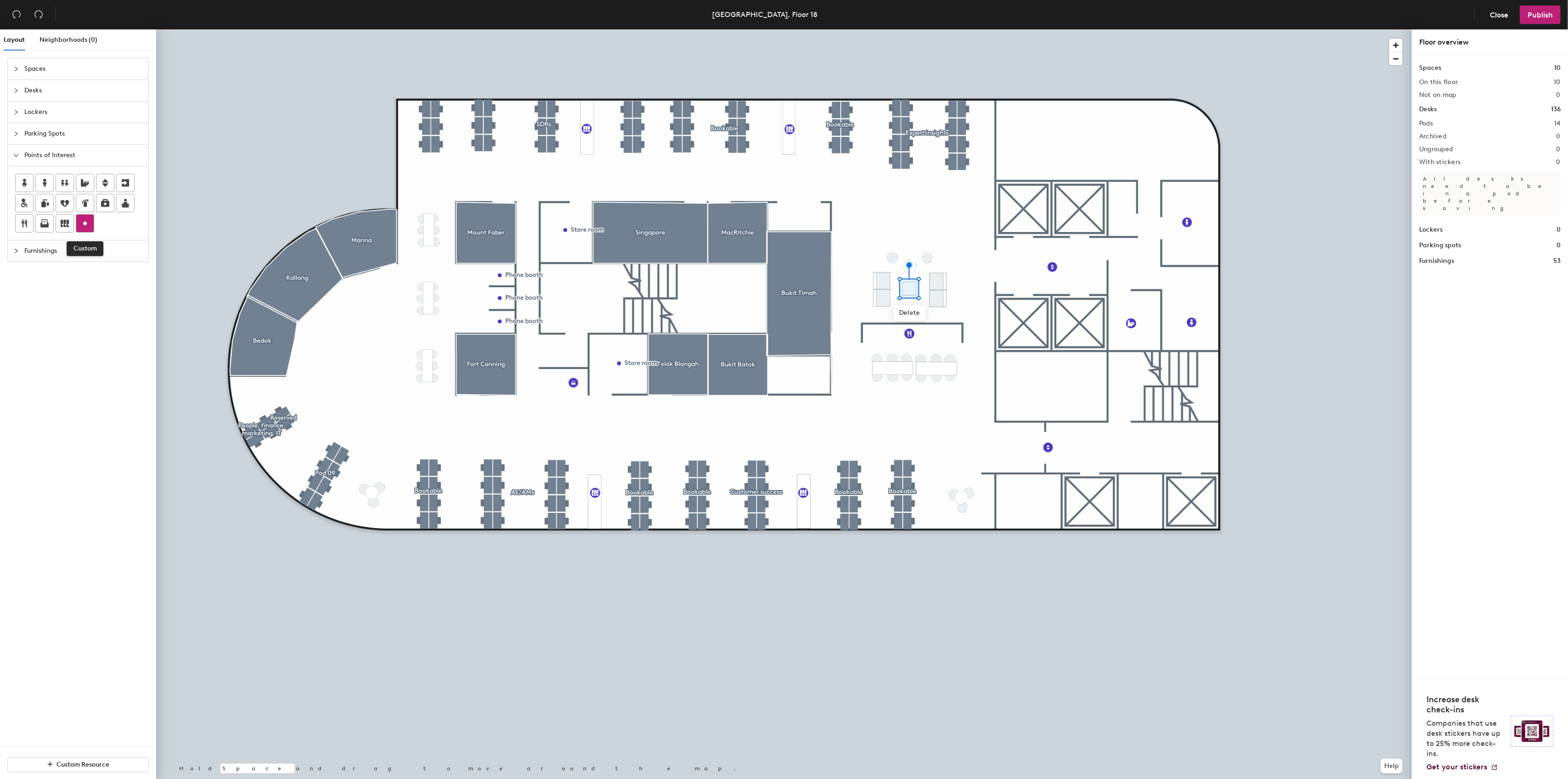
click at [84, 219] on icon at bounding box center [85, 224] width 11 height 11
type input "Lounge"
click at [917, 307] on span "Done" at bounding box center [923, 309] width 27 height 16
click at [866, 29] on div at bounding box center [784, 29] width 1256 height 0
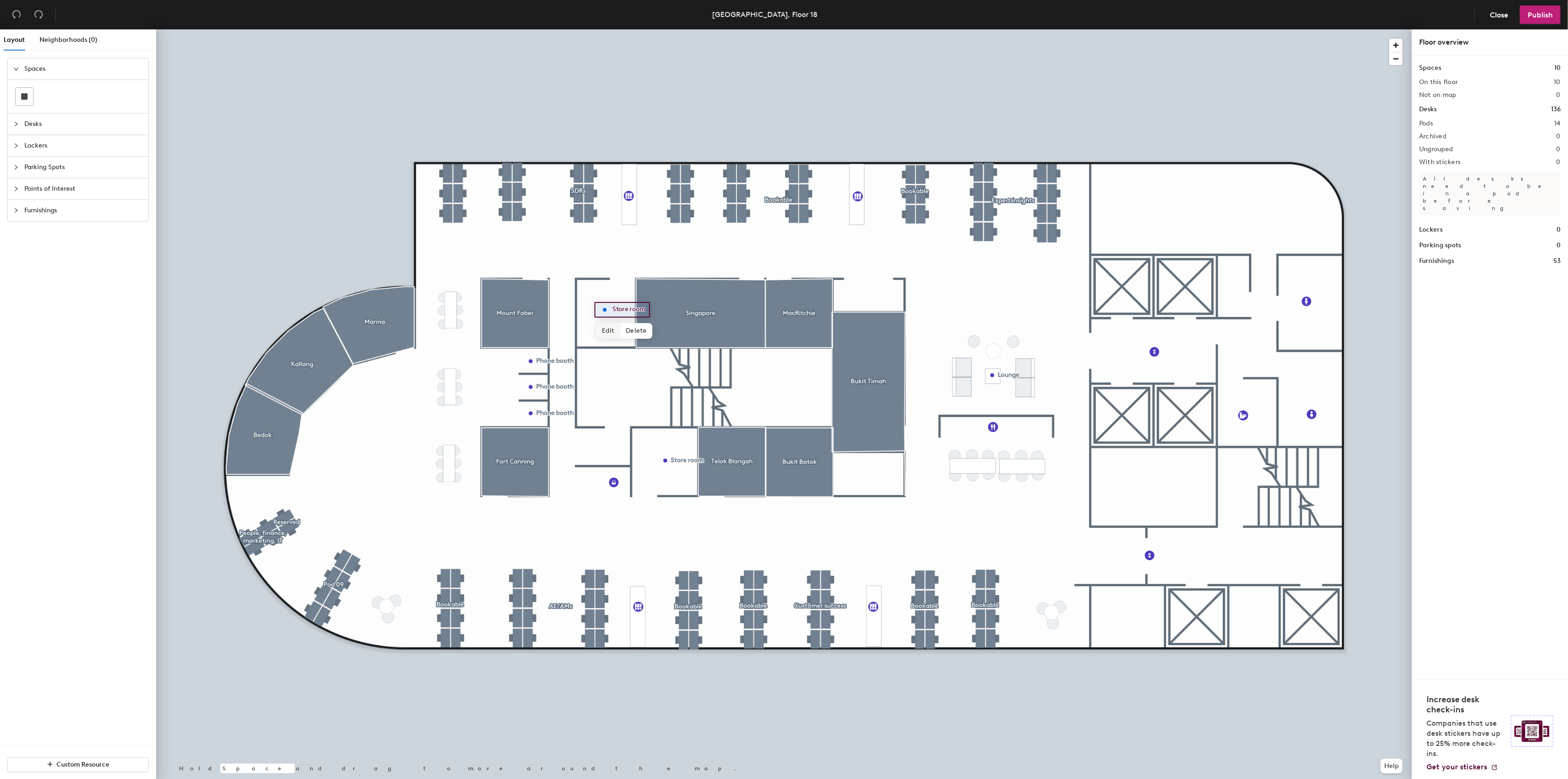
click at [610, 331] on span "Edit" at bounding box center [608, 331] width 24 height 16
type input "Store room- IT"
click at [634, 333] on span "Done" at bounding box center [634, 331] width 27 height 16
click at [670, 481] on span "Edit" at bounding box center [668, 481] width 24 height 16
click at [706, 462] on input "Store room" at bounding box center [691, 460] width 41 height 13
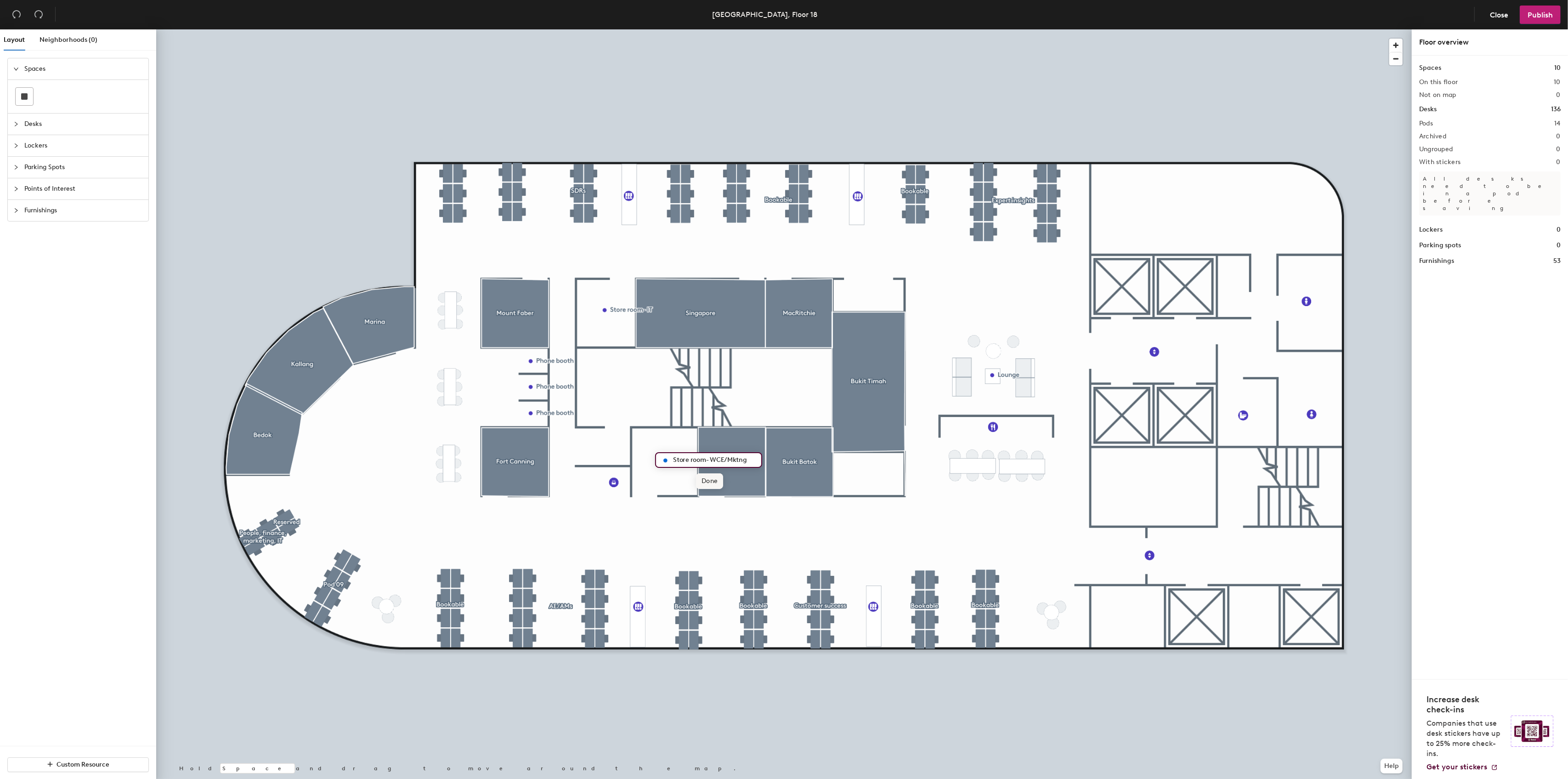
type input "Store room- WCE/Mktng"
click at [1528, 18] on span "Publish" at bounding box center [1541, 15] width 26 height 9
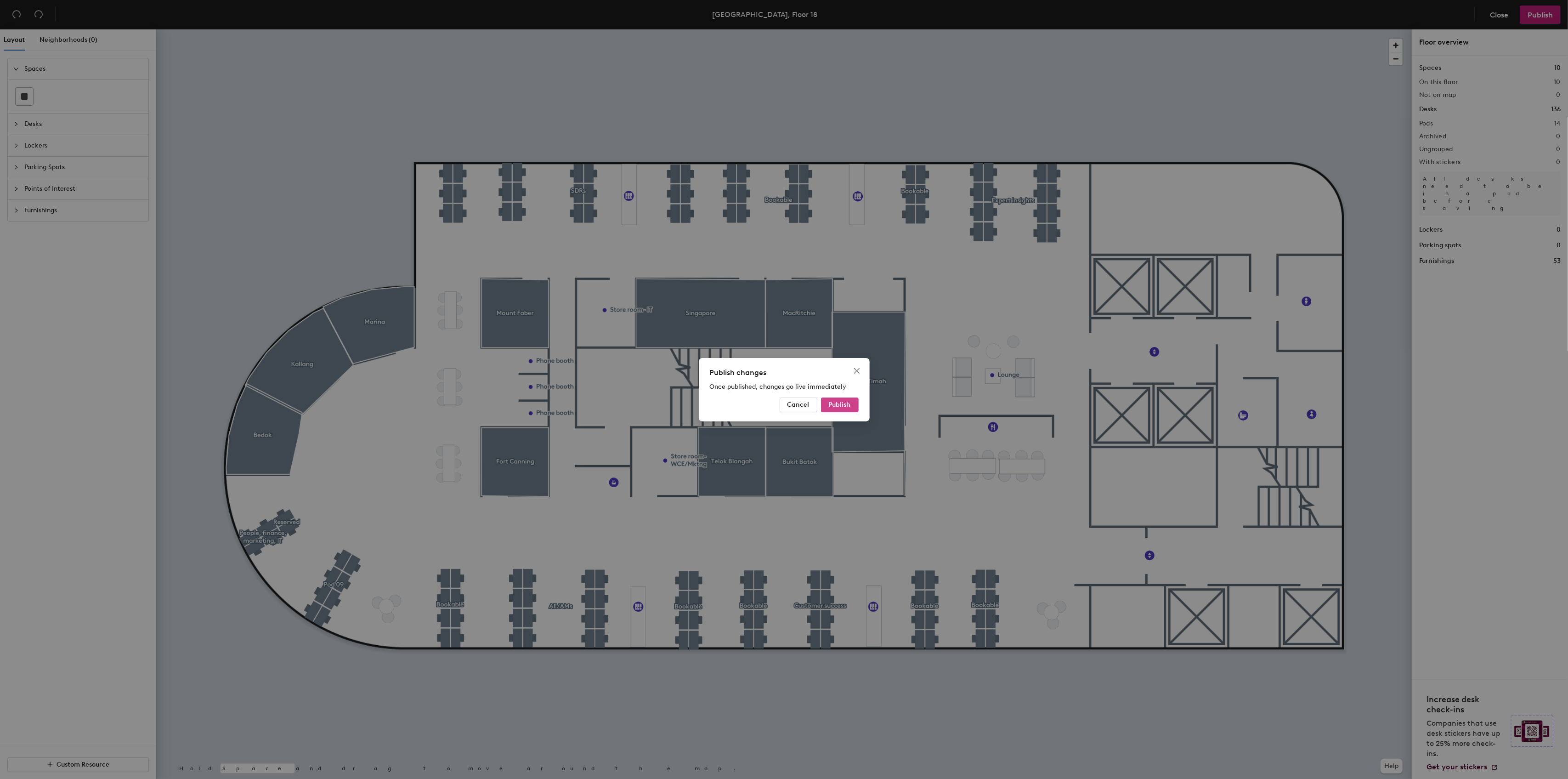
click at [842, 404] on span "Publish" at bounding box center [840, 404] width 22 height 8
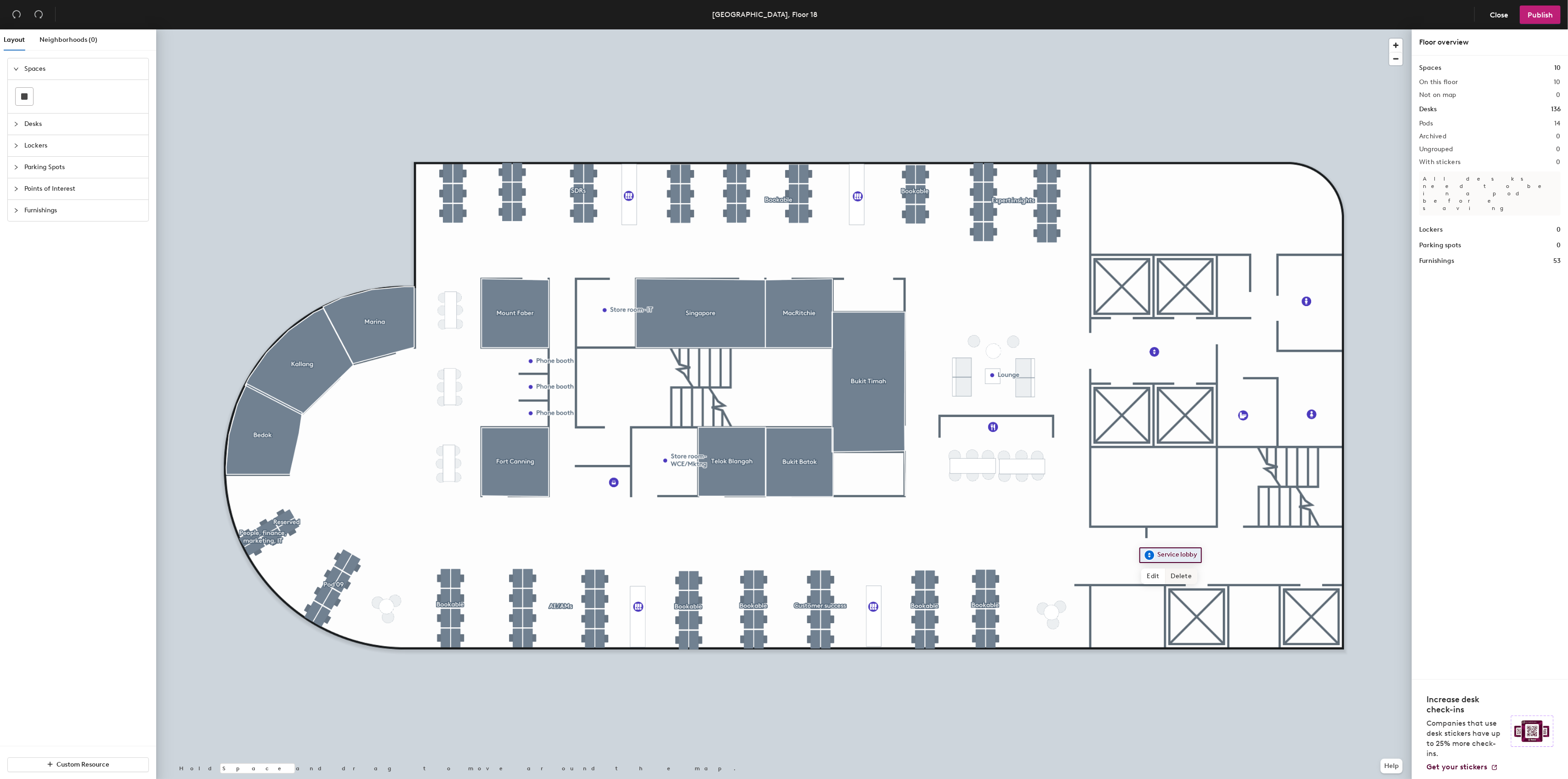
click at [1180, 573] on span "Delete" at bounding box center [1181, 577] width 32 height 16
click at [1186, 373] on span "Delete" at bounding box center [1186, 373] width 32 height 16
click at [66, 191] on span "Points of Interest" at bounding box center [83, 189] width 119 height 21
click at [85, 225] on icon at bounding box center [85, 224] width 11 height 11
type input "Elevator lobby"
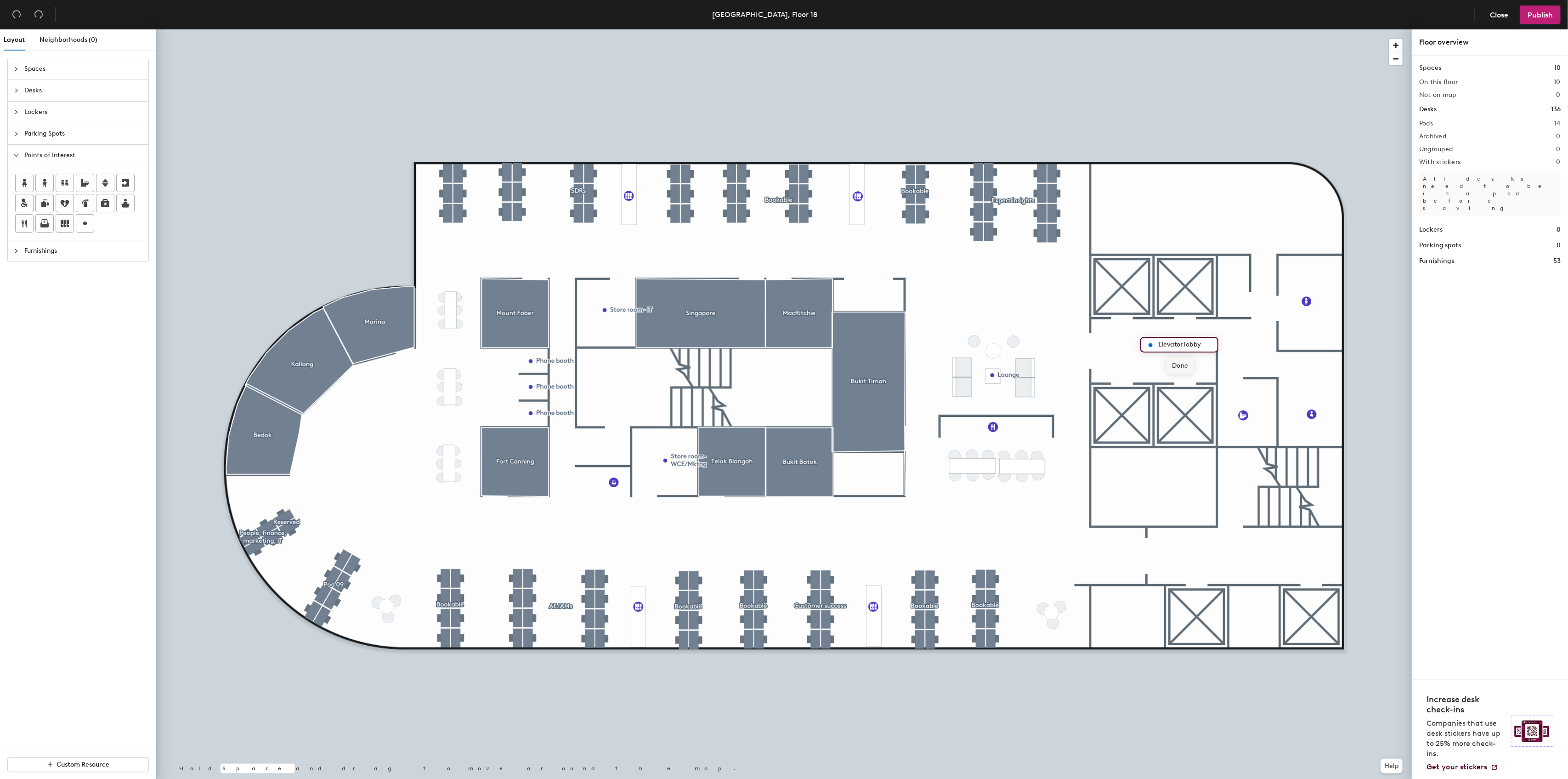
click at [1177, 366] on span "Done" at bounding box center [1180, 366] width 27 height 16
click at [85, 224] on circle at bounding box center [85, 224] width 4 height 4
type input "Service lobby"
click at [1175, 576] on span "Done" at bounding box center [1174, 576] width 27 height 16
click at [1531, 19] on button "Publish" at bounding box center [1540, 15] width 41 height 18
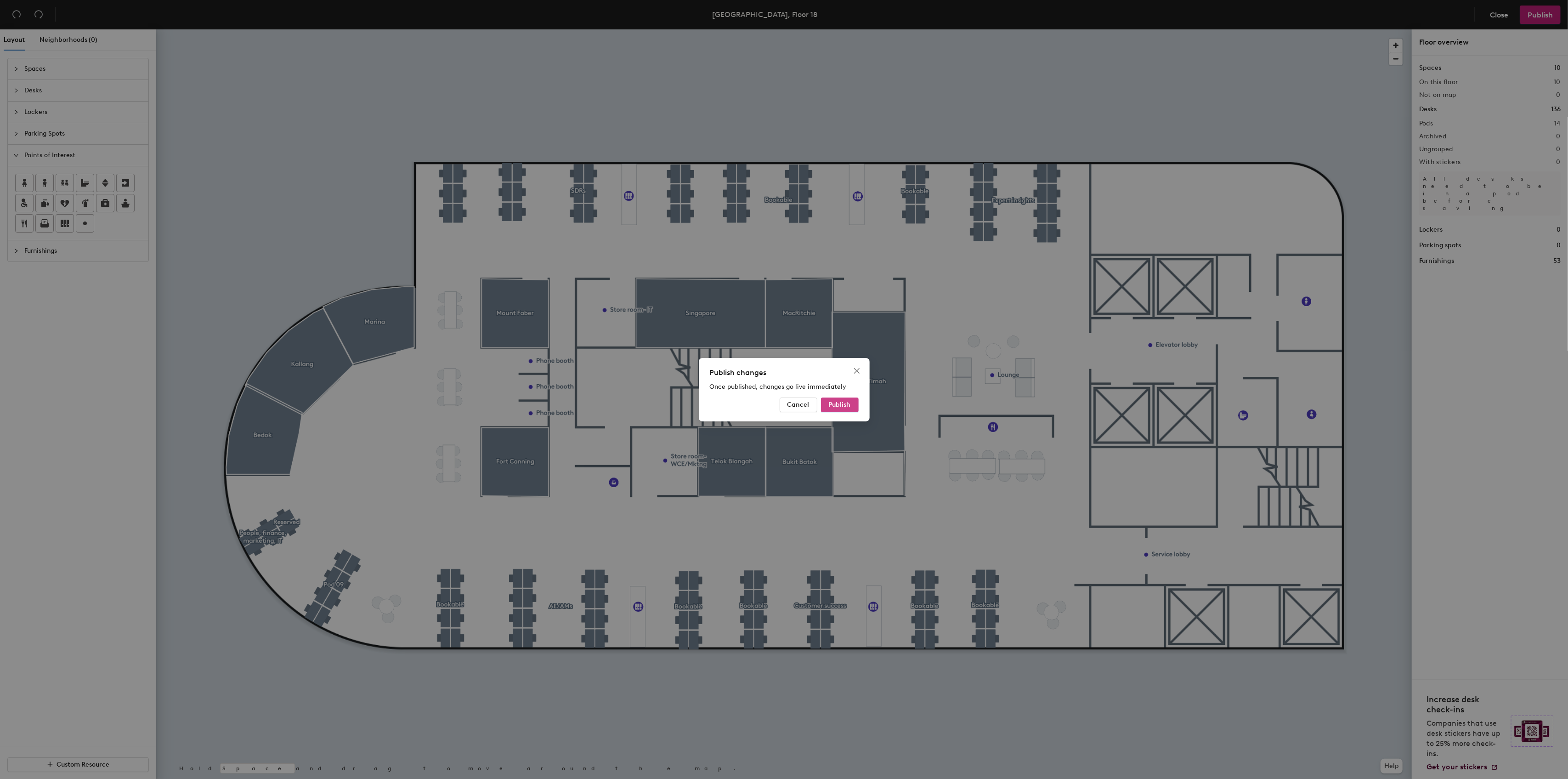
click at [844, 400] on button "Publish" at bounding box center [840, 405] width 38 height 15
